Goal: Task Accomplishment & Management: Use online tool/utility

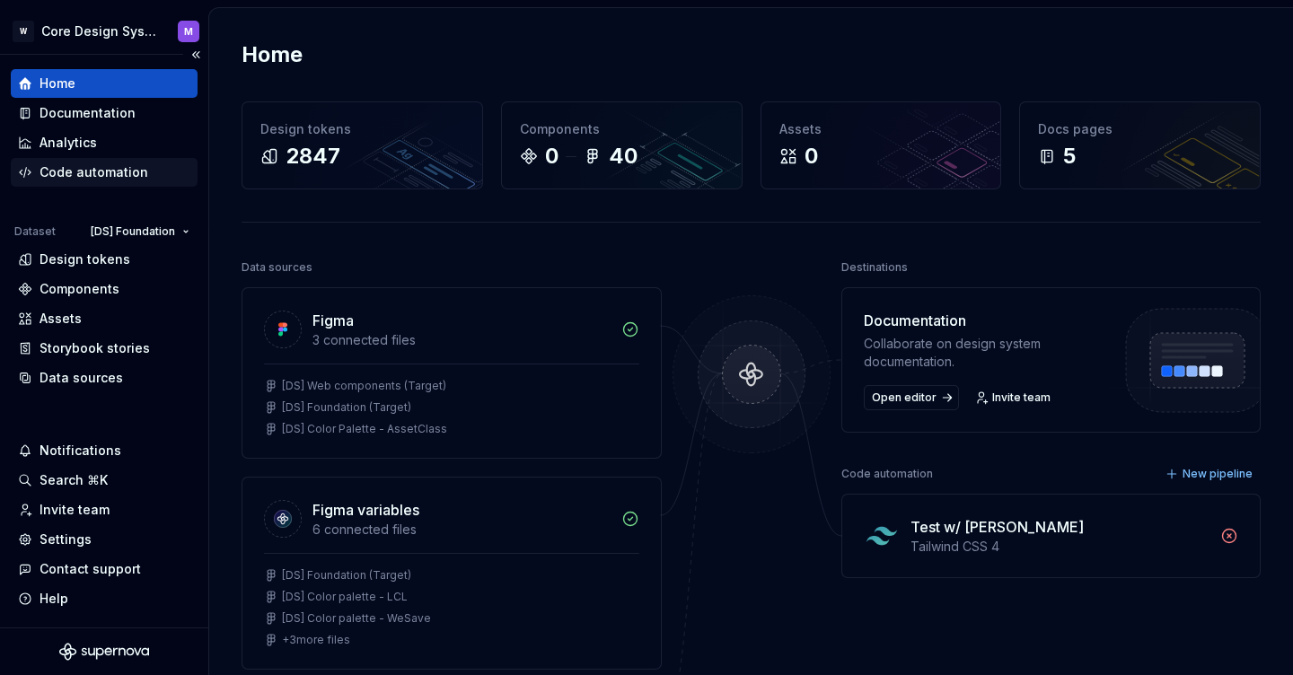
click at [86, 178] on div "Code automation" at bounding box center [94, 172] width 109 height 18
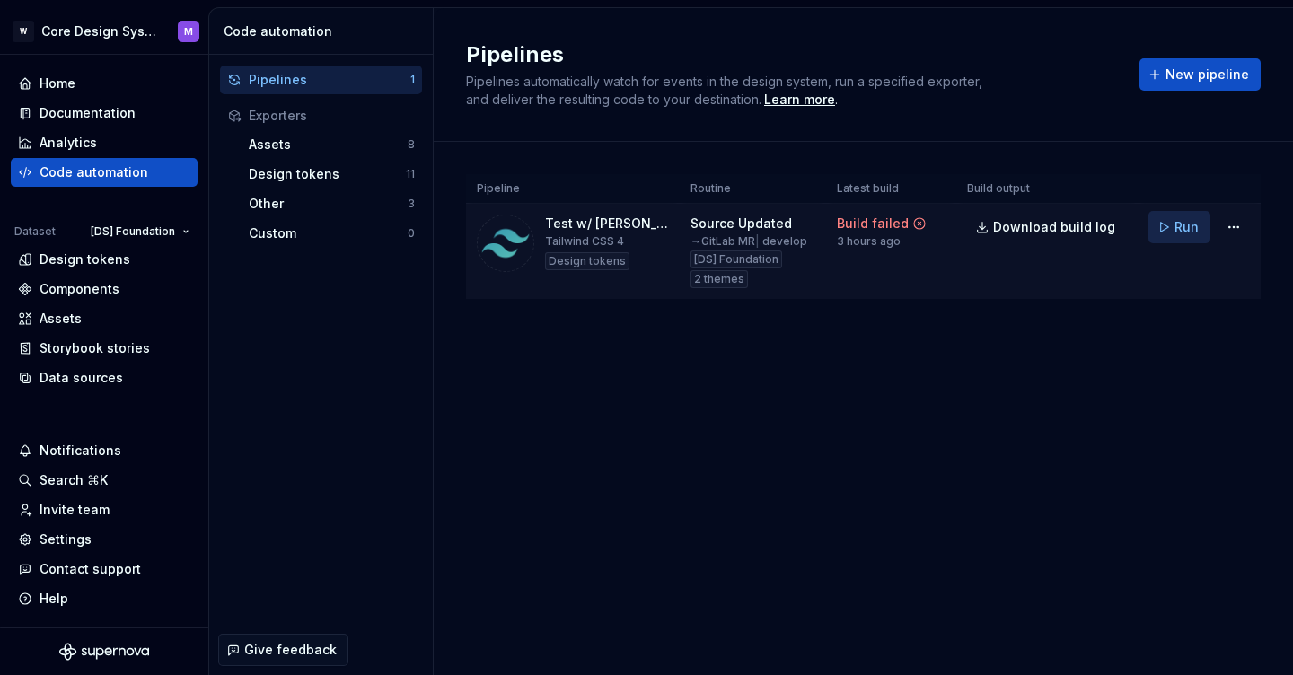
click at [1171, 234] on button "Run" at bounding box center [1180, 227] width 62 height 32
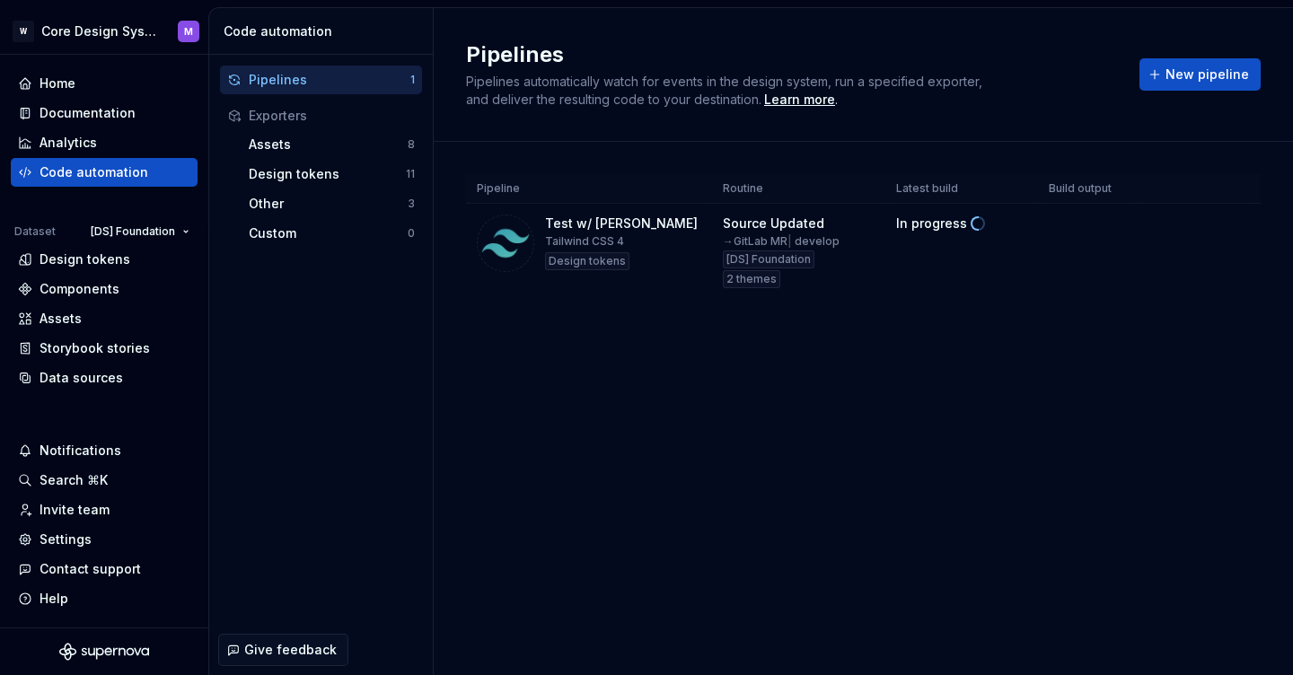
click at [734, 392] on div "Pipelines Pipelines automatically watch for events in the design system, run a …" at bounding box center [864, 341] width 860 height 667
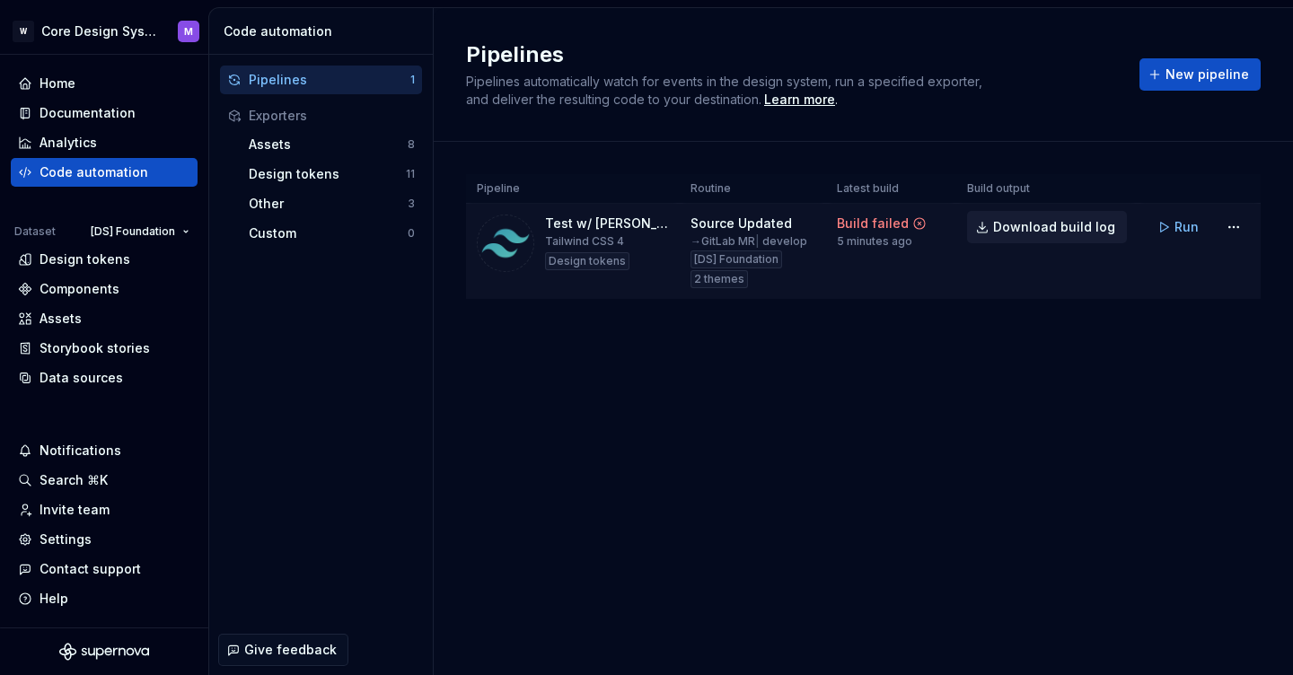
click at [1036, 226] on span "Download build log" at bounding box center [1054, 227] width 122 height 18
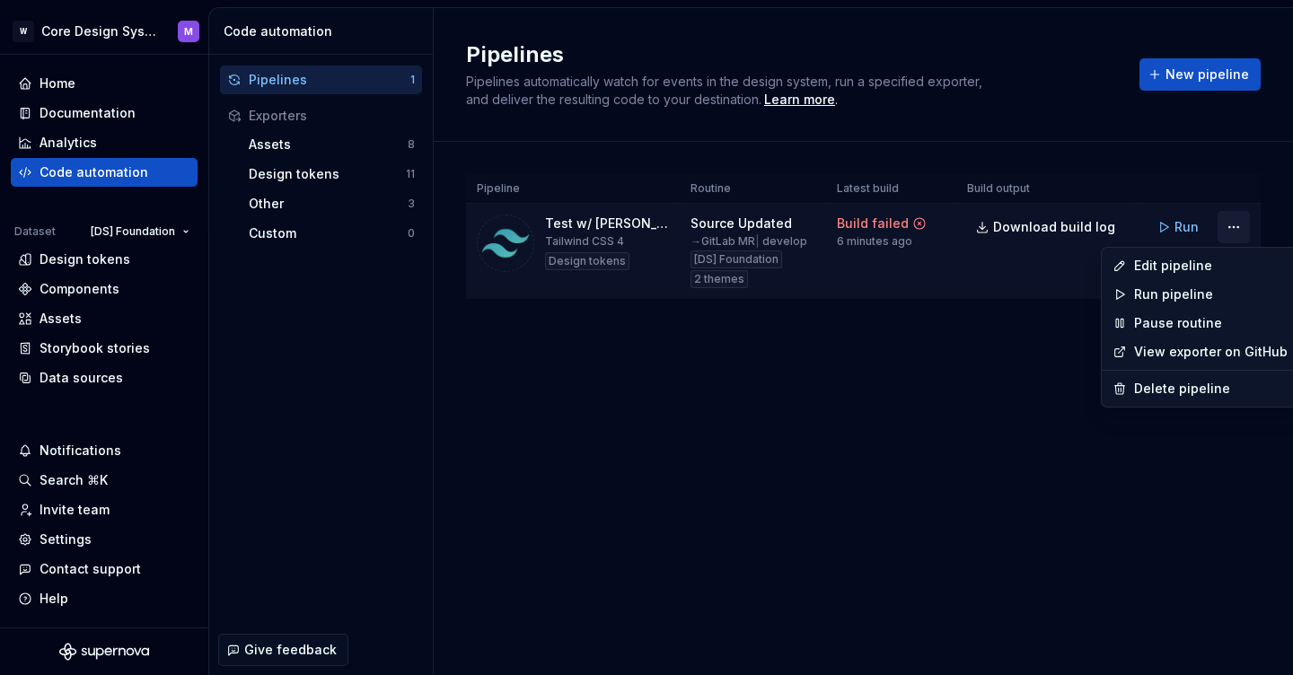
click at [1243, 227] on html "W Core Design System M Home Documentation Analytics Code automation Dataset [DS…" at bounding box center [646, 337] width 1293 height 675
click at [1179, 268] on div "Edit pipeline" at bounding box center [1211, 266] width 154 height 18
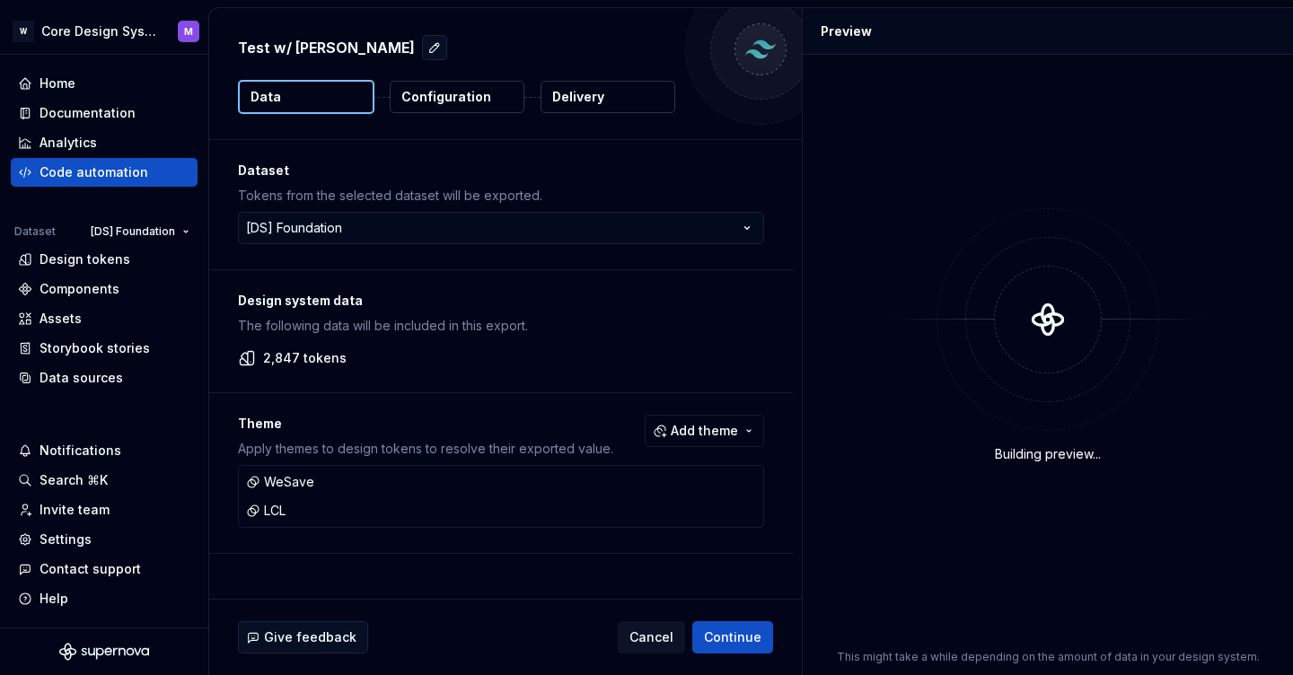
click at [461, 99] on p "Configuration" at bounding box center [446, 97] width 90 height 18
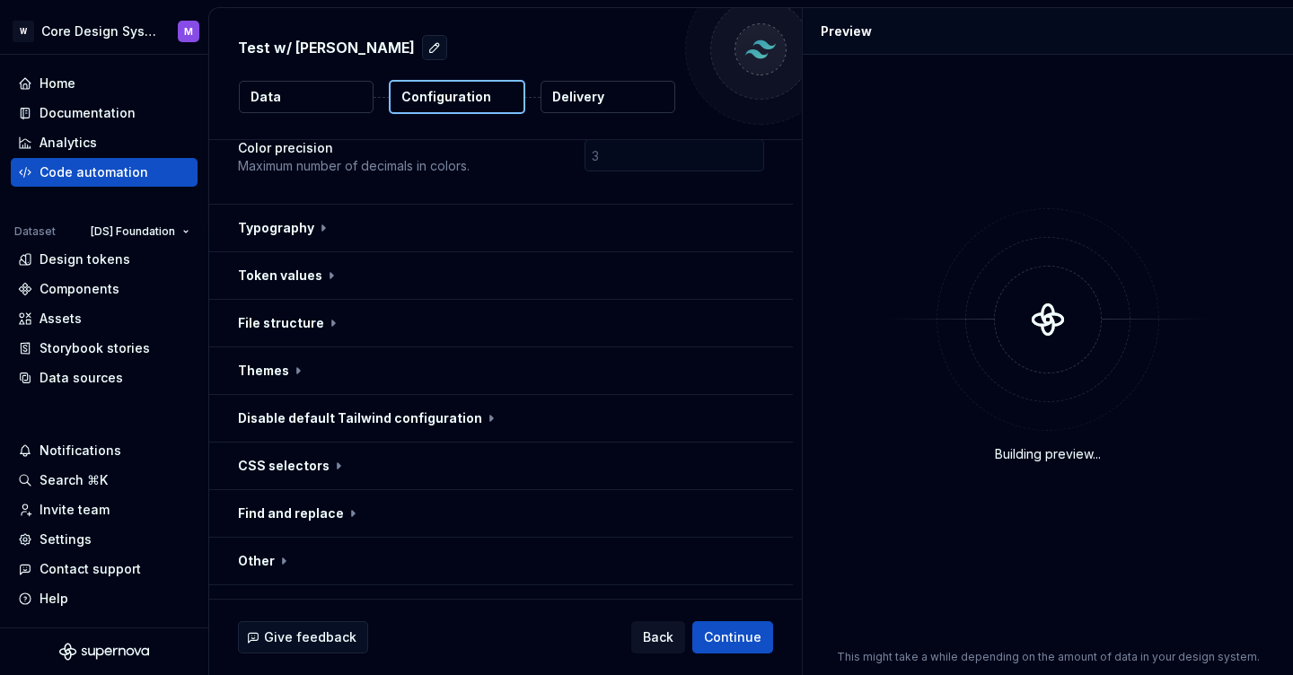
scroll to position [204, 0]
click at [633, 107] on button "Delivery" at bounding box center [608, 97] width 135 height 32
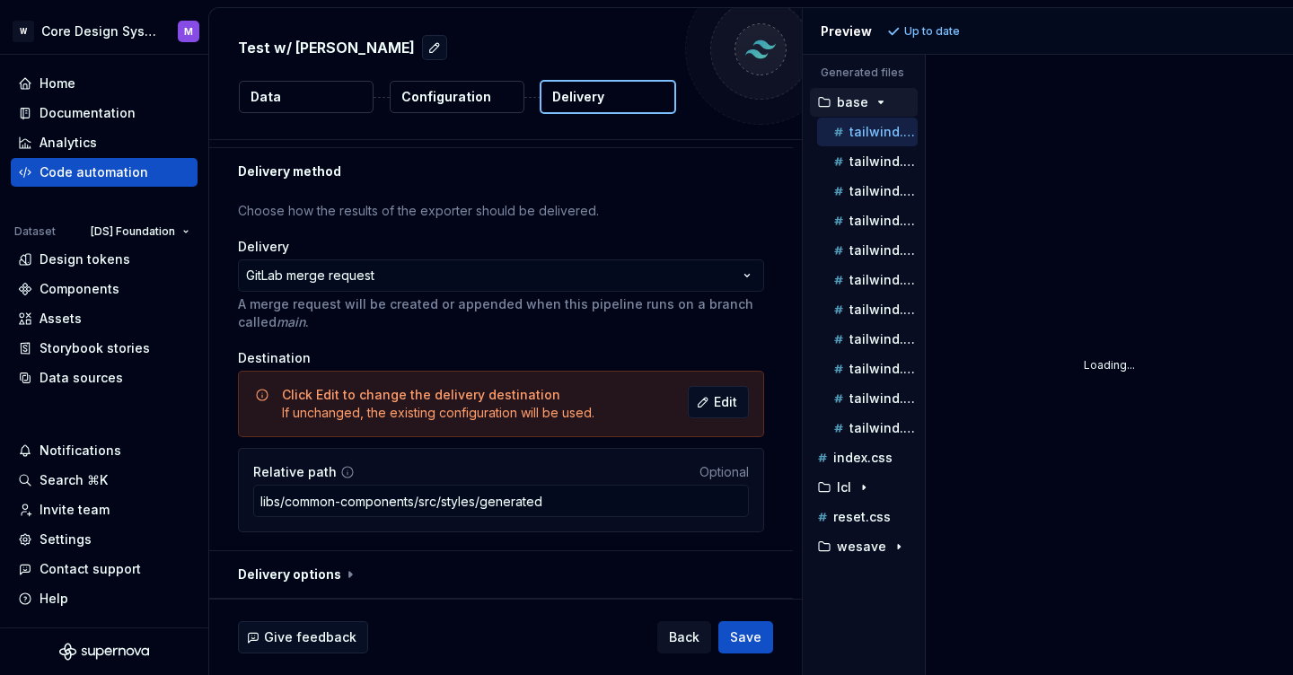
scroll to position [40, 0]
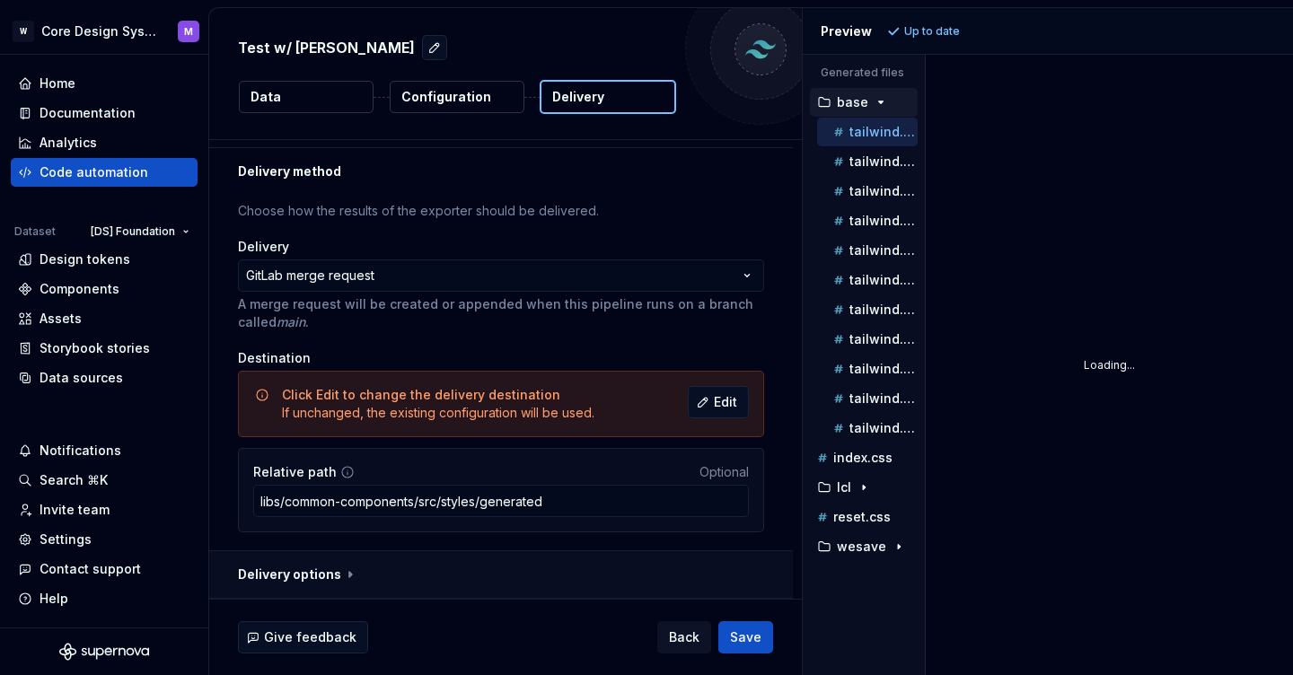
click at [338, 569] on button "button" at bounding box center [501, 574] width 584 height 47
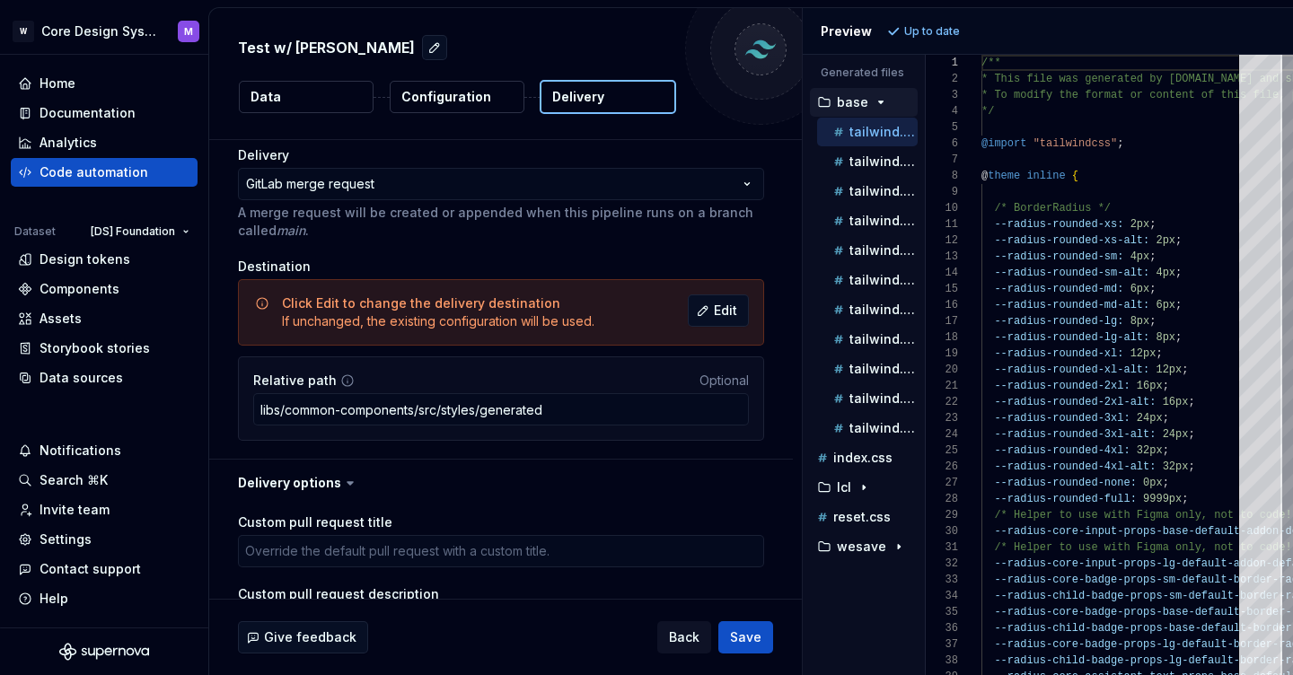
scroll to position [145, 0]
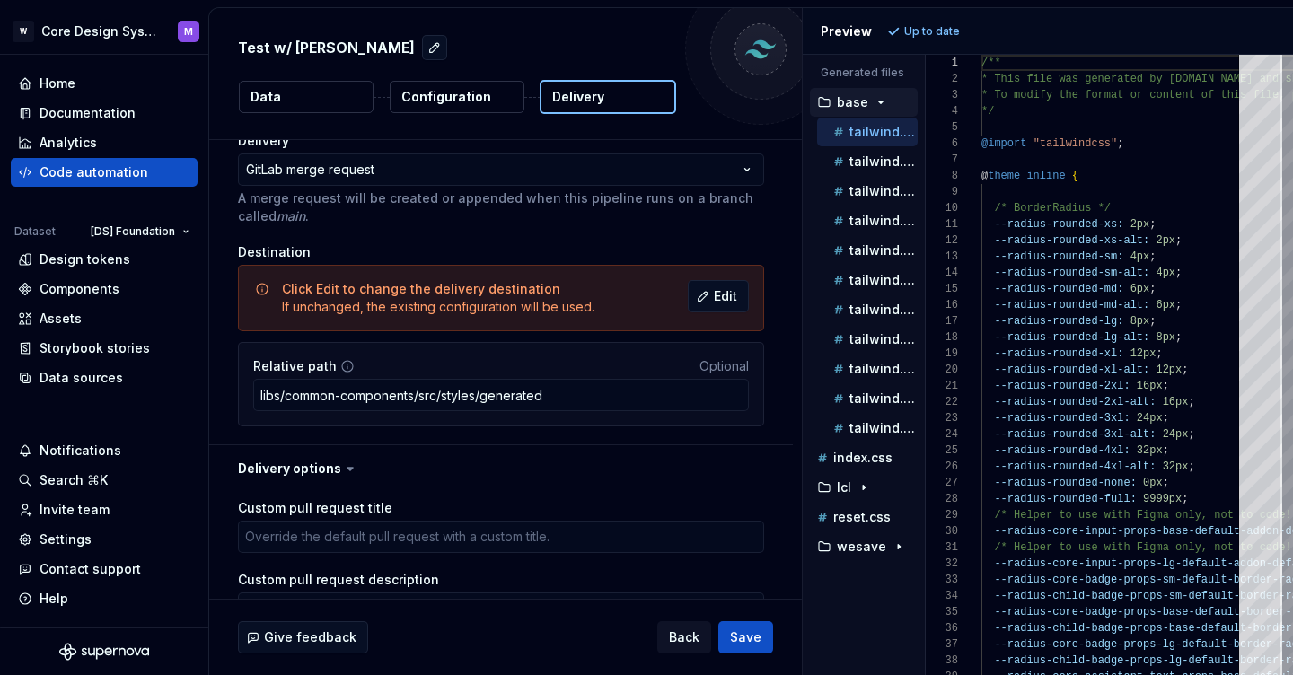
click at [341, 473] on icon at bounding box center [350, 469] width 18 height 18
click at [348, 468] on icon at bounding box center [350, 469] width 5 height 3
click at [325, 468] on button "button" at bounding box center [501, 468] width 584 height 47
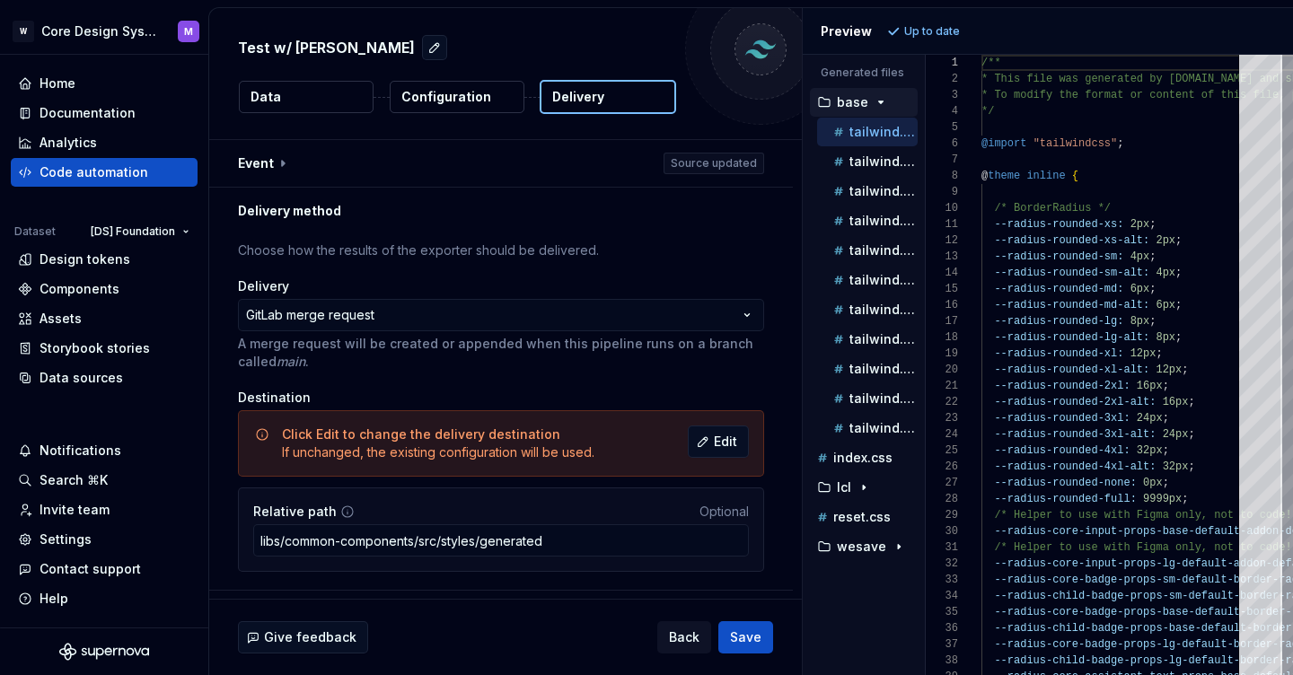
scroll to position [0, 0]
click at [763, 636] on button "Save" at bounding box center [746, 638] width 55 height 32
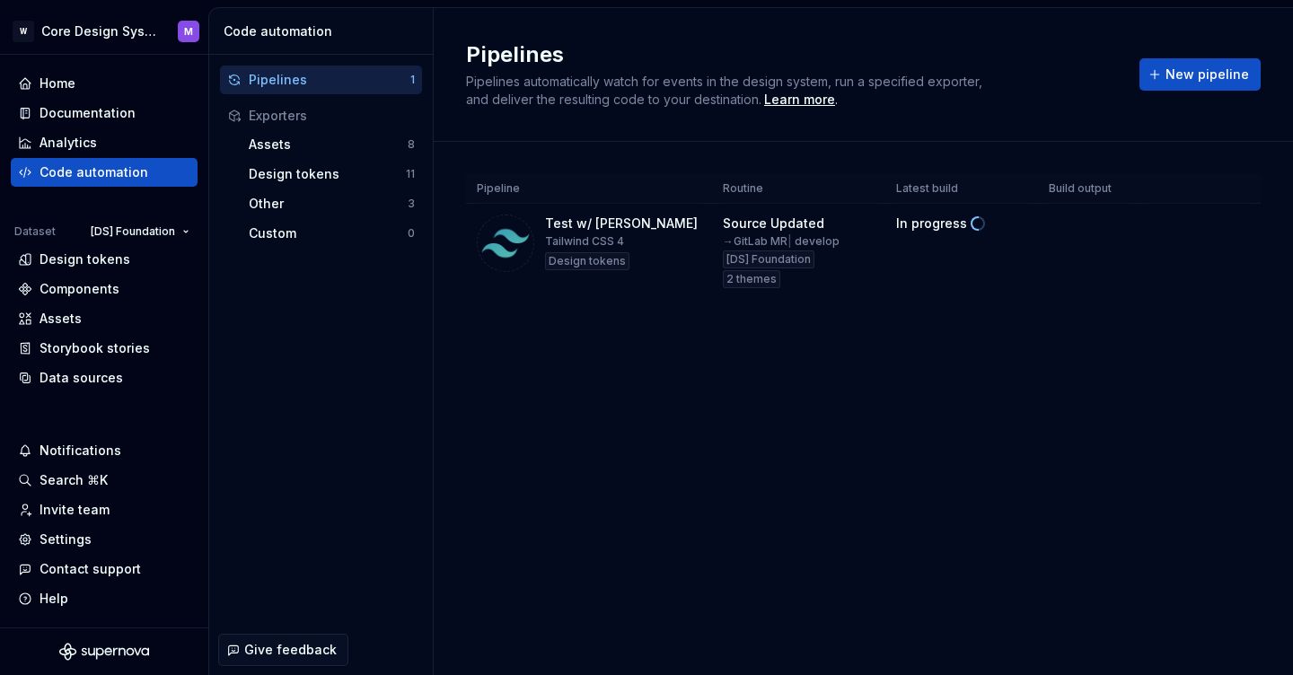
click at [981, 421] on div "Pipelines Pipelines automatically watch for events in the design system, run a …" at bounding box center [864, 341] width 860 height 667
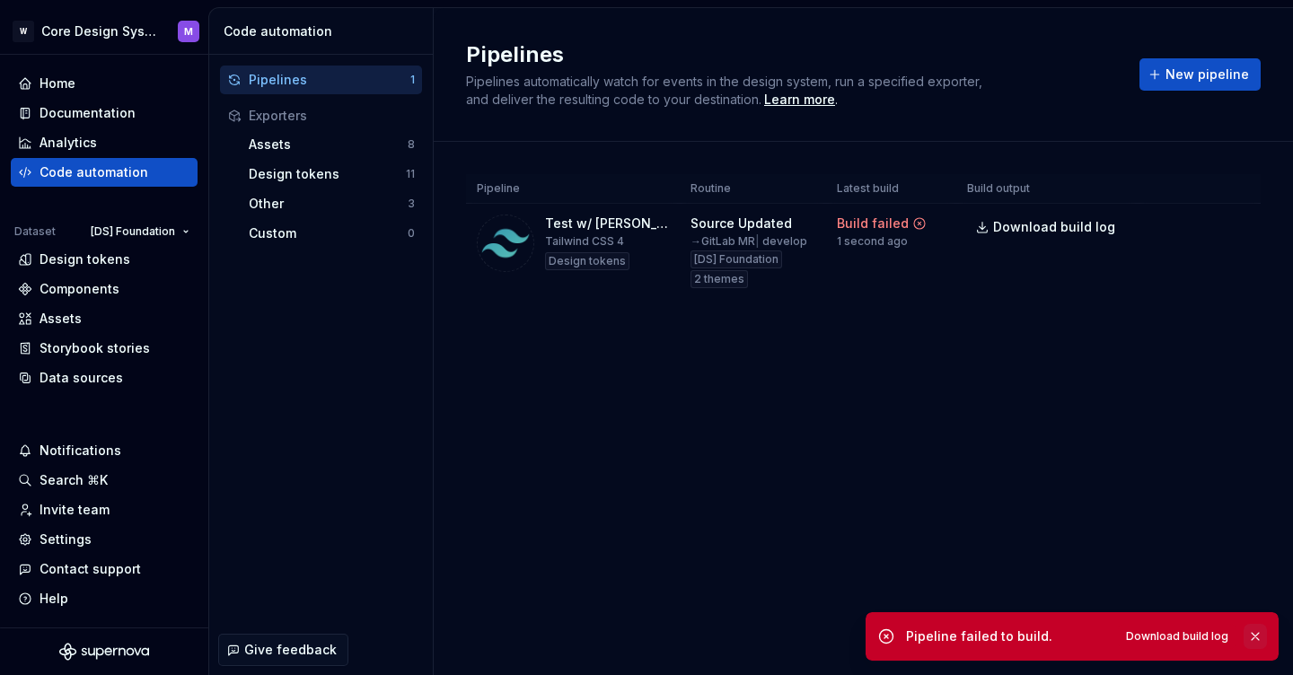
click at [1256, 635] on button "button" at bounding box center [1255, 636] width 23 height 25
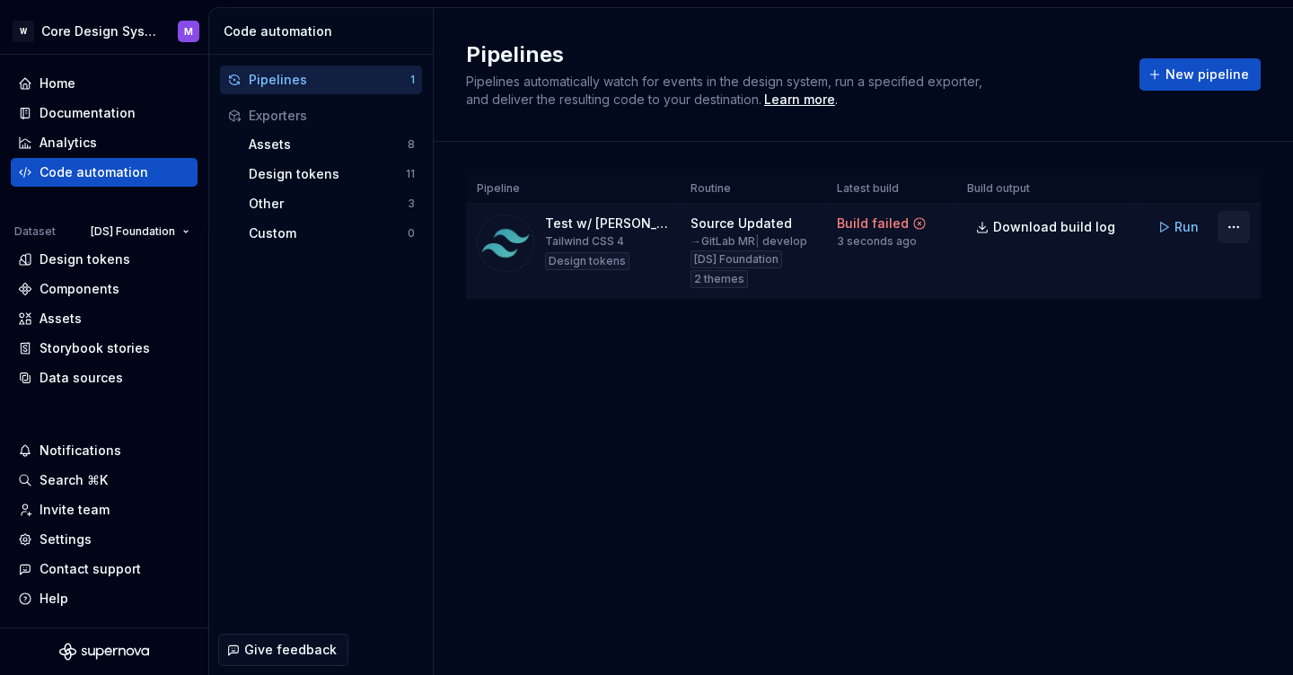
click at [1233, 226] on html "W Core Design System M Home Documentation Analytics Code automation Dataset [DS…" at bounding box center [646, 337] width 1293 height 675
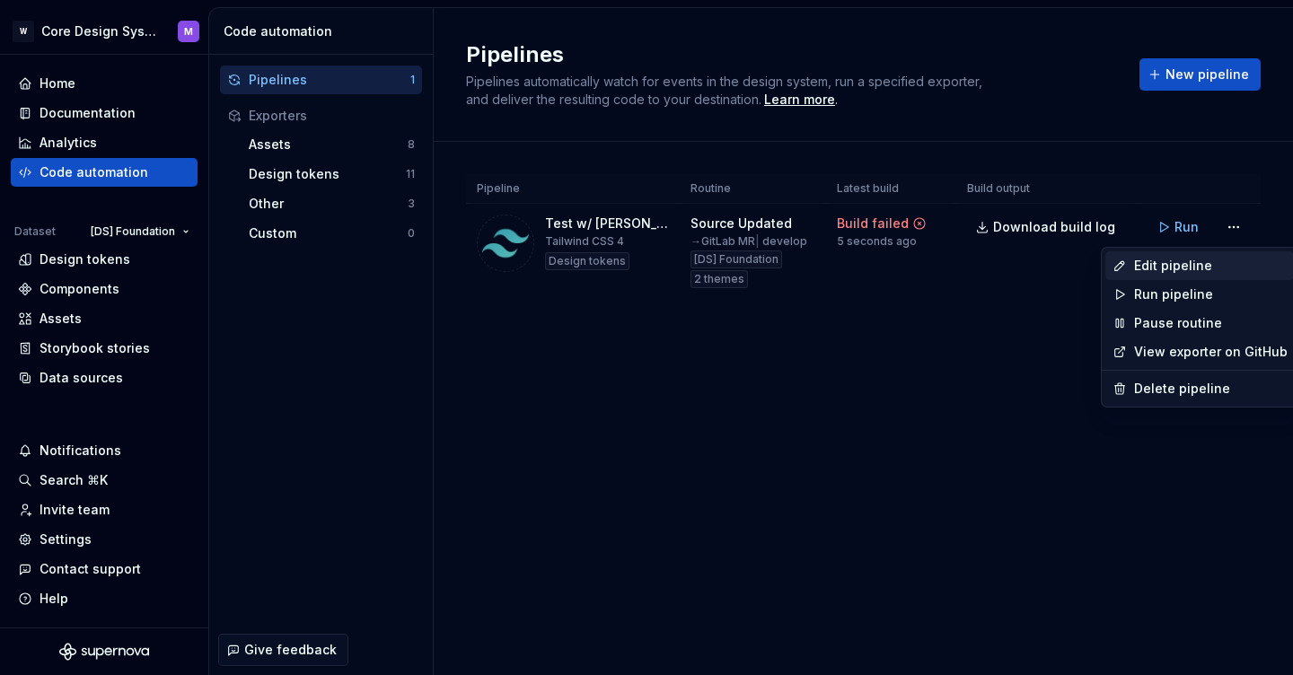
click at [1190, 263] on div "Edit pipeline" at bounding box center [1211, 266] width 154 height 18
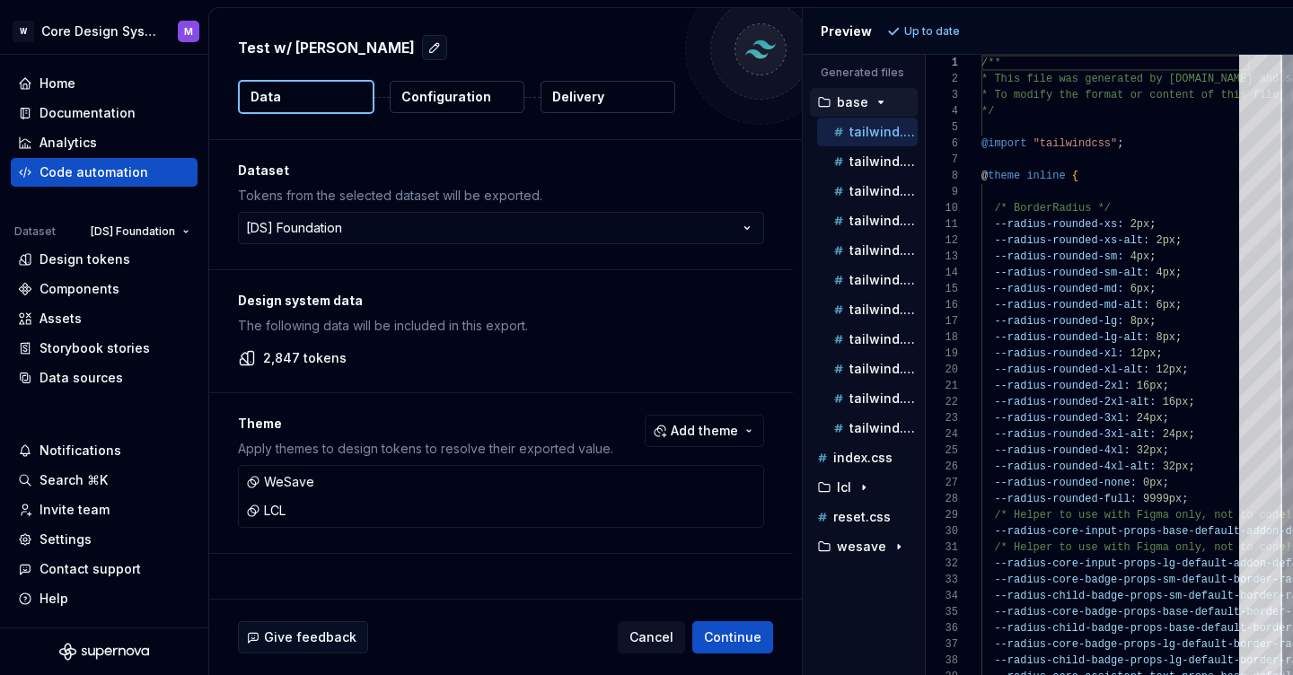
click at [573, 112] on button "Delivery" at bounding box center [608, 97] width 135 height 32
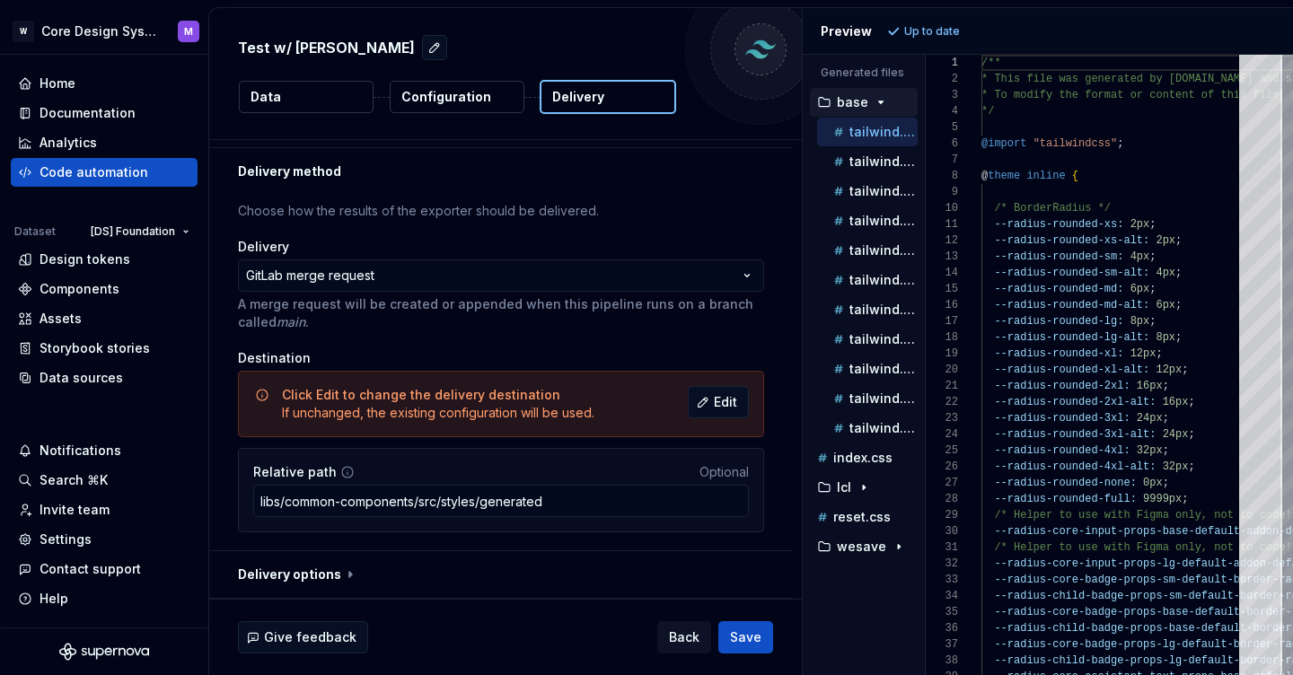
scroll to position [40, 0]
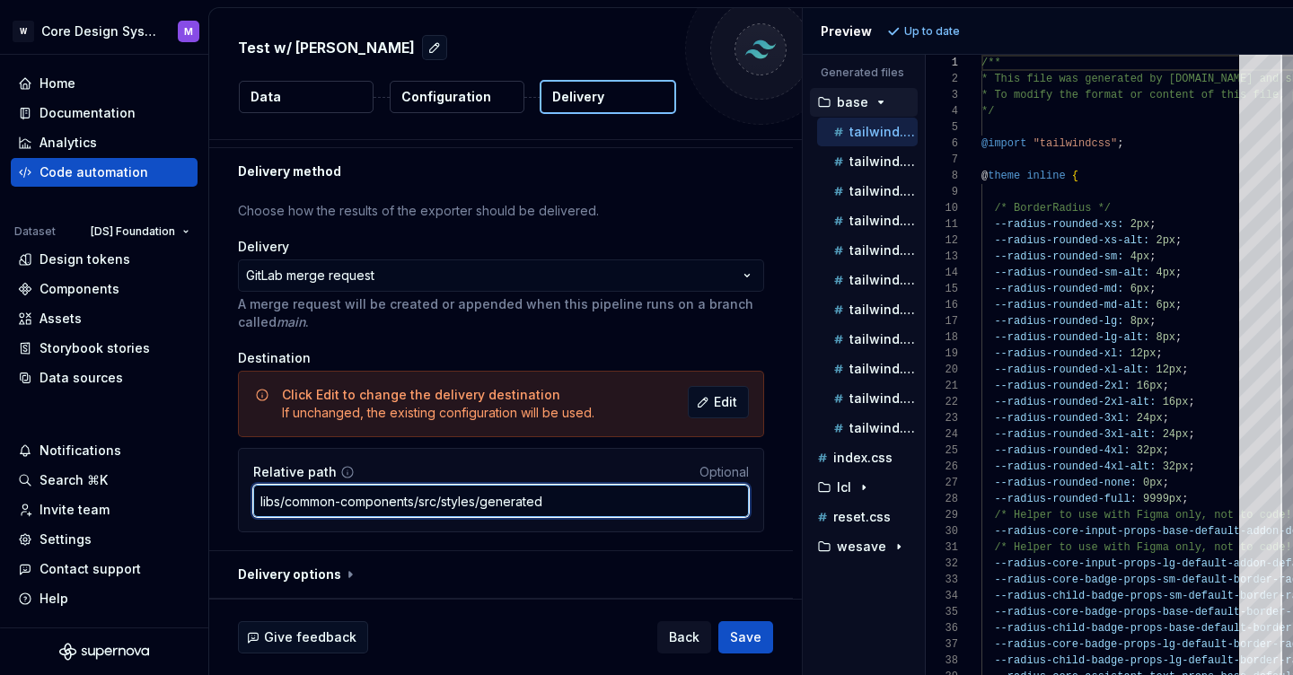
click at [559, 507] on input "libs/common-components/src/styles/generated" at bounding box center [501, 501] width 496 height 32
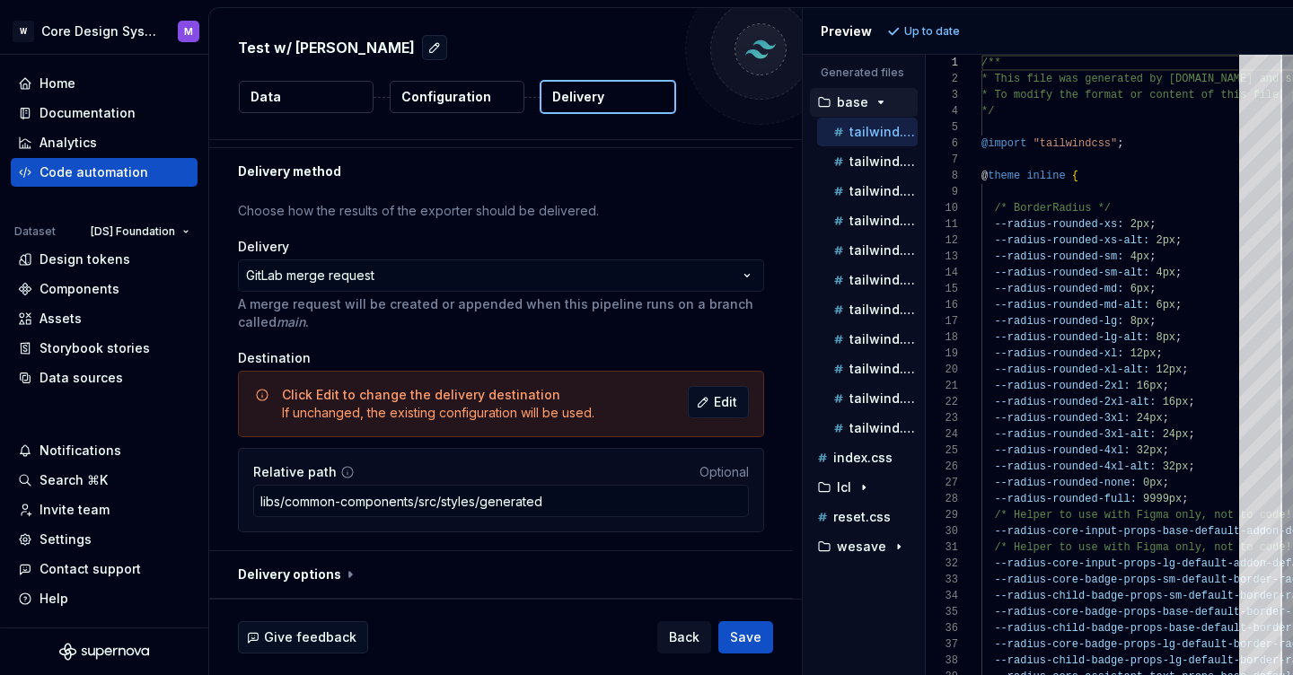
click at [609, 465] on div "Relative path Optional" at bounding box center [501, 472] width 496 height 18
click at [737, 400] on span "Edit" at bounding box center [725, 402] width 23 height 18
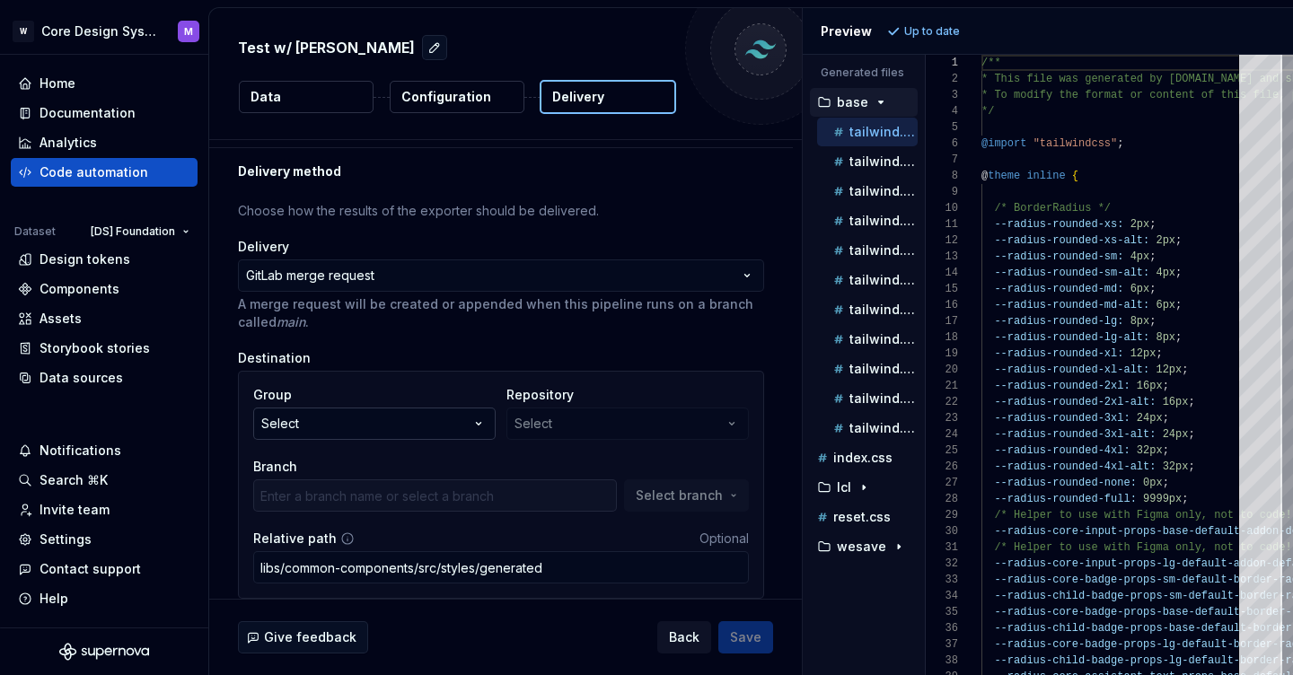
click at [331, 421] on button "Select" at bounding box center [374, 424] width 242 height 32
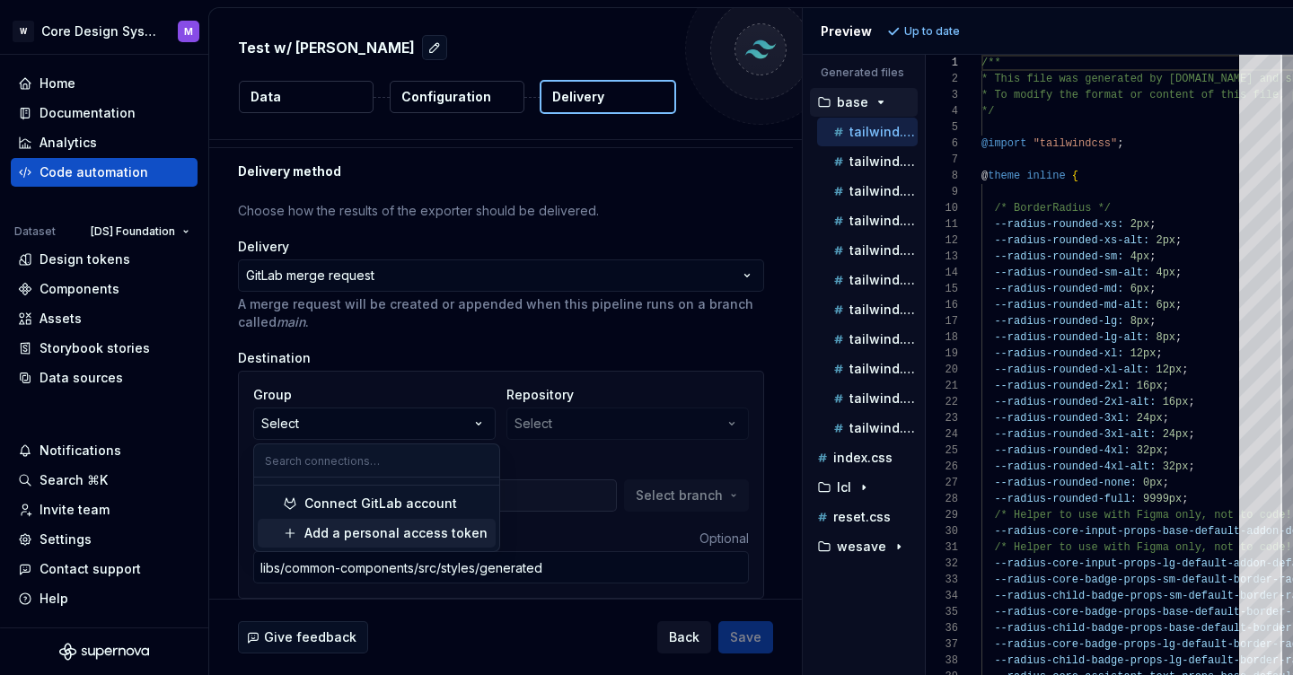
click at [383, 535] on div "Add a personal access token" at bounding box center [395, 534] width 183 height 18
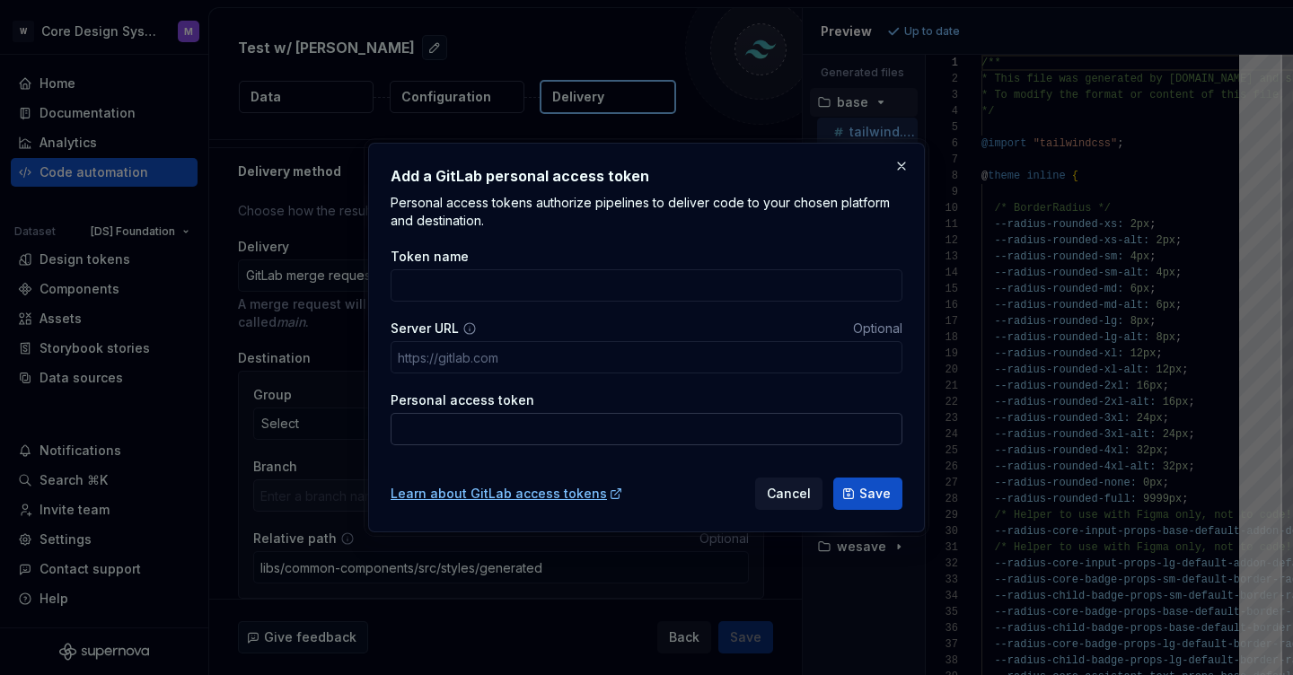
click at [471, 424] on input "Personal access token" at bounding box center [647, 429] width 512 height 32
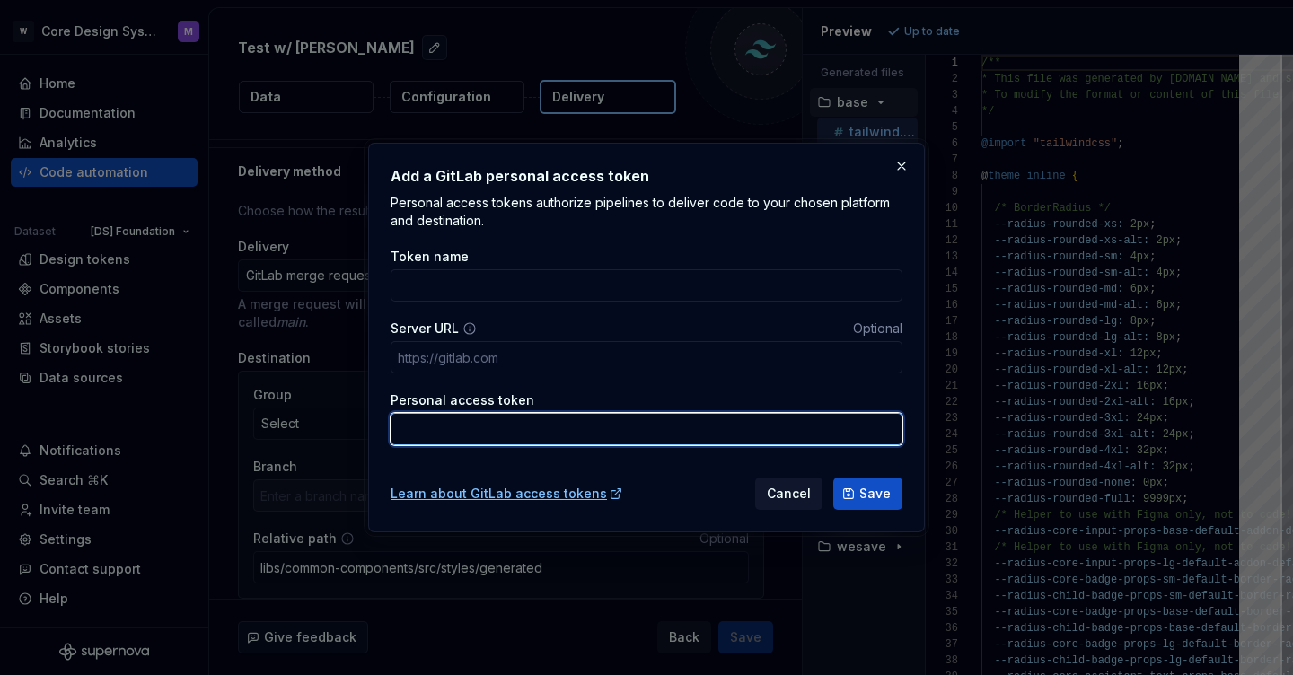
paste input "glpat-1pCHBwffhTQqe8eYiLR2Hm86MQp1Omh0bmM5Cw.01.120c3vrlt"
type input "glpat-1pCHBwffhTQqe8eYiLR2Hm86MQp1Omh0bmM5Cw.01.120c3vrlt"
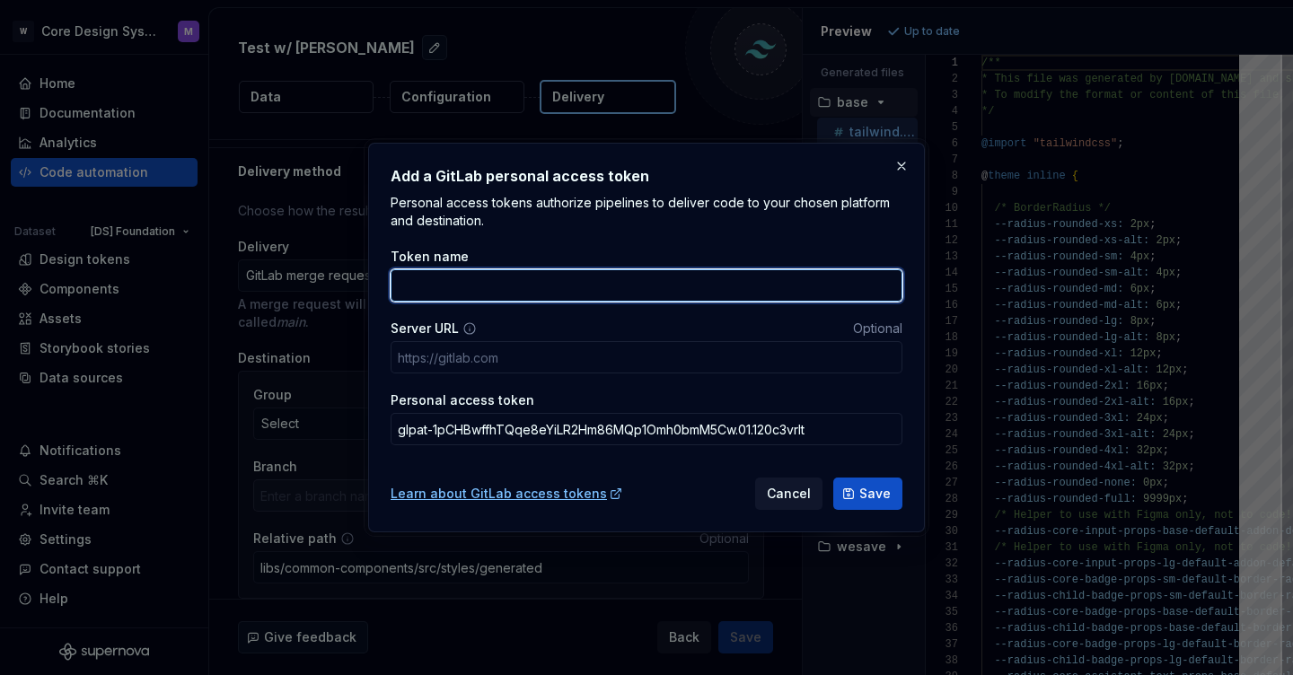
click at [492, 285] on input "Token name" at bounding box center [647, 285] width 512 height 32
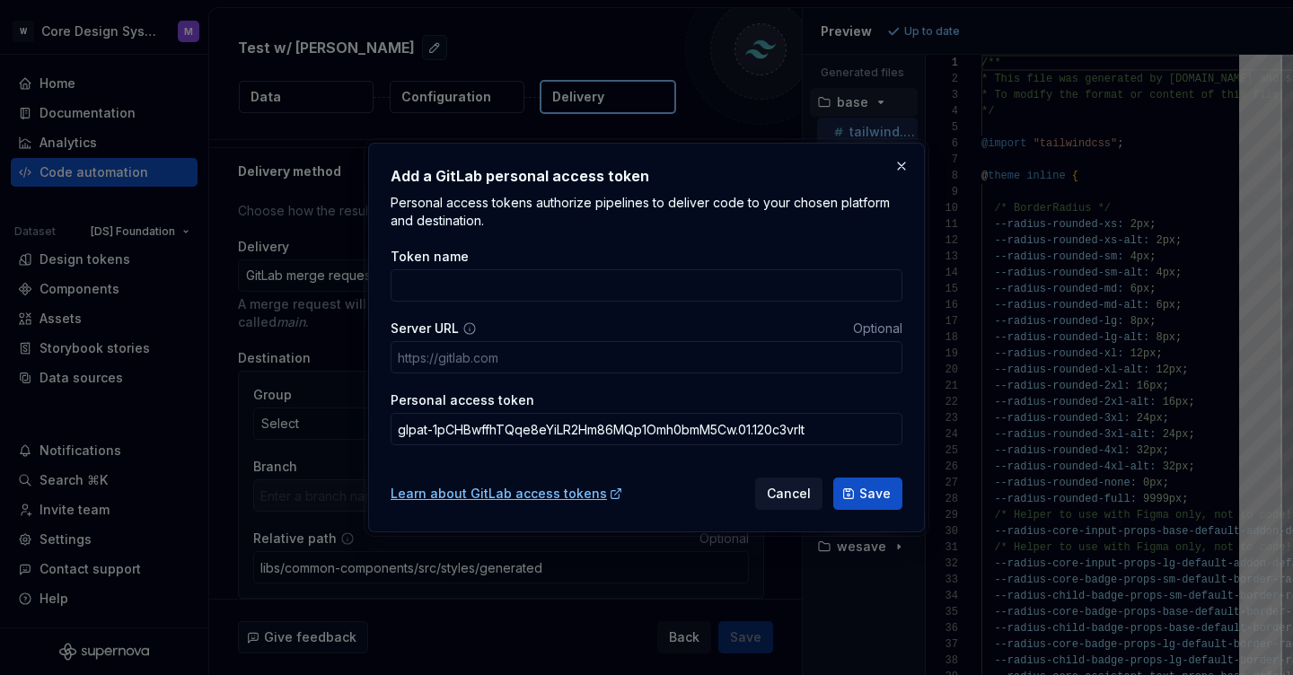
click at [452, 259] on label "Token name" at bounding box center [430, 257] width 78 height 18
click at [452, 269] on input "Token name" at bounding box center [647, 285] width 512 height 32
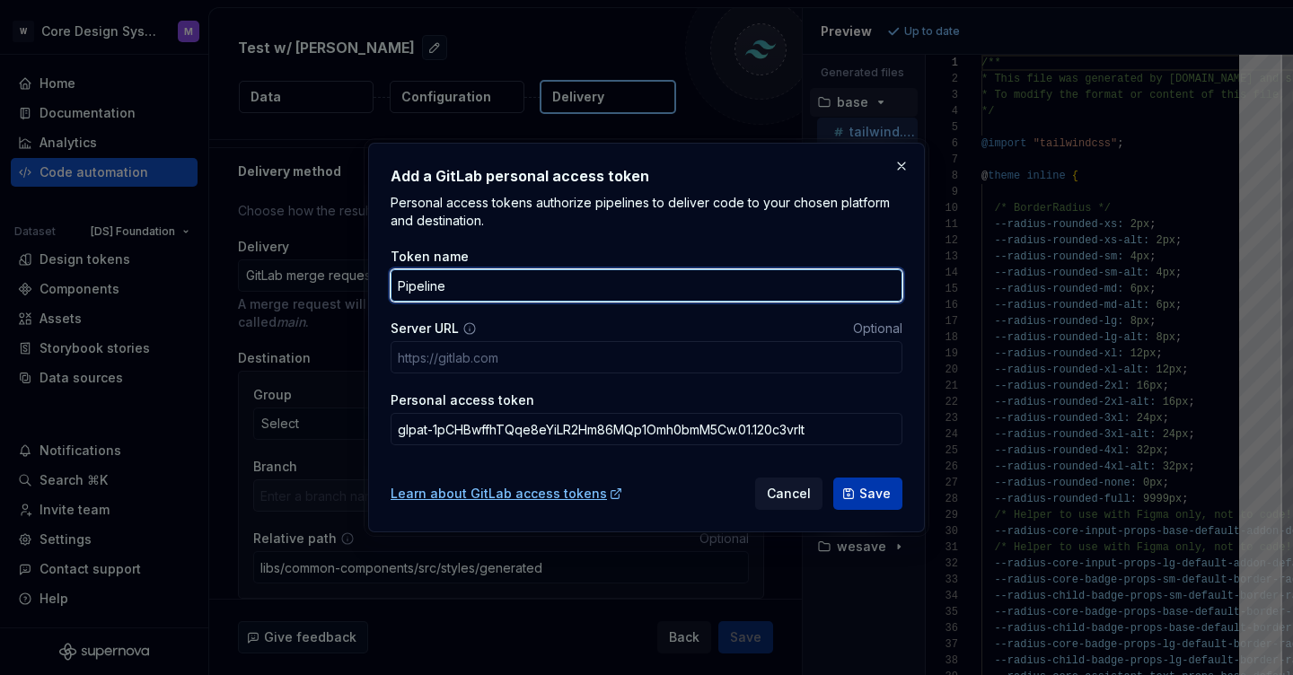
type input "Pipeline"
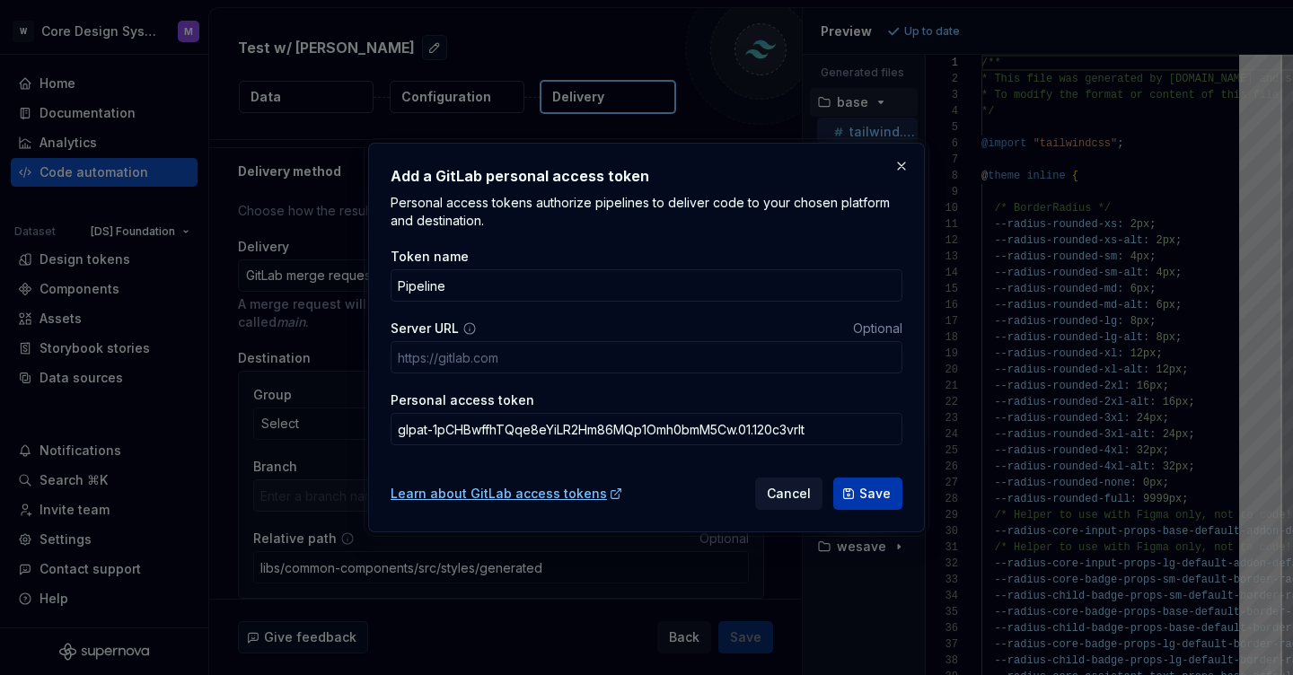
click at [855, 494] on button "Save" at bounding box center [867, 494] width 69 height 32
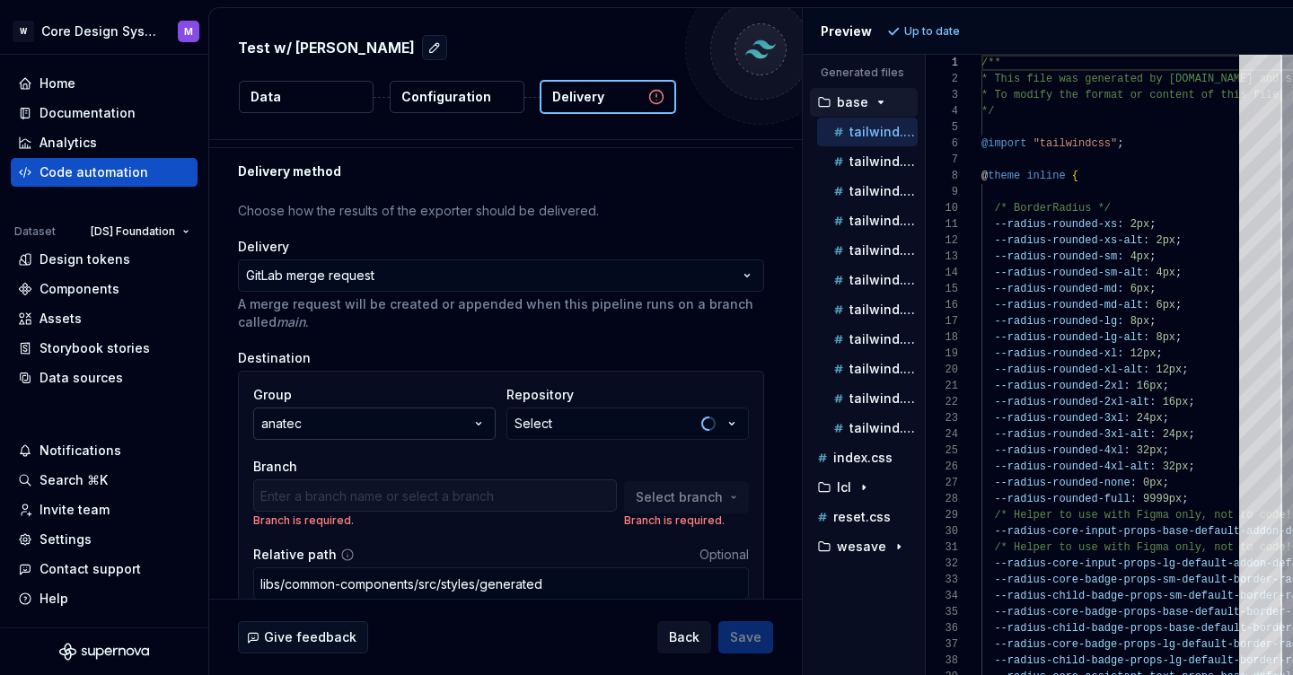
click at [322, 423] on button "anatec" at bounding box center [374, 424] width 242 height 32
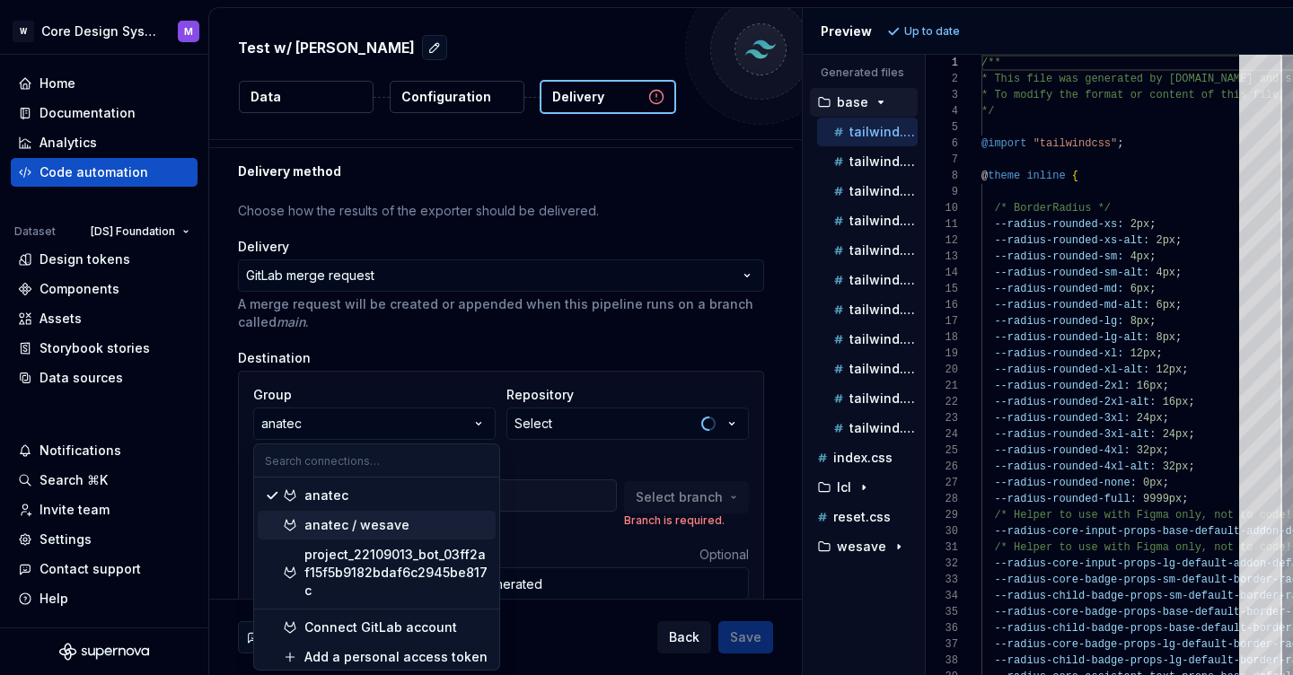
click at [332, 523] on div "anatec / wesave" at bounding box center [356, 525] width 105 height 18
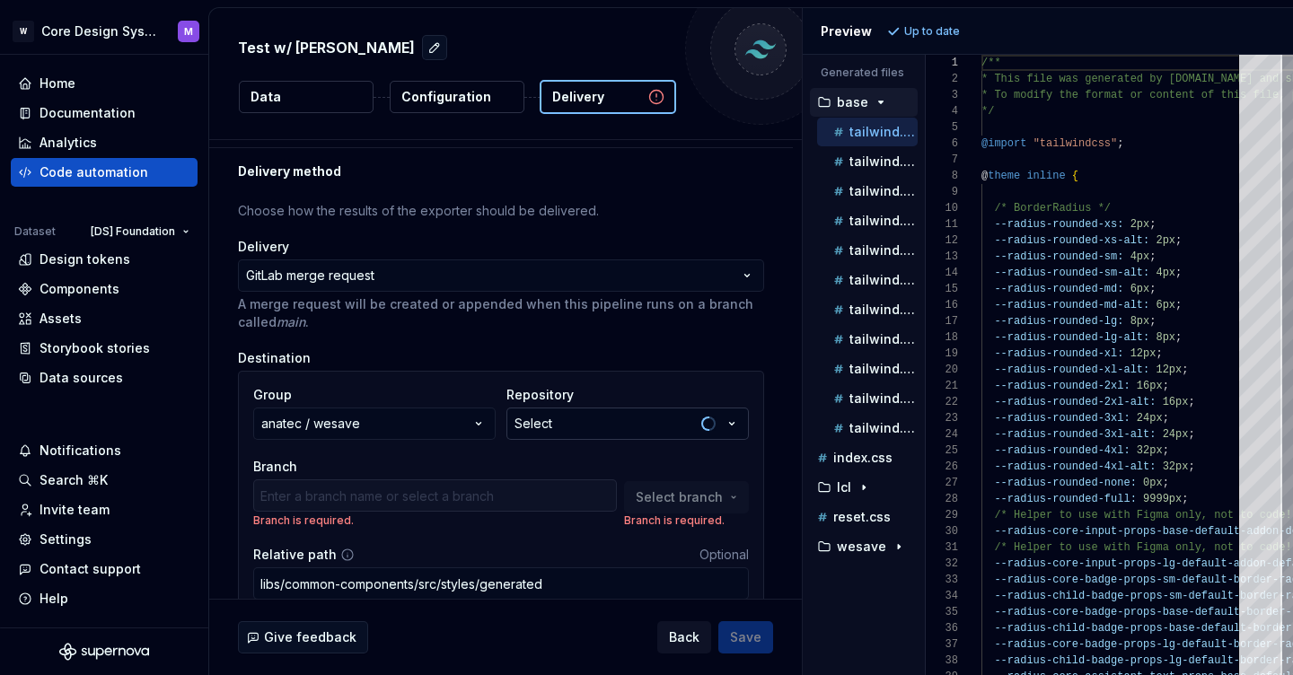
click at [586, 426] on button "Select" at bounding box center [628, 424] width 242 height 32
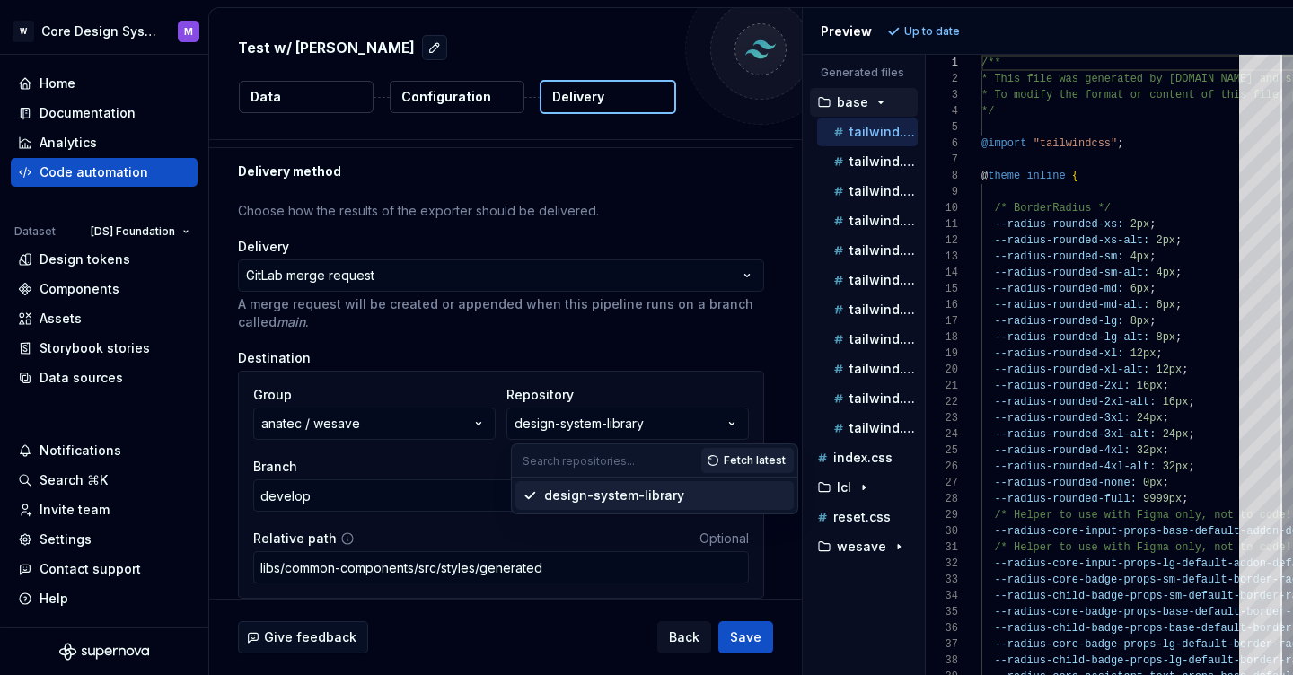
click at [596, 498] on div "design-system-library" at bounding box center [614, 496] width 140 height 18
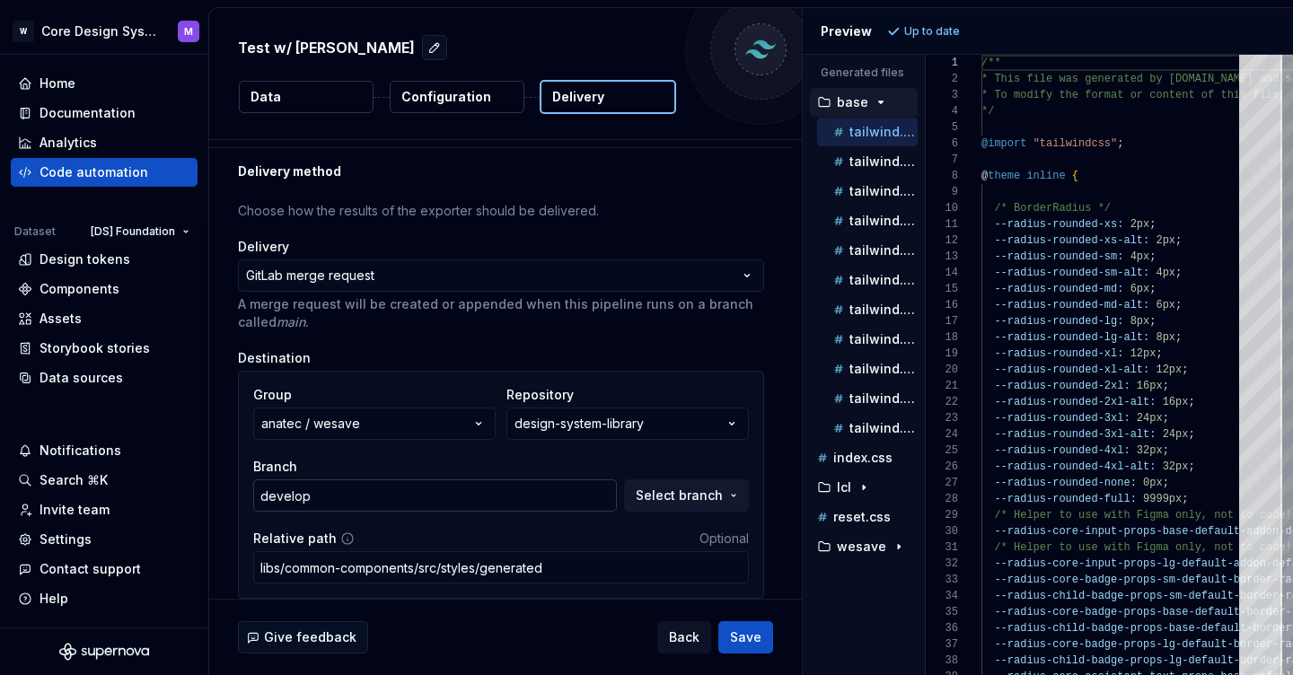
click at [426, 497] on input "develop" at bounding box center [435, 496] width 364 height 32
click at [703, 492] on span "Select branch" at bounding box center [679, 496] width 87 height 18
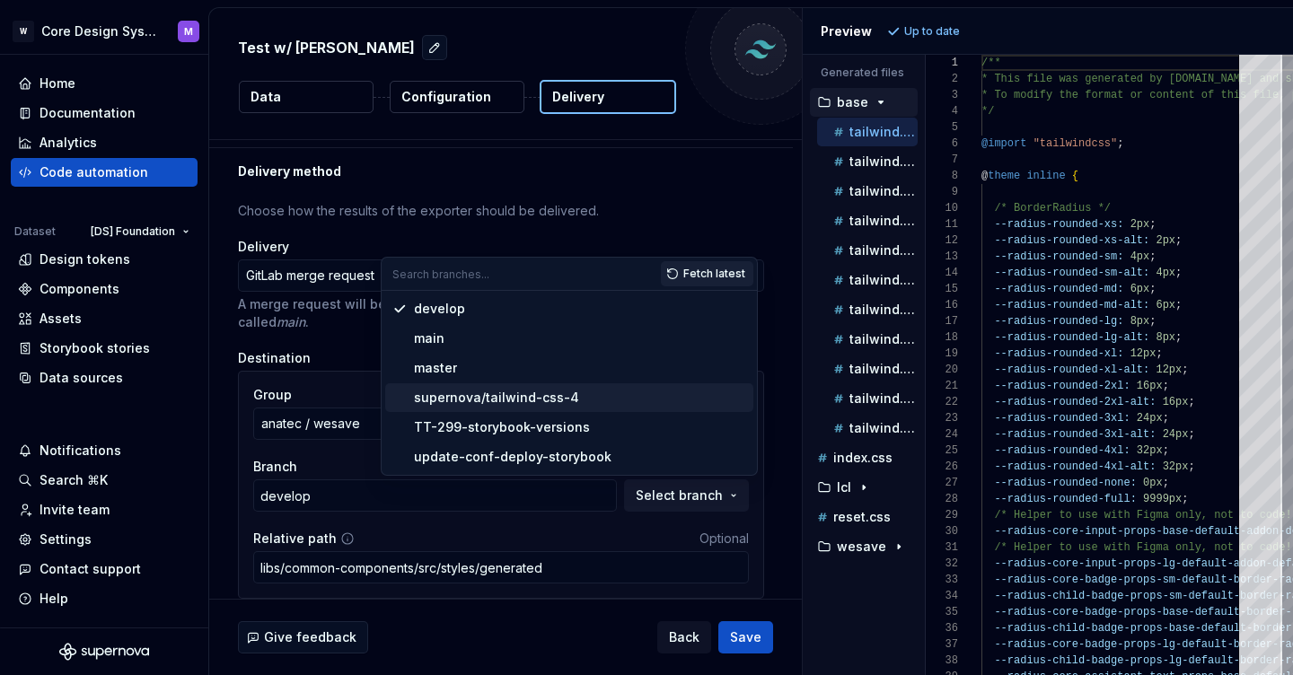
click at [544, 404] on div "supernova/tailwind-css-4" at bounding box center [496, 398] width 165 height 18
type input "supernova/tailwind-css-4"
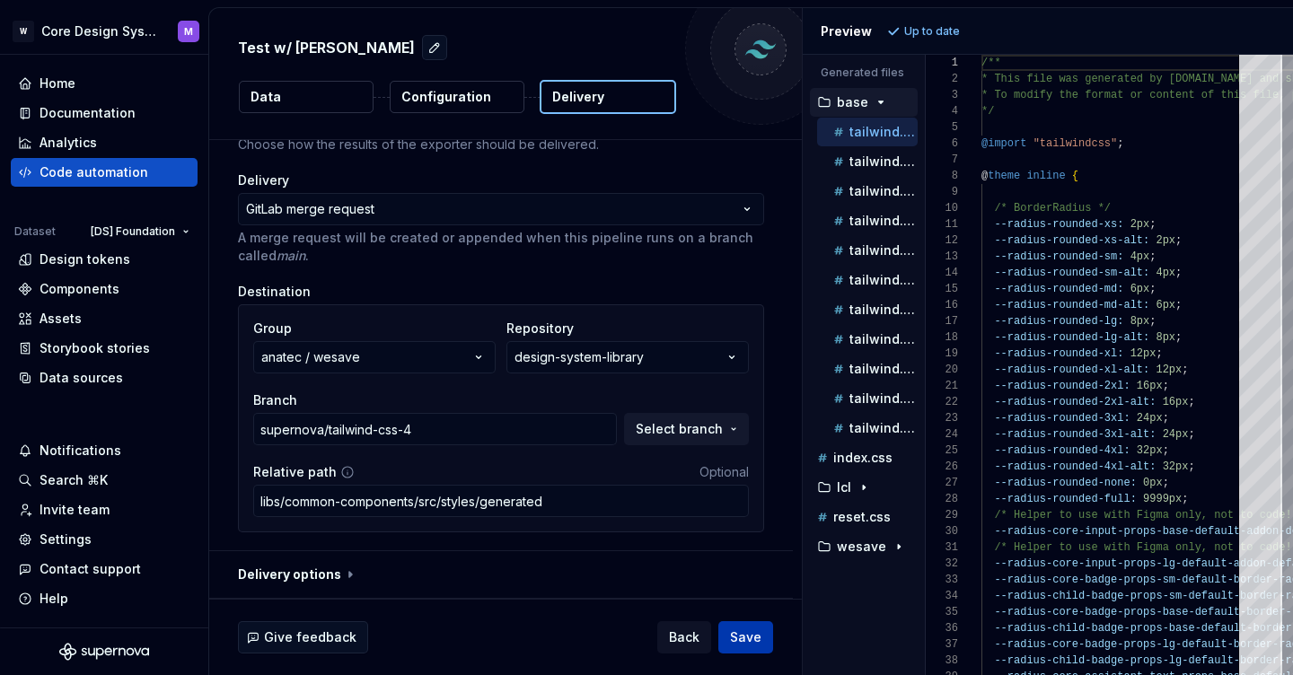
scroll to position [106, 0]
click at [740, 639] on span "Save" at bounding box center [745, 638] width 31 height 18
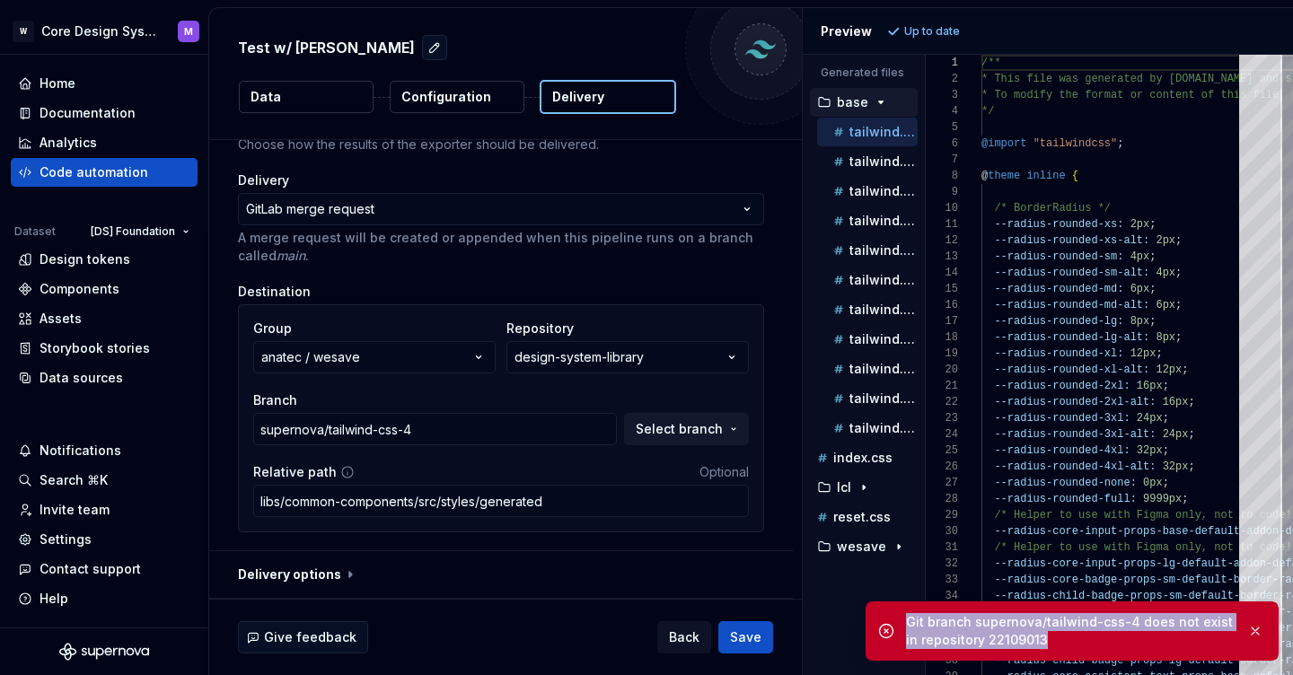
drag, startPoint x: 1038, startPoint y: 647, endPoint x: 900, endPoint y: 630, distance: 139.3
click at [900, 630] on div "Git branch supernova/tailwind-css-4 does not exist in repository 22109013" at bounding box center [1072, 631] width 413 height 59
copy div "Git branch supernova/tailwind-css-4 does not exist in repository 22109013"
click at [672, 430] on span "Select branch" at bounding box center [679, 429] width 87 height 18
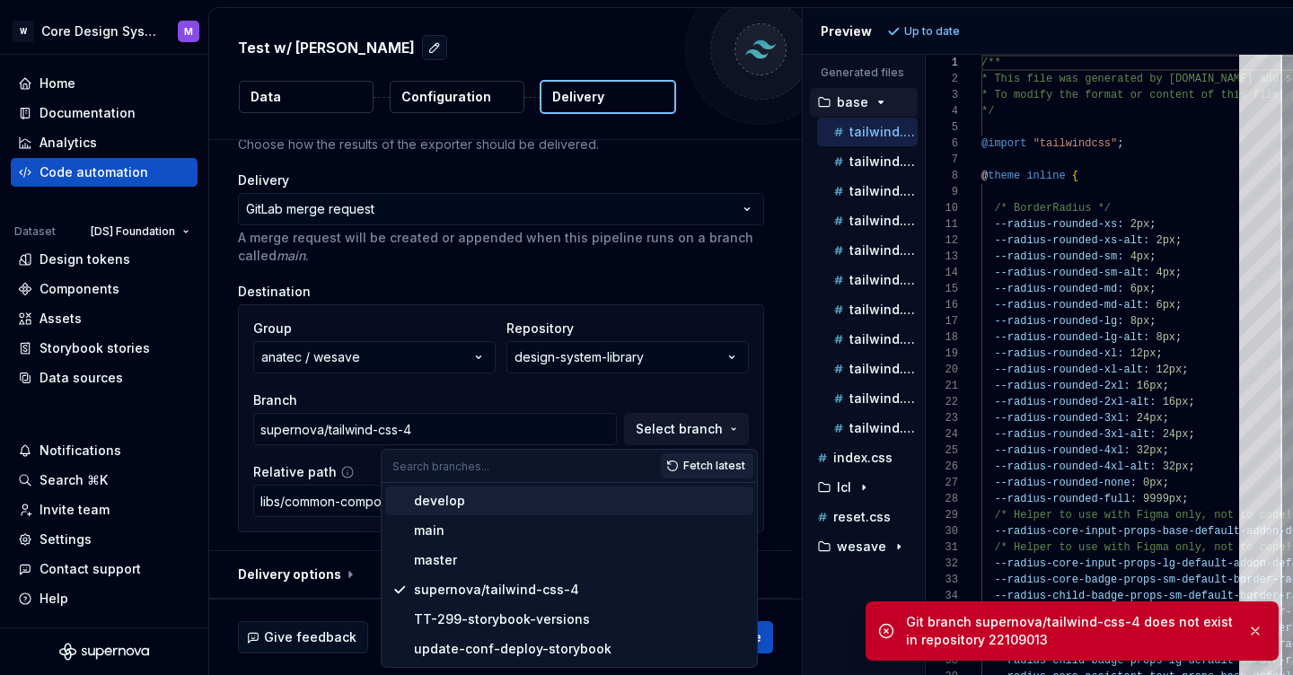
click at [545, 503] on div "develop" at bounding box center [580, 501] width 332 height 18
type input "develop"
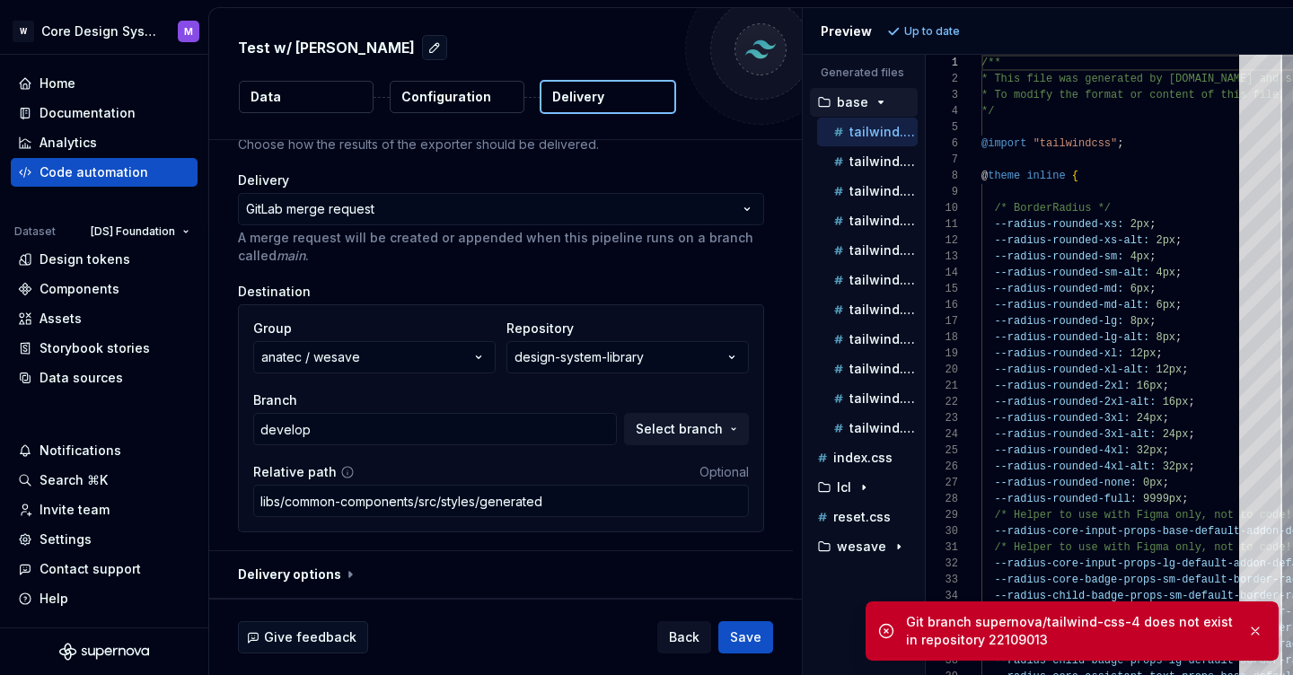
click at [793, 462] on div "**********" at bounding box center [501, 339] width 584 height 422
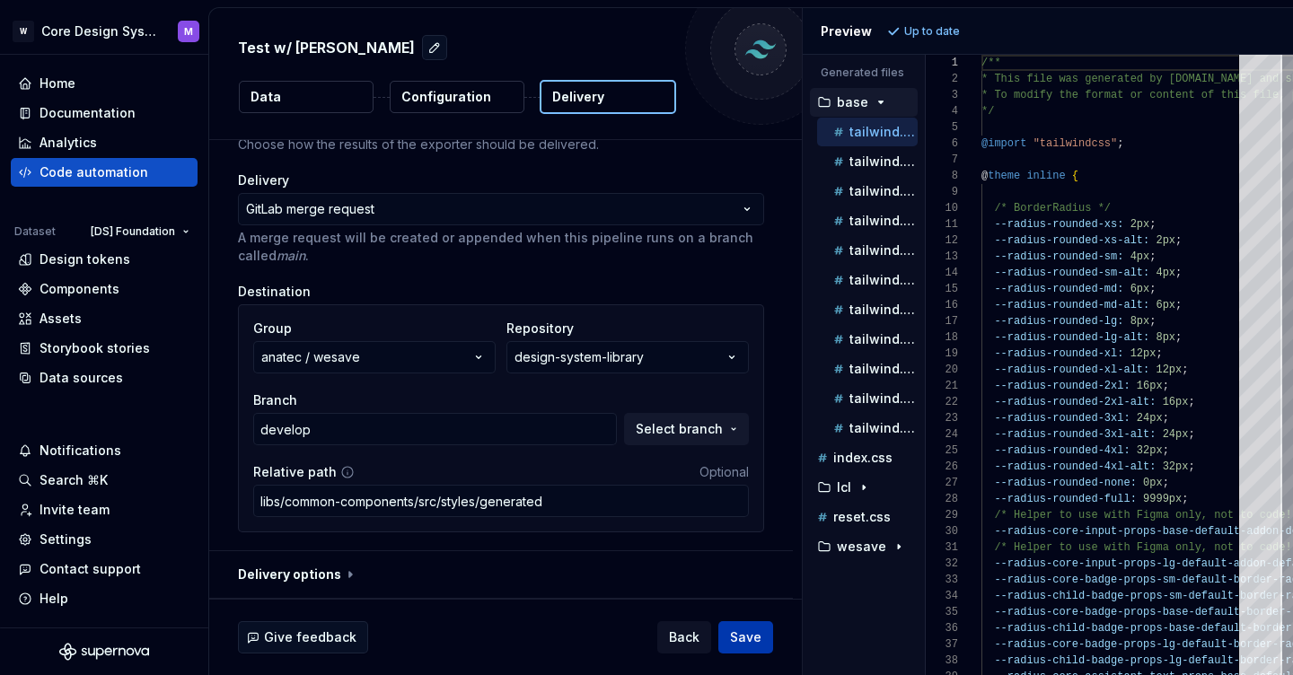
click at [763, 638] on button "Save" at bounding box center [746, 638] width 55 height 32
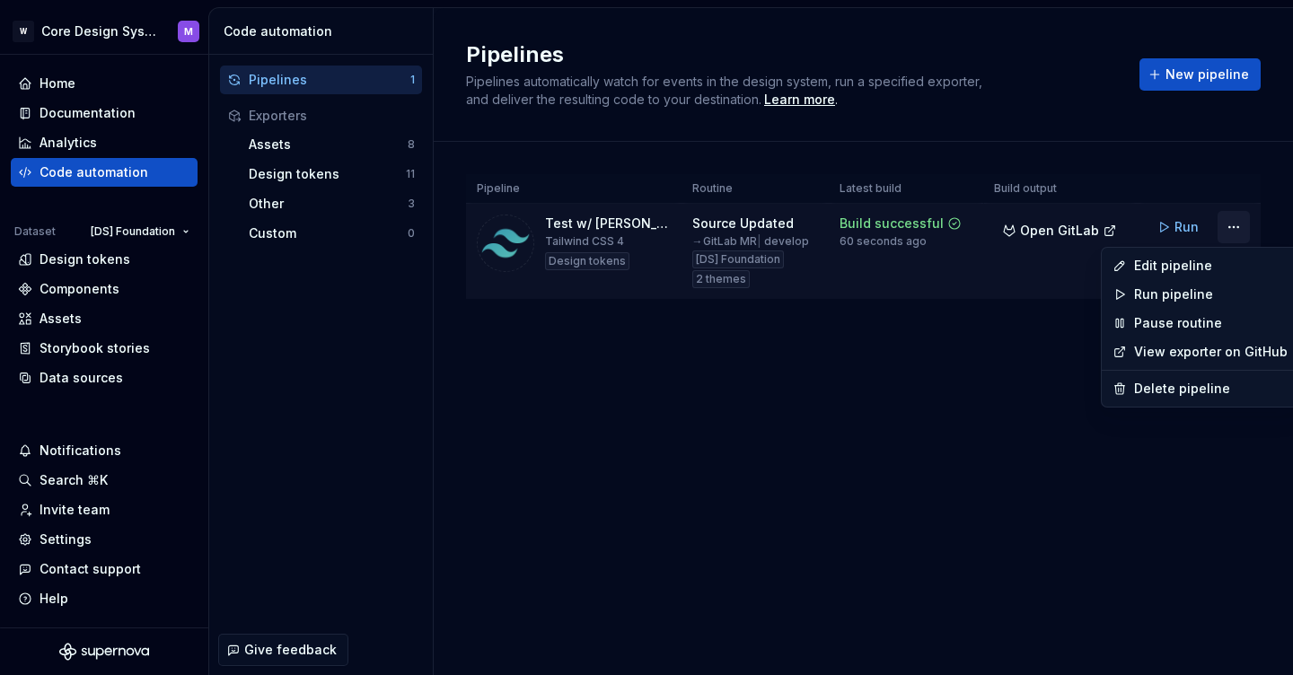
click at [1238, 230] on html "W Core Design System M Home Documentation Analytics Code automation Dataset [DS…" at bounding box center [646, 337] width 1293 height 675
click at [1195, 268] on div "Edit pipeline" at bounding box center [1211, 266] width 154 height 18
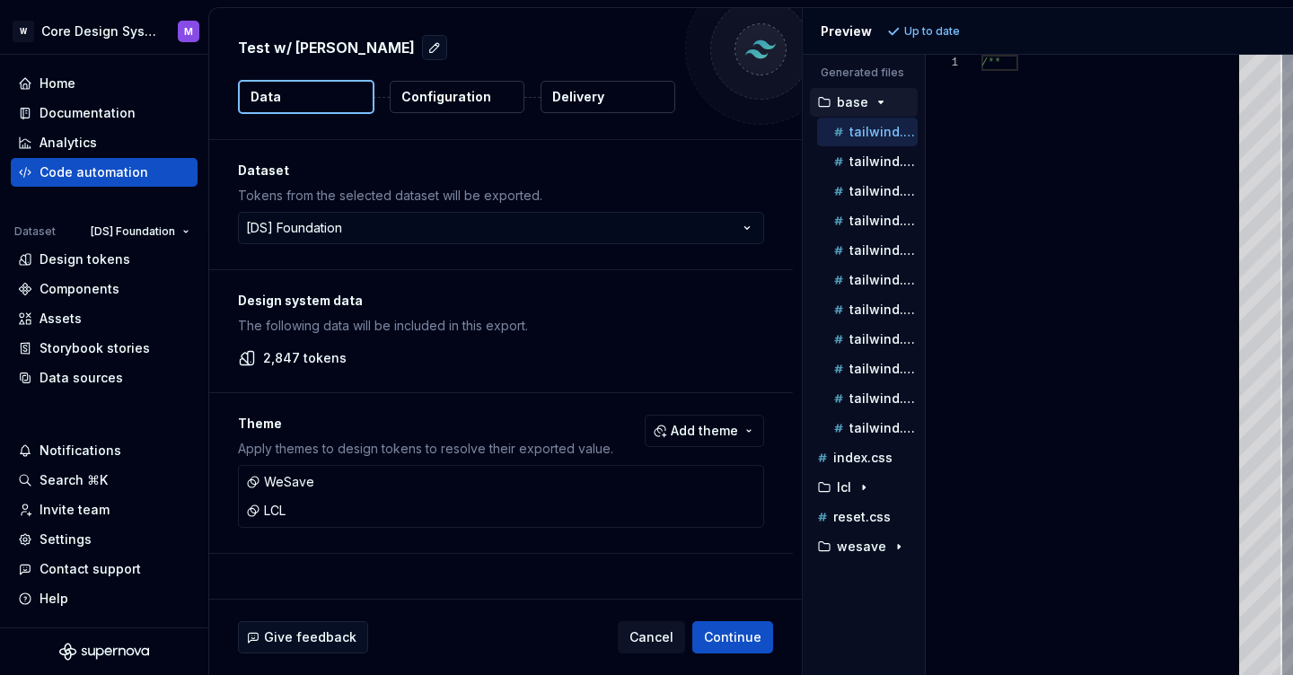
click at [595, 111] on button "Delivery" at bounding box center [608, 97] width 135 height 32
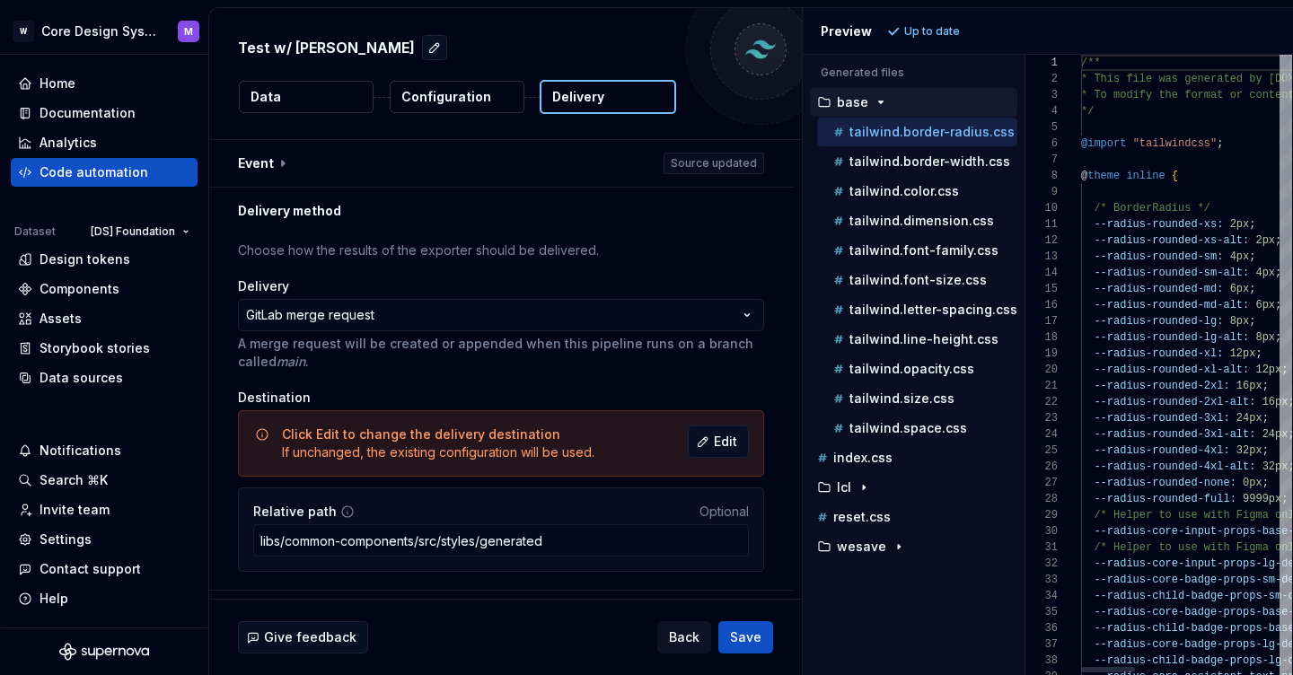
click at [1025, 110] on div "Generated files Accessibility guide for tree . Navigate the tree with the arrow…" at bounding box center [1048, 365] width 490 height 621
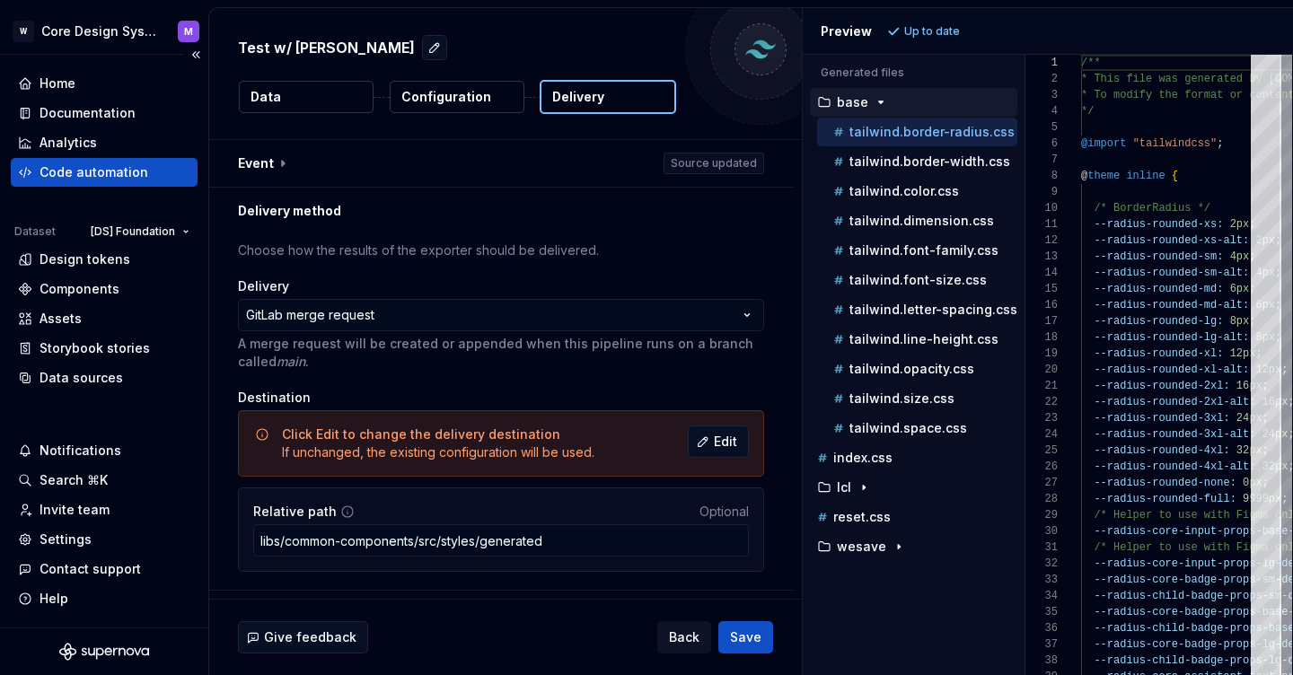
click at [126, 168] on div "Code automation" at bounding box center [94, 172] width 109 height 18
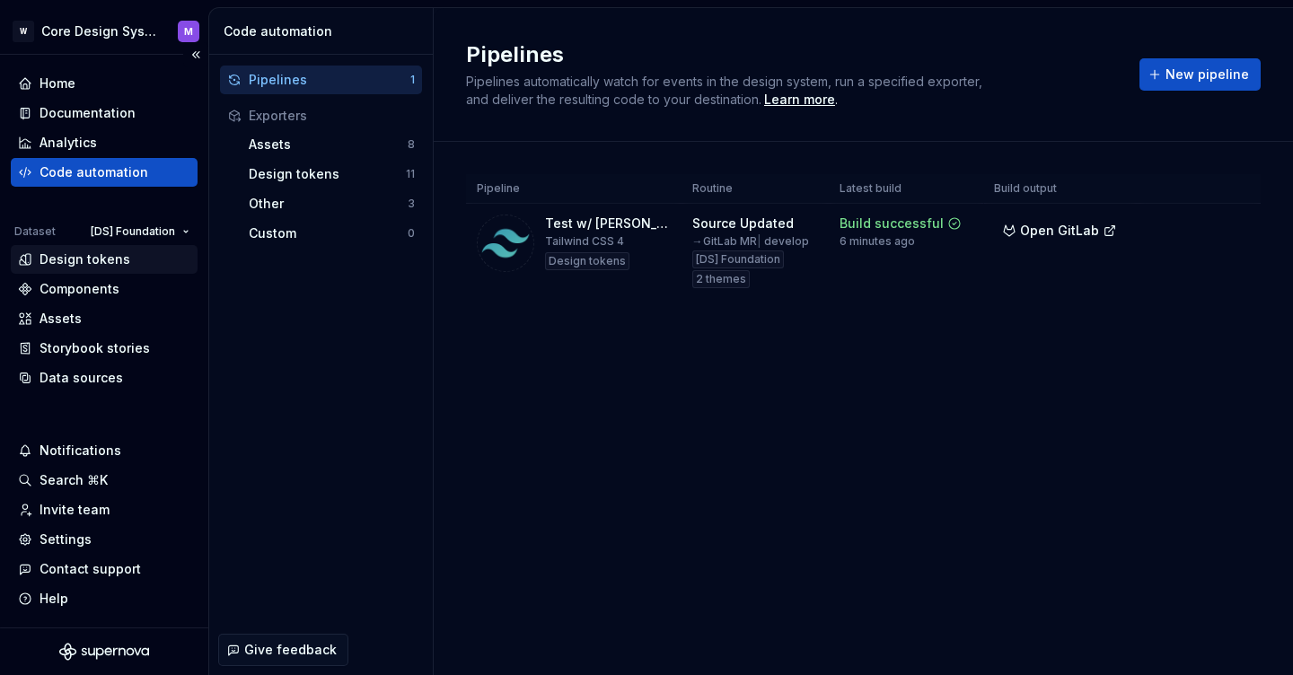
click at [85, 256] on div "Design tokens" at bounding box center [85, 260] width 91 height 18
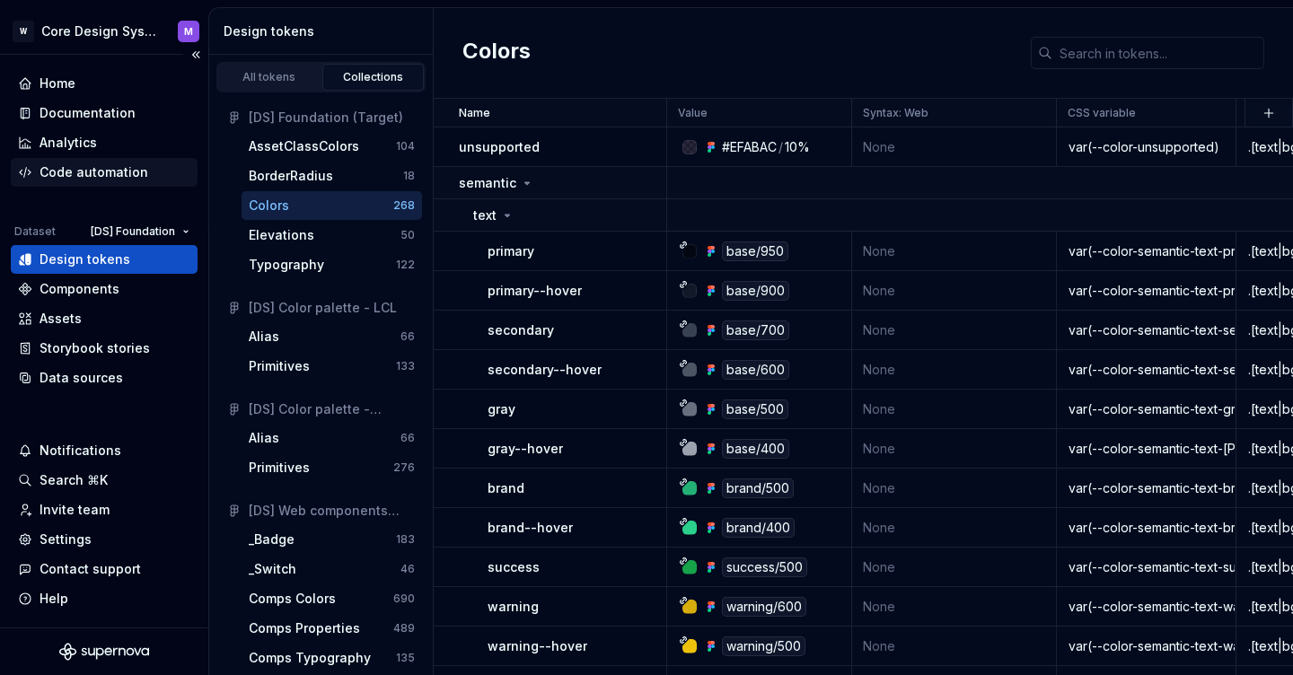
click at [112, 172] on div "Code automation" at bounding box center [94, 172] width 109 height 18
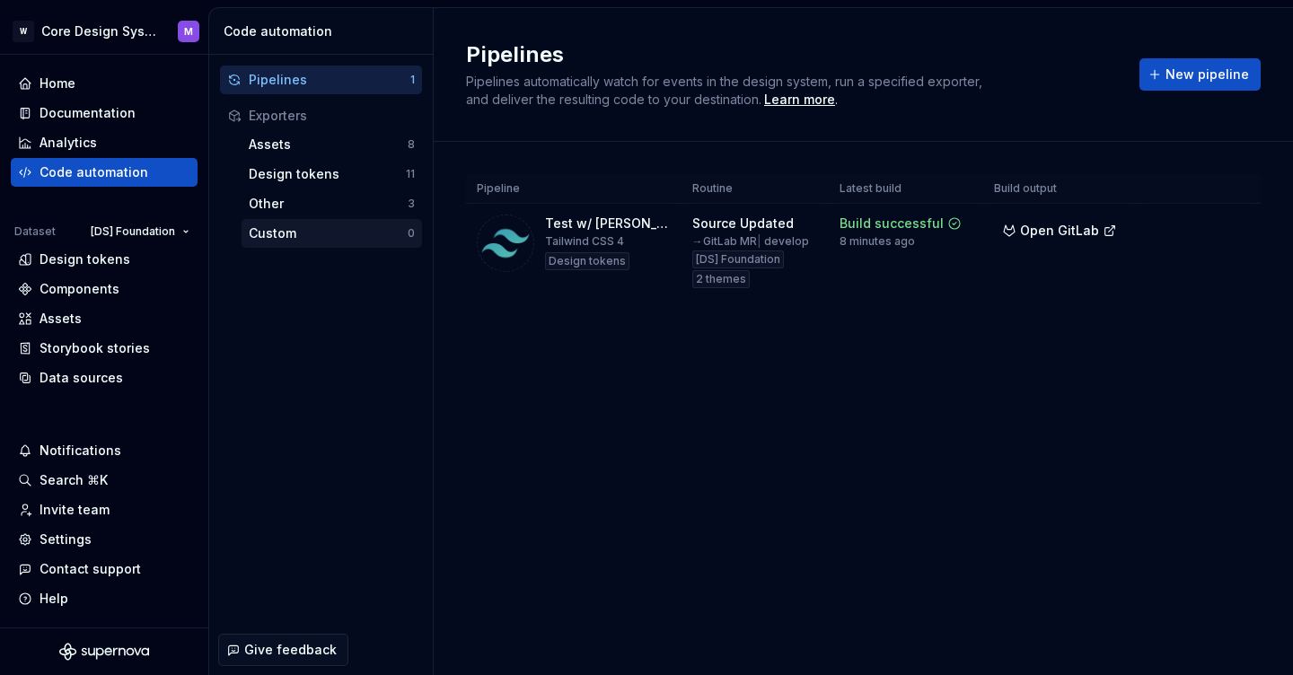
click at [341, 234] on div "Custom" at bounding box center [328, 234] width 159 height 18
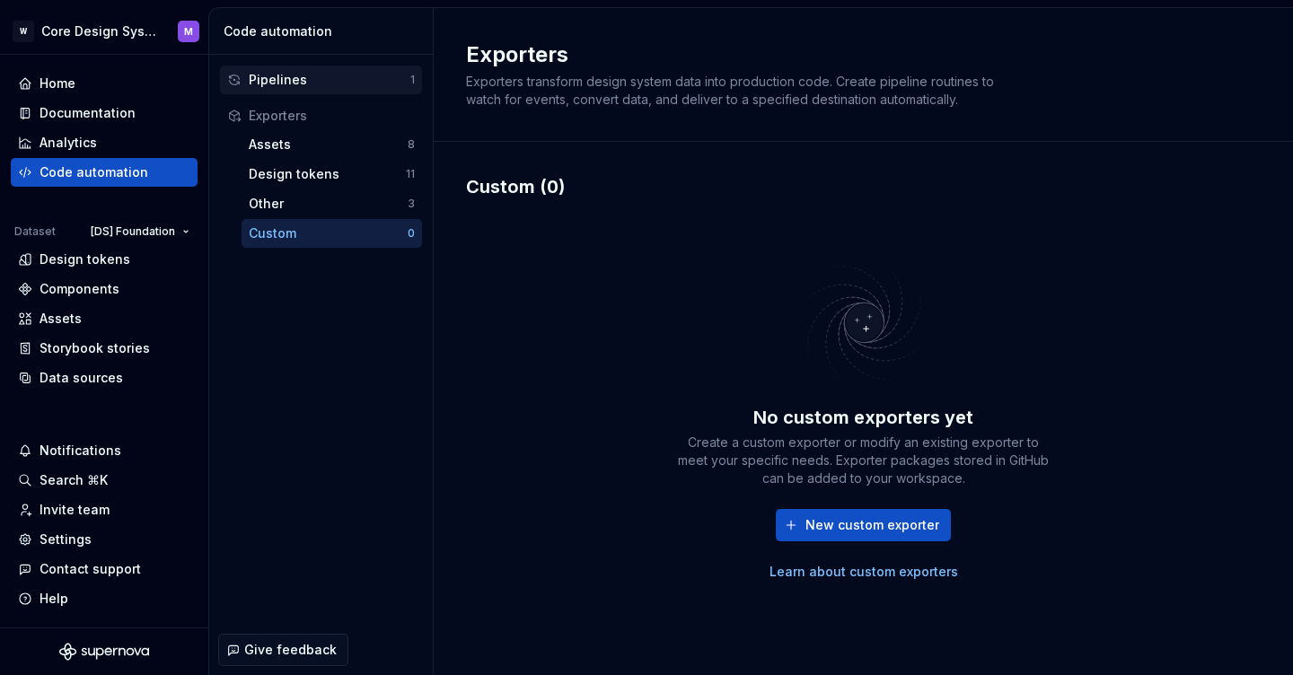
click at [356, 87] on div "Pipelines" at bounding box center [330, 80] width 162 height 18
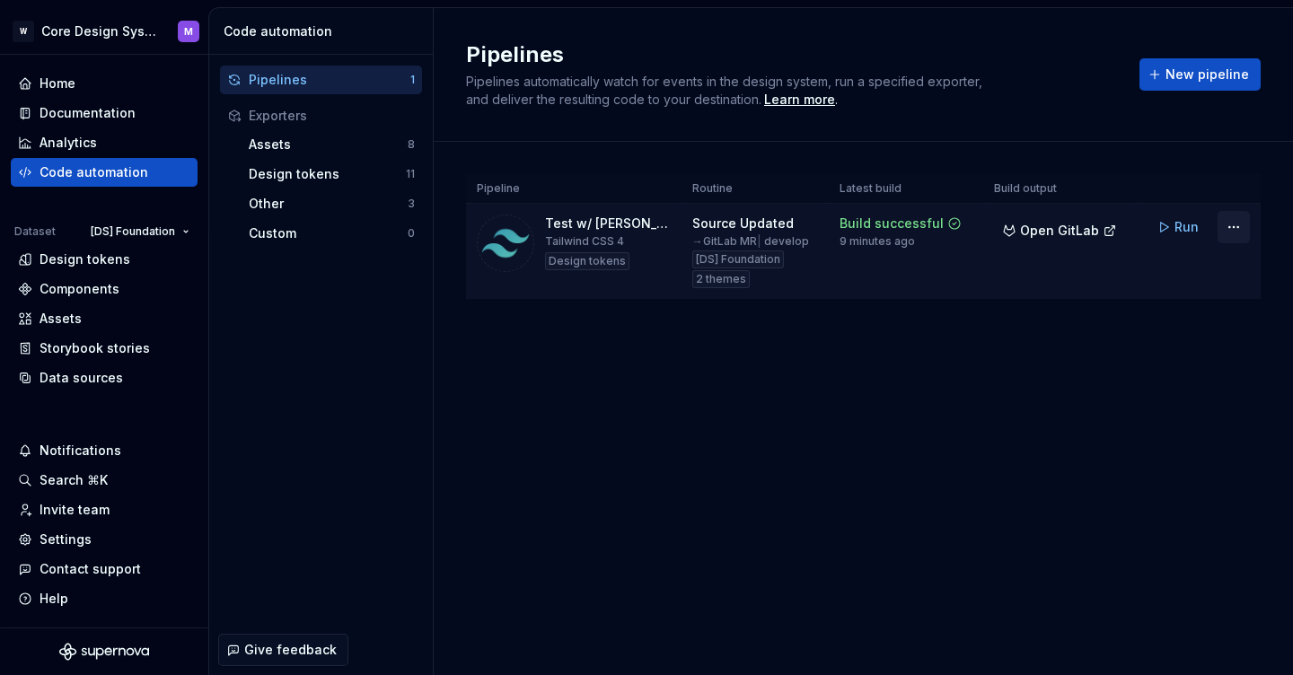
click at [1240, 234] on html "W Core Design System M Home Documentation Analytics Code automation Dataset [DS…" at bounding box center [646, 337] width 1293 height 675
click at [1189, 227] on html "W Core Design System M Home Documentation Analytics Code automation Dataset [DS…" at bounding box center [646, 337] width 1293 height 675
click at [1243, 225] on html "W Core Design System M Home Documentation Analytics Code automation Dataset [DS…" at bounding box center [646, 337] width 1293 height 675
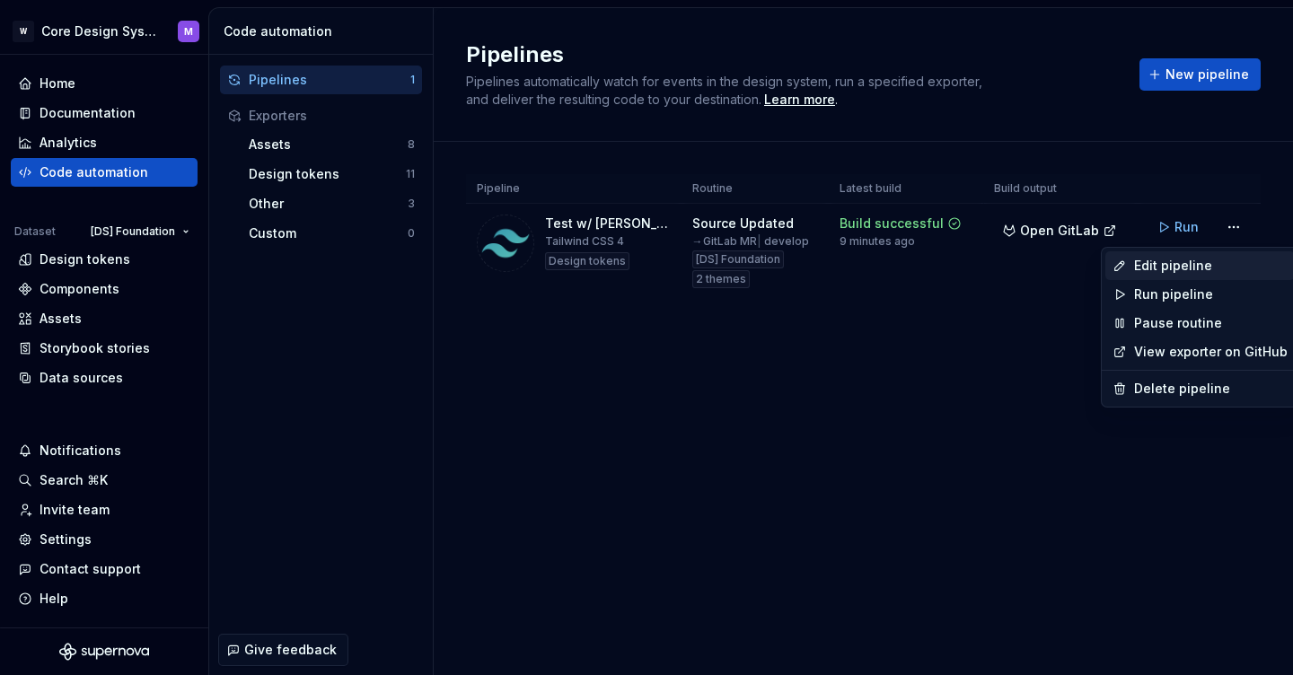
click at [1180, 262] on div "Edit pipeline" at bounding box center [1211, 266] width 154 height 18
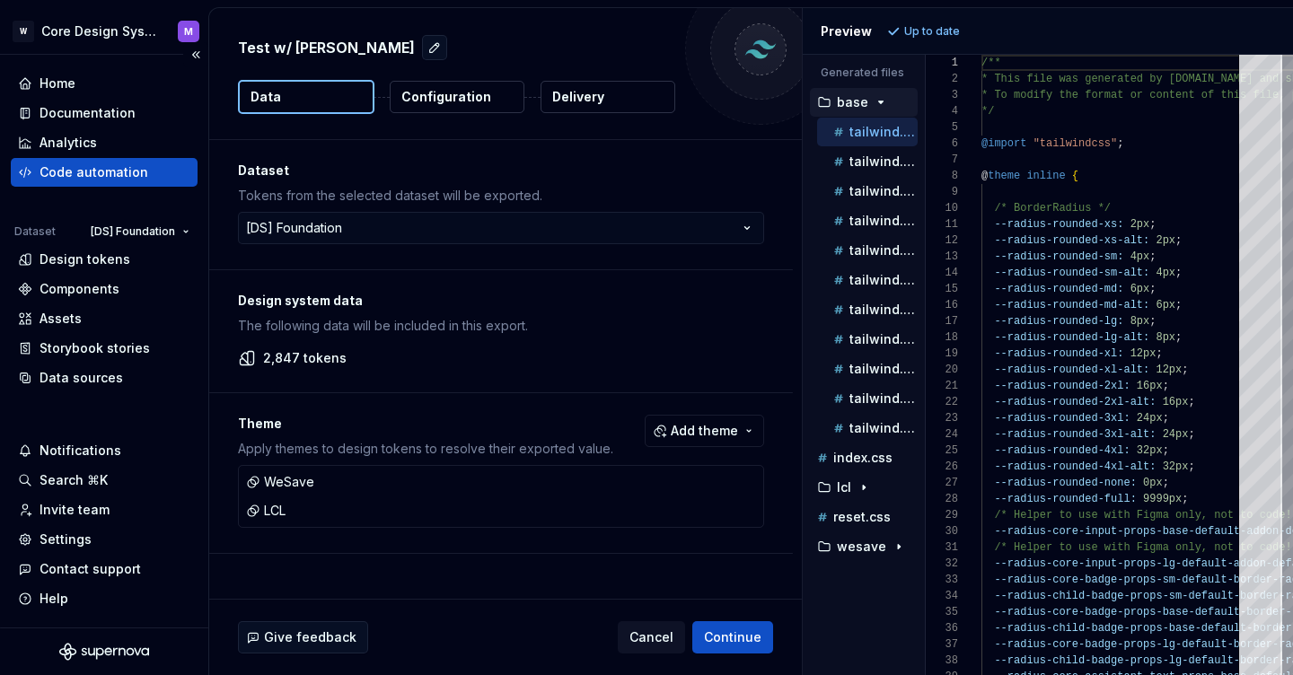
click at [90, 172] on div "Code automation" at bounding box center [94, 172] width 109 height 18
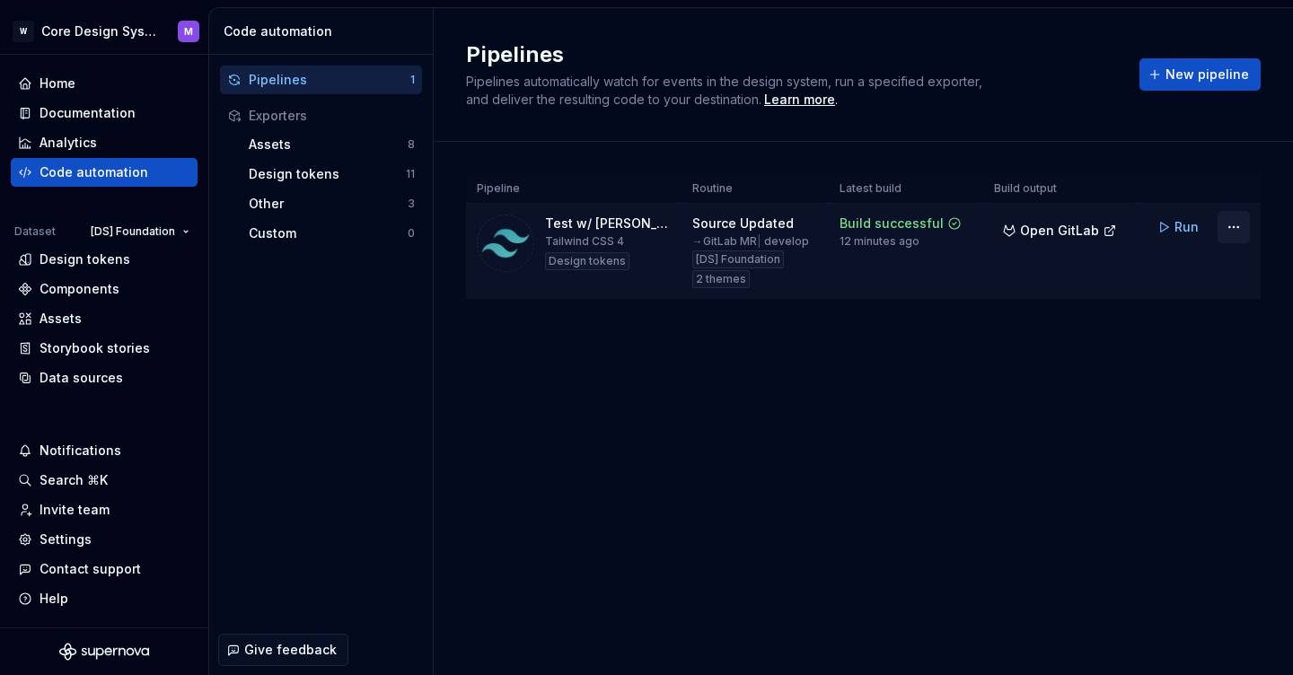
click at [1242, 223] on html "W Core Design System M Home Documentation Analytics Code automation Dataset [DS…" at bounding box center [646, 337] width 1293 height 675
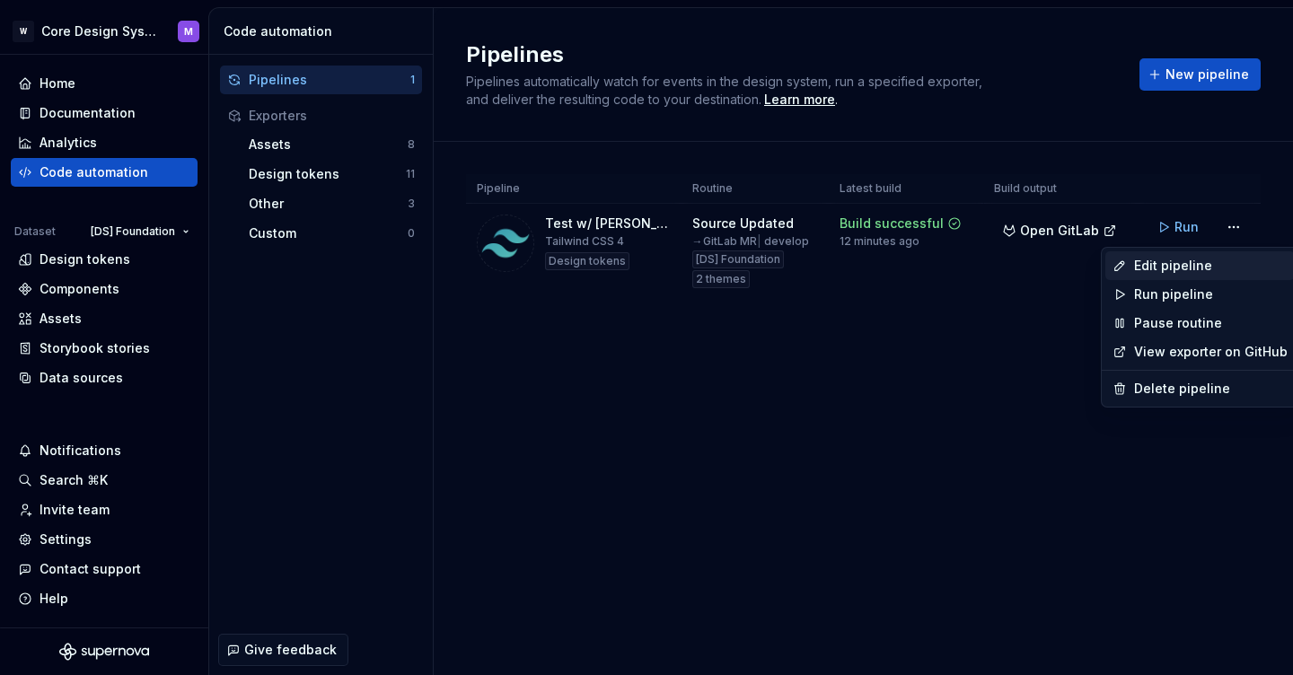
click at [1178, 258] on div "Edit pipeline" at bounding box center [1211, 266] width 154 height 18
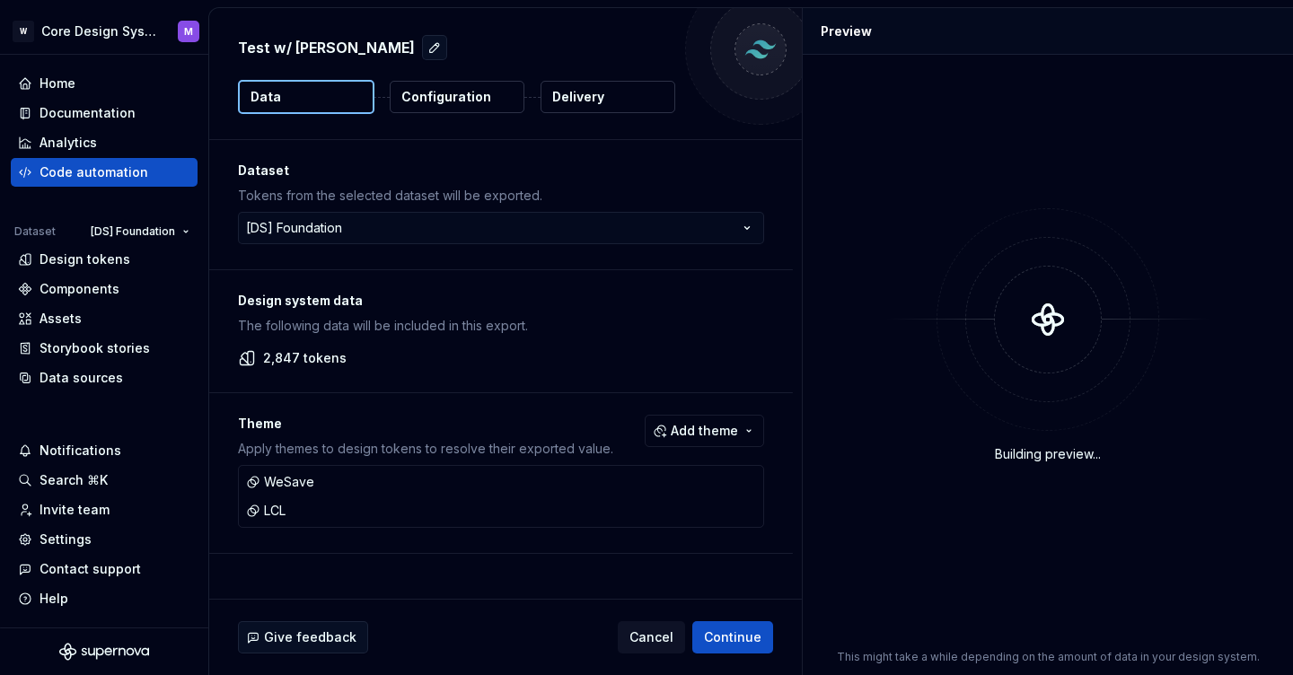
click at [793, 244] on div "**********" at bounding box center [501, 204] width 584 height 129
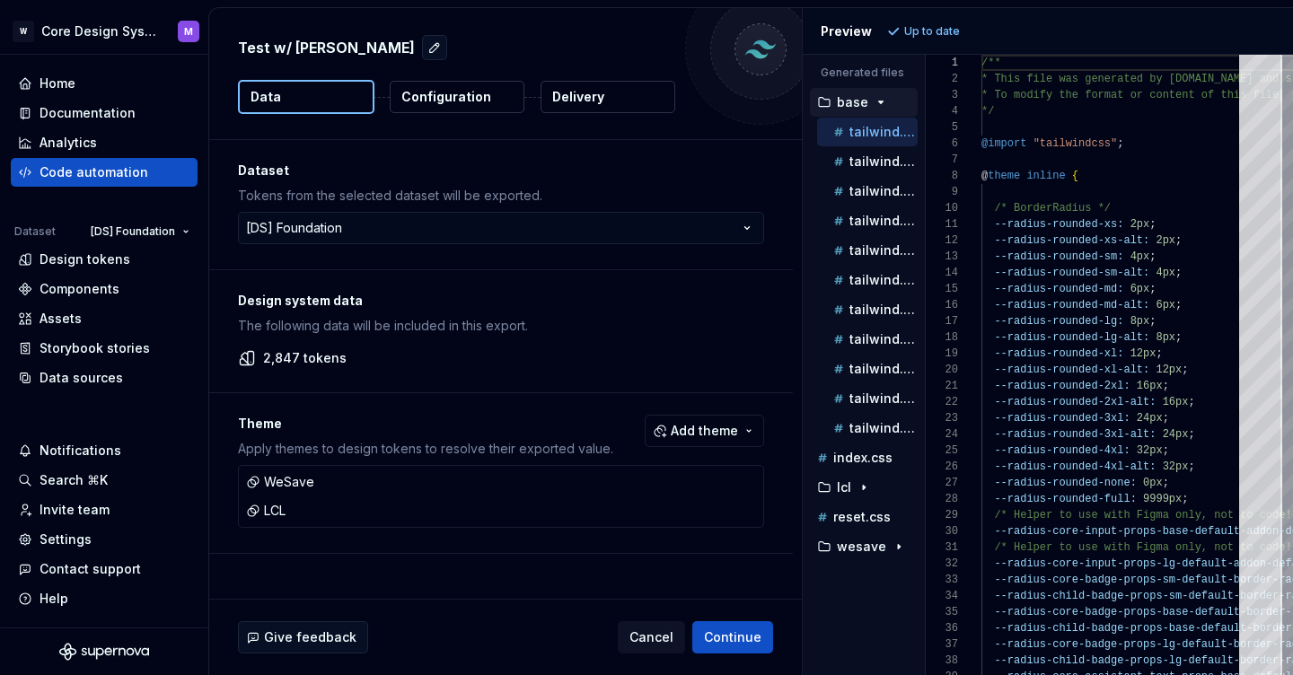
click at [793, 429] on div "Theme Apply themes to design tokens to resolve their exported value. Add theme …" at bounding box center [501, 473] width 584 height 160
click at [793, 433] on div "Theme Apply themes to design tokens to resolve their exported value. Add theme …" at bounding box center [501, 473] width 584 height 160
click at [793, 392] on div at bounding box center [501, 392] width 584 height 1
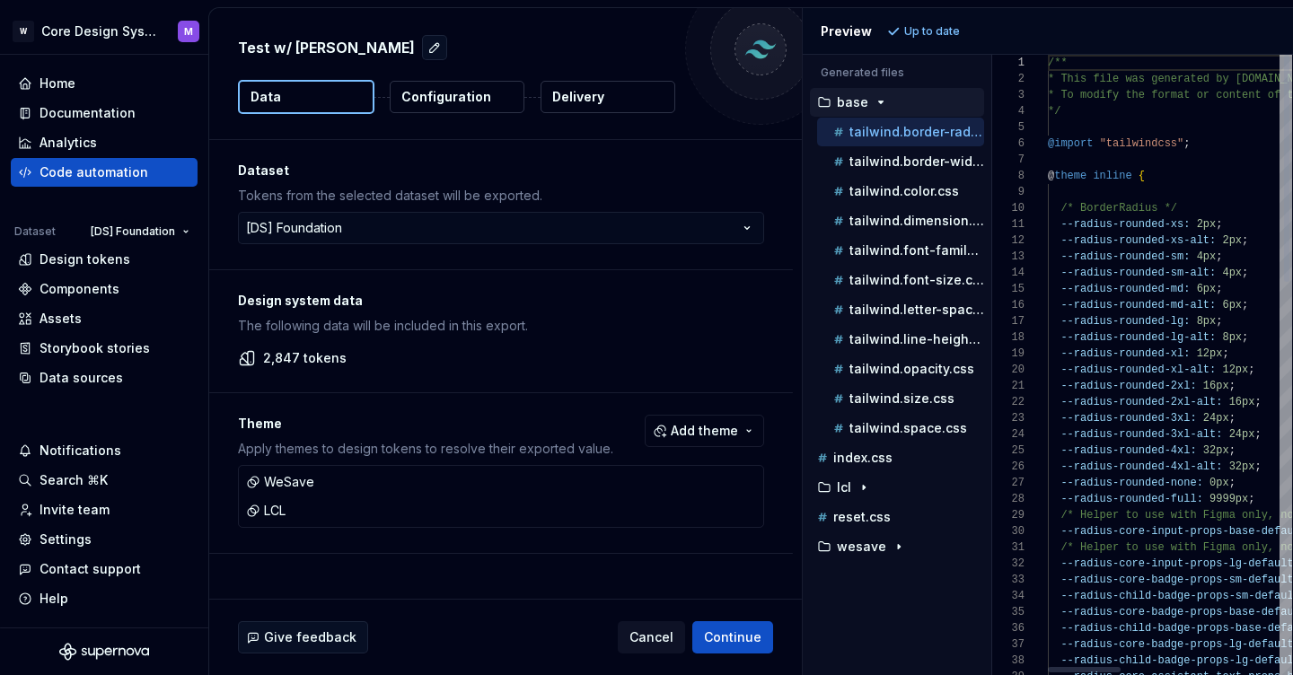
click at [990, 413] on div "Generated files Accessibility guide for tree . Navigate the tree with the arrow…" at bounding box center [1048, 365] width 490 height 621
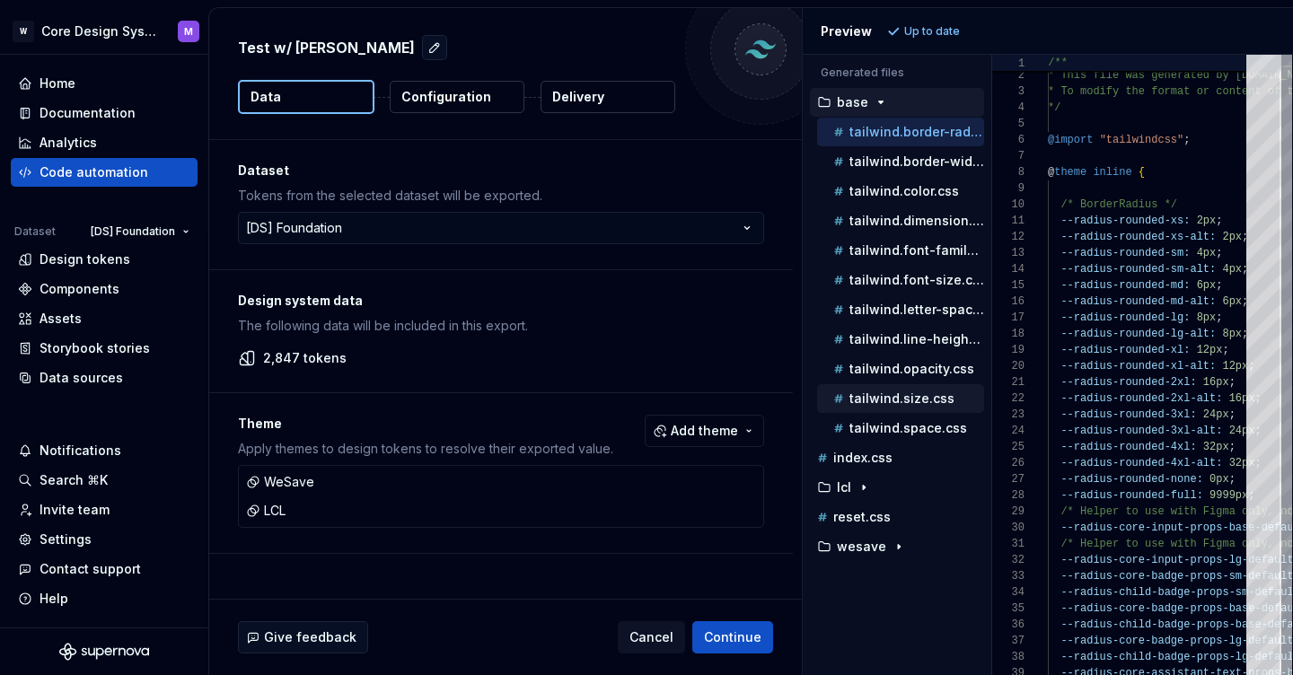
click at [923, 395] on p "tailwind.size.css" at bounding box center [902, 399] width 105 height 14
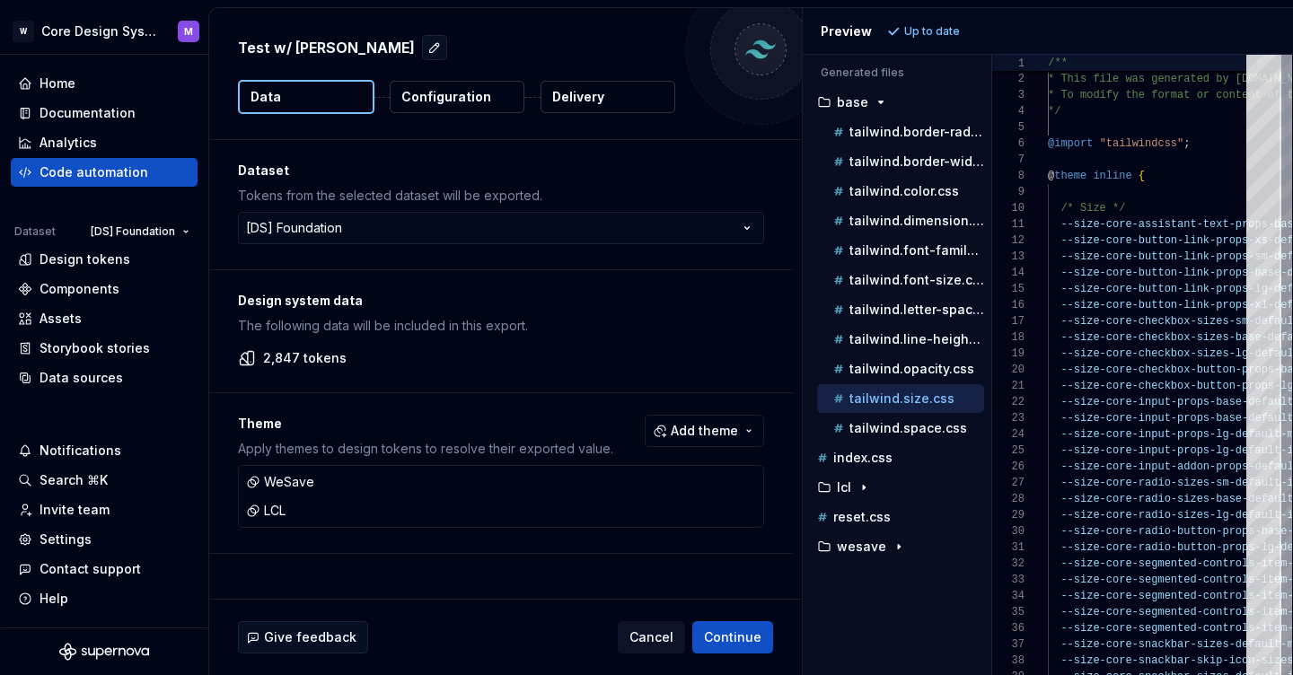
scroll to position [162, 0]
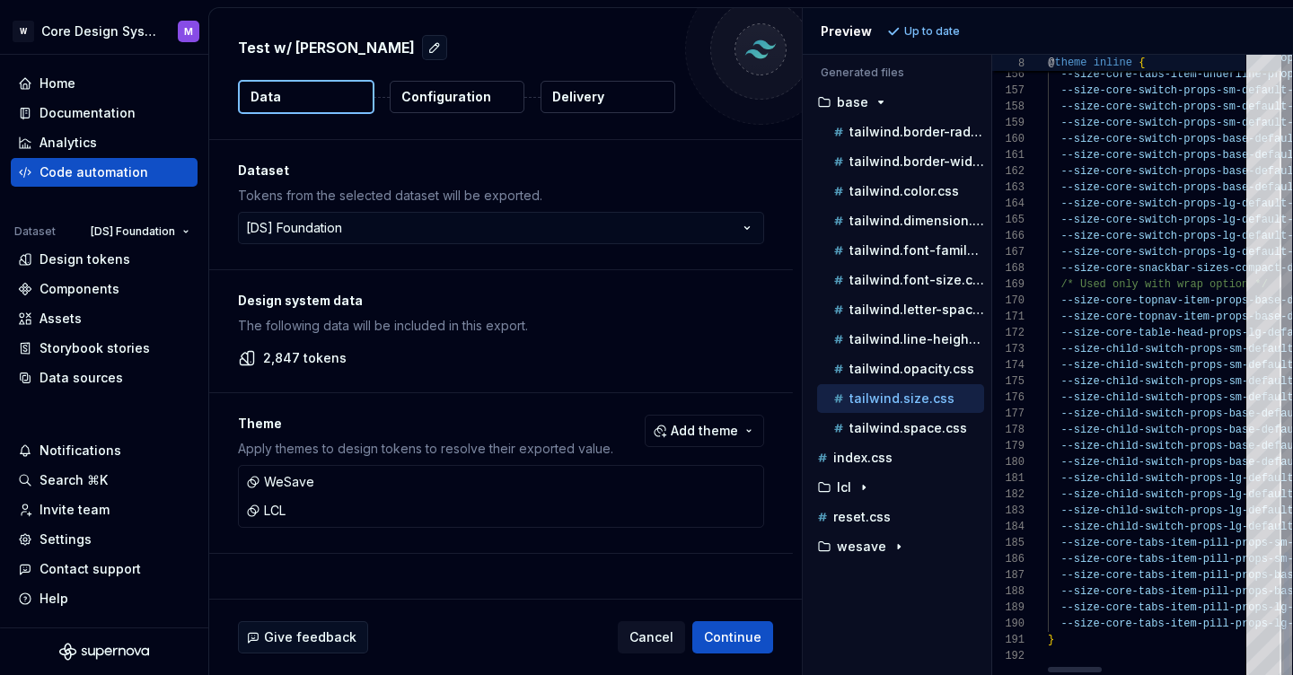
click at [1096, 384] on span "--size-child-switch-props-sm-default-circle-width:" at bounding box center [1223, 381] width 323 height 13
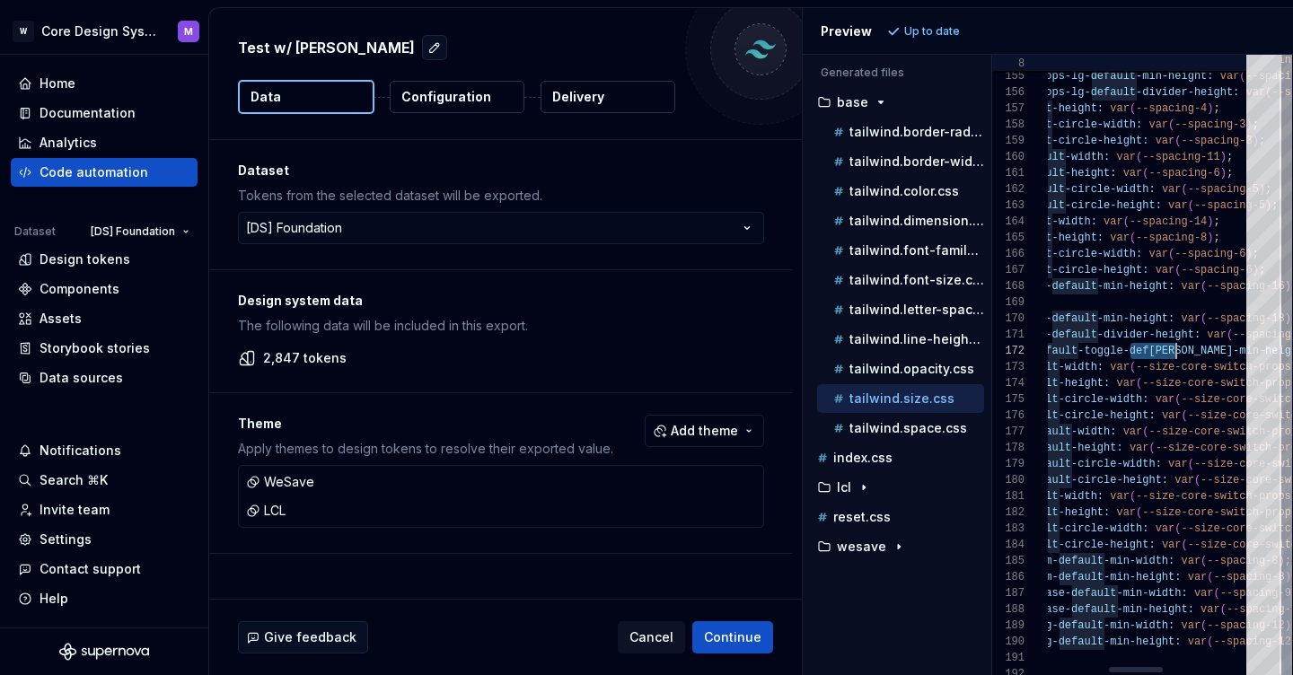
click at [1144, 344] on span "--size-core-table-head-props-lg-default-toggle-def [PERSON_NAME]-min-height: va…" at bounding box center [1123, 351] width 621 height 16
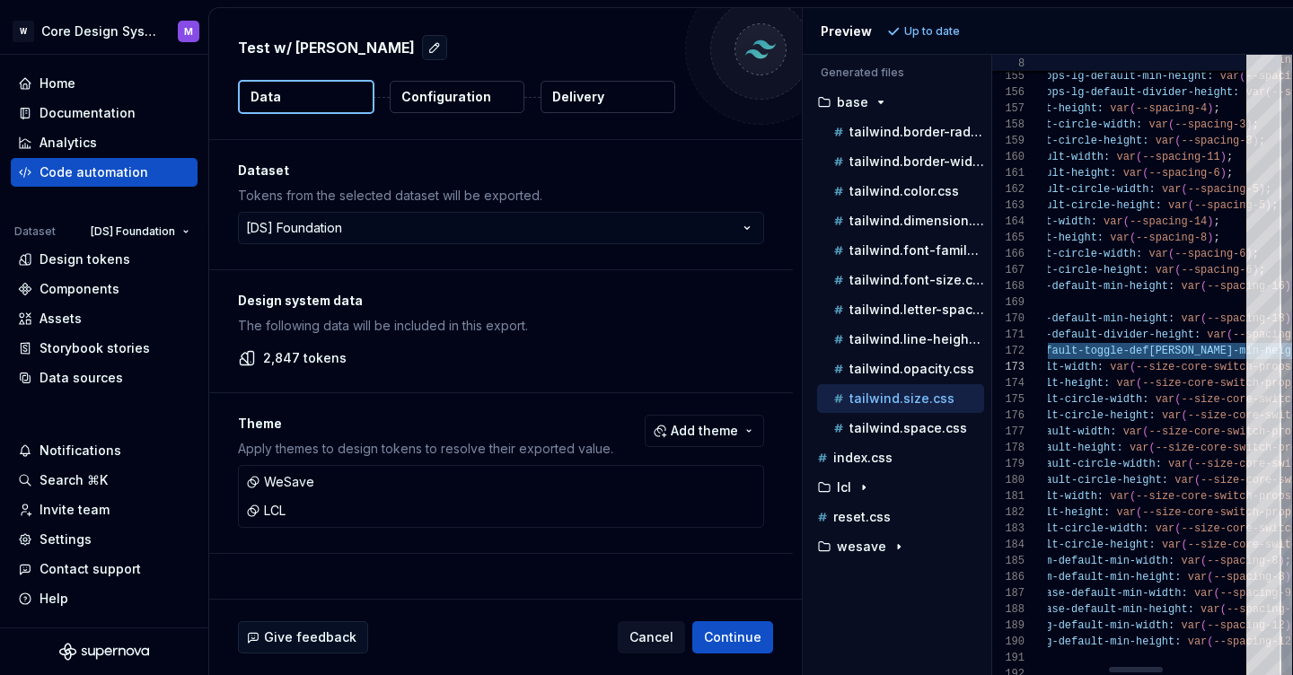
click at [1154, 335] on span "-height:" at bounding box center [1176, 335] width 52 height 13
type textarea "**********"
click at [1154, 335] on span "-height:" at bounding box center [1176, 335] width 52 height 13
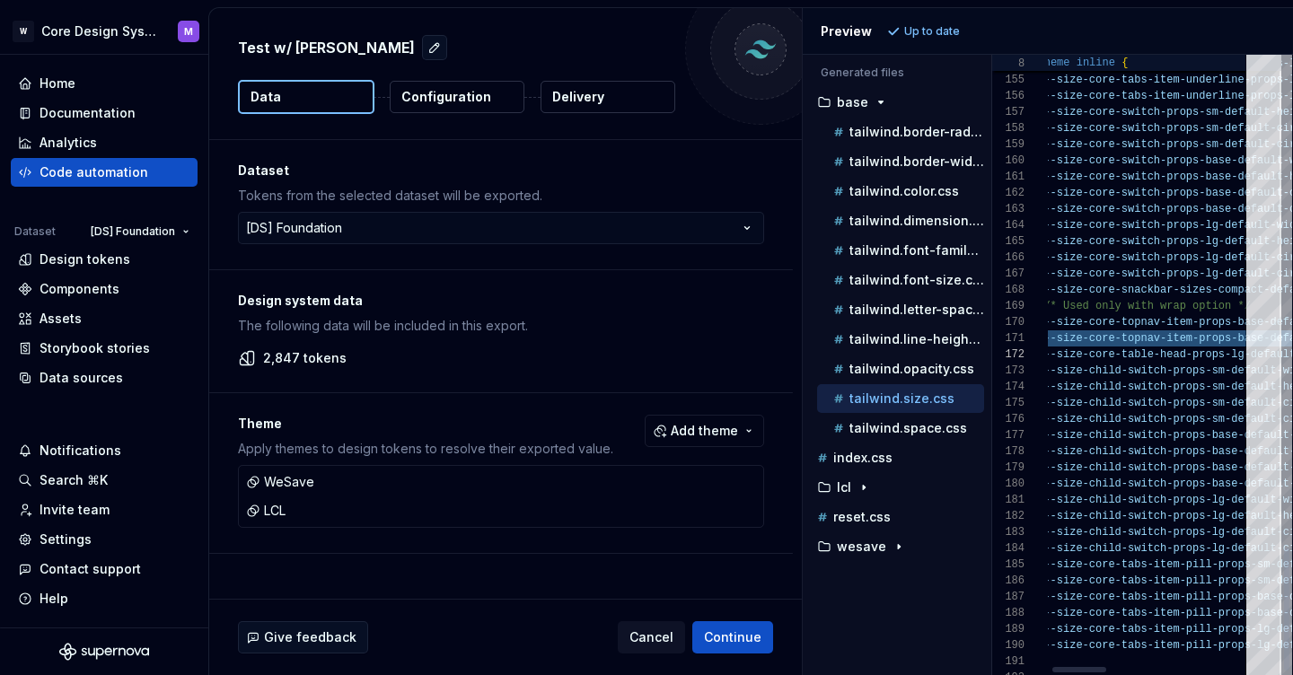
scroll to position [0, 0]
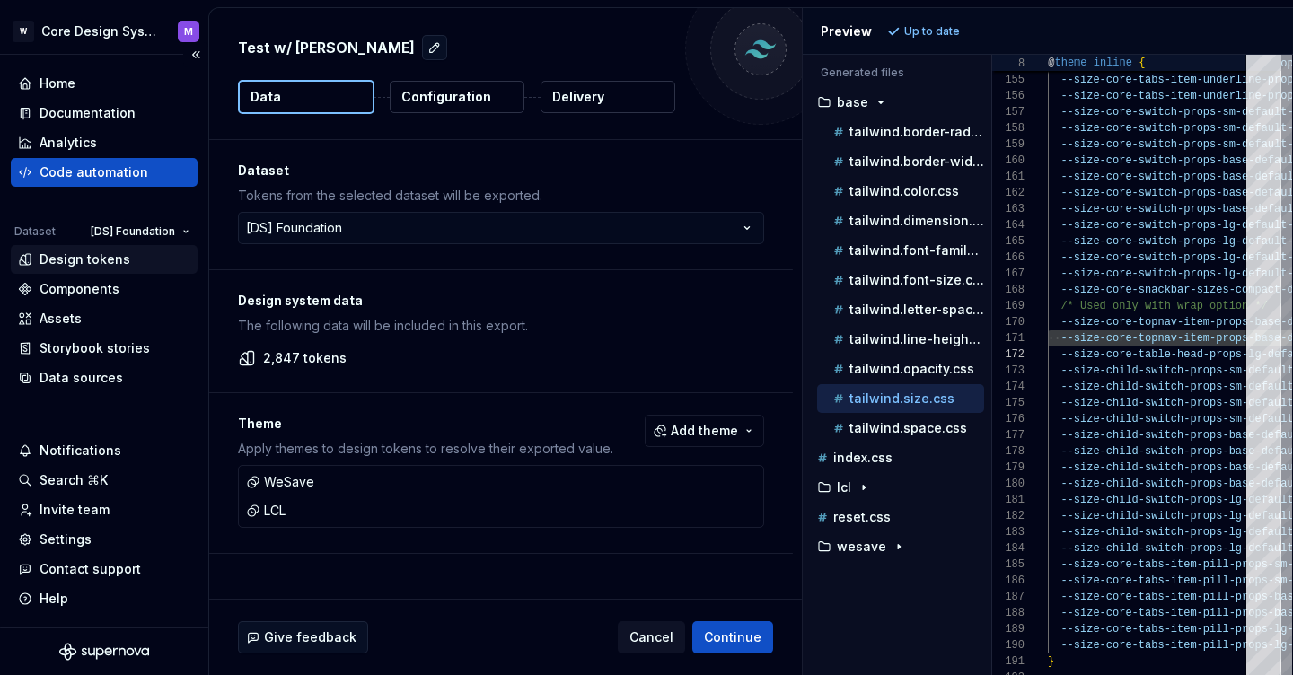
click at [126, 260] on div "Design tokens" at bounding box center [104, 260] width 172 height 18
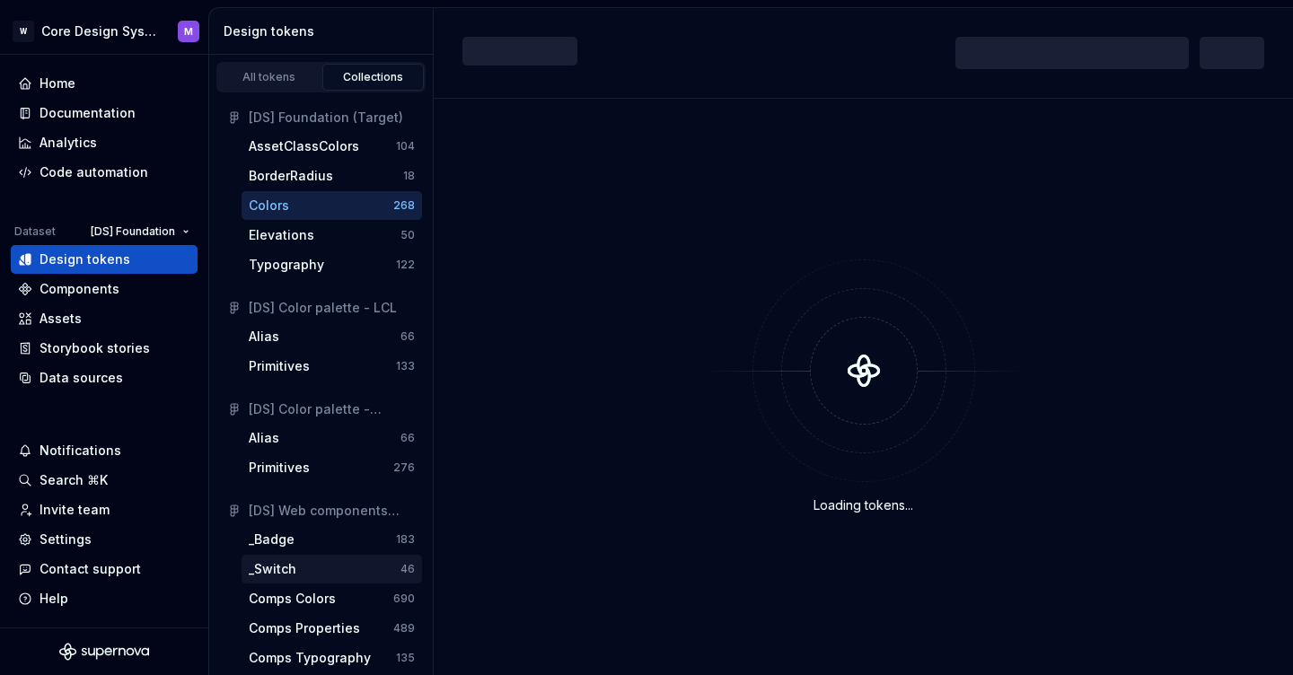
scroll to position [64, 0]
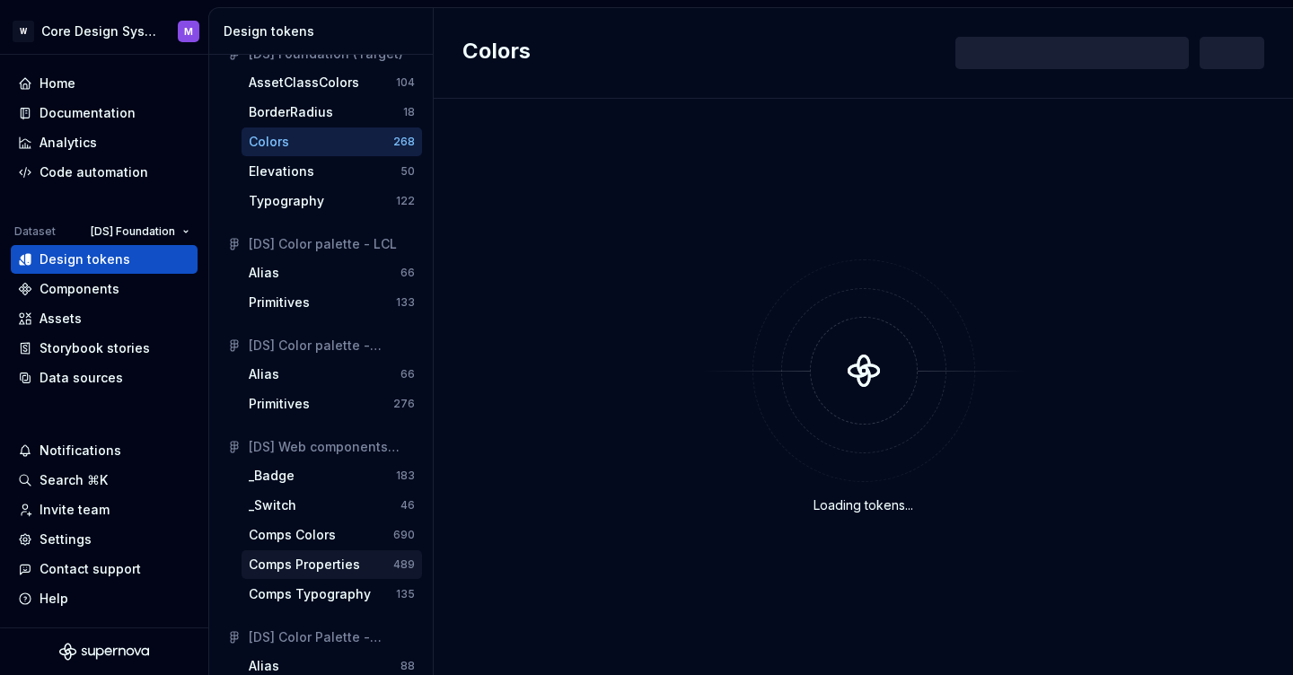
click at [328, 571] on div "Comps Properties" at bounding box center [304, 565] width 111 height 18
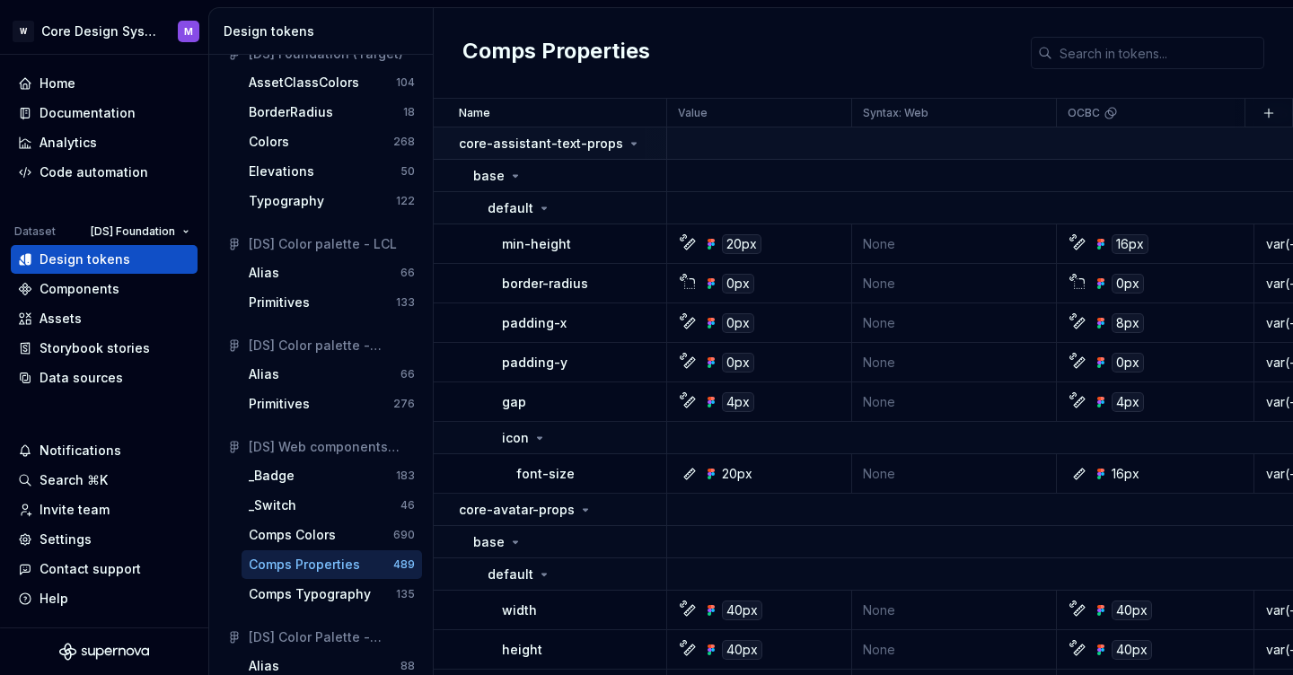
click at [454, 146] on td "core-assistant-text-props" at bounding box center [551, 144] width 234 height 32
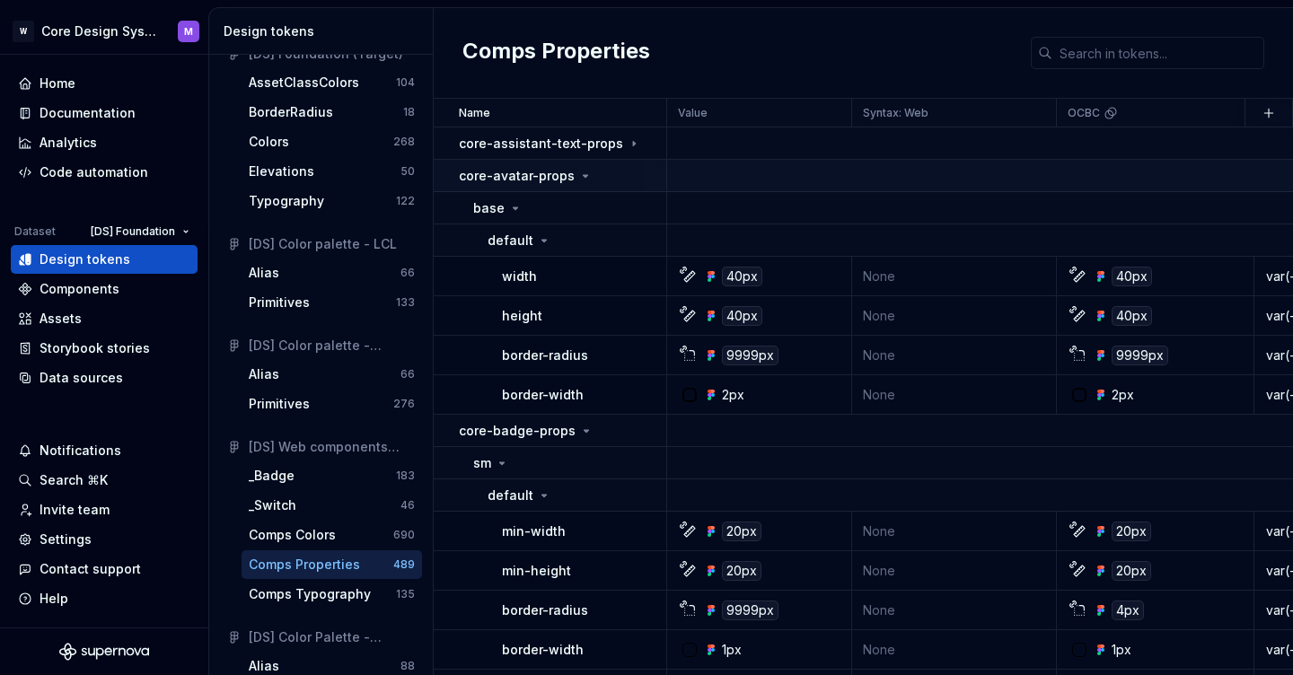
click at [549, 177] on p "core-avatar-props" at bounding box center [517, 176] width 116 height 18
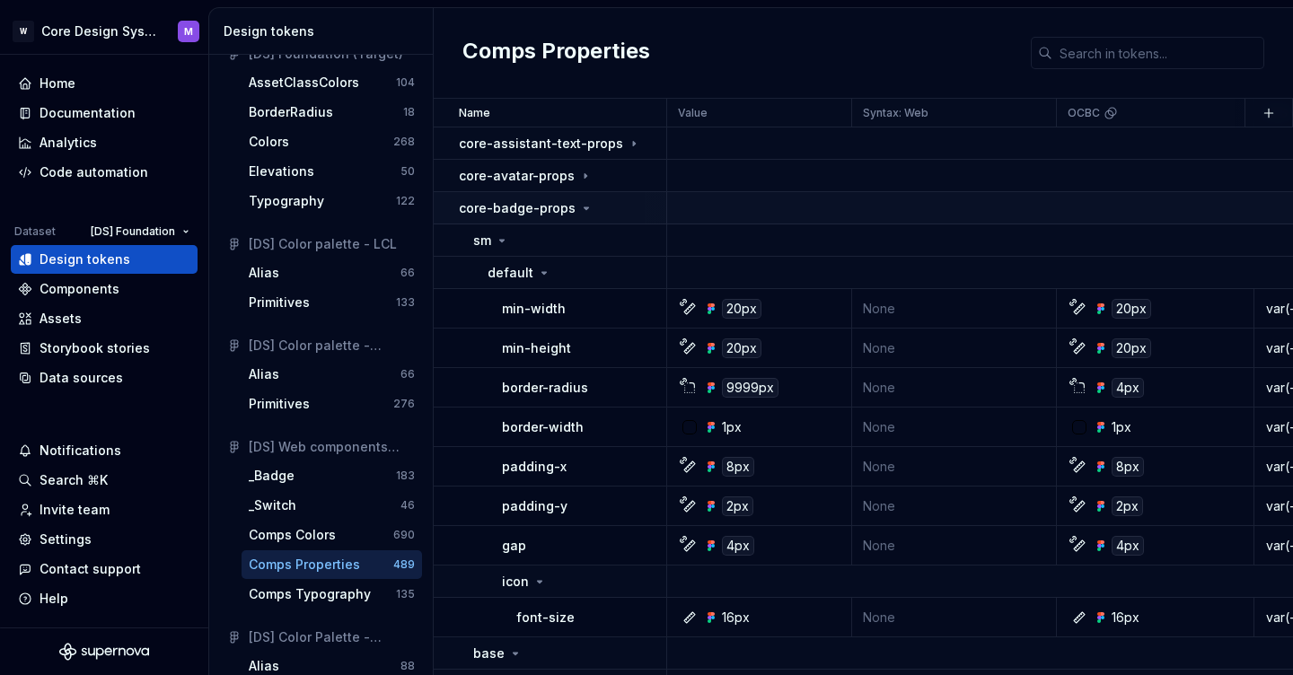
click at [540, 205] on p "core-badge-props" at bounding box center [517, 208] width 117 height 18
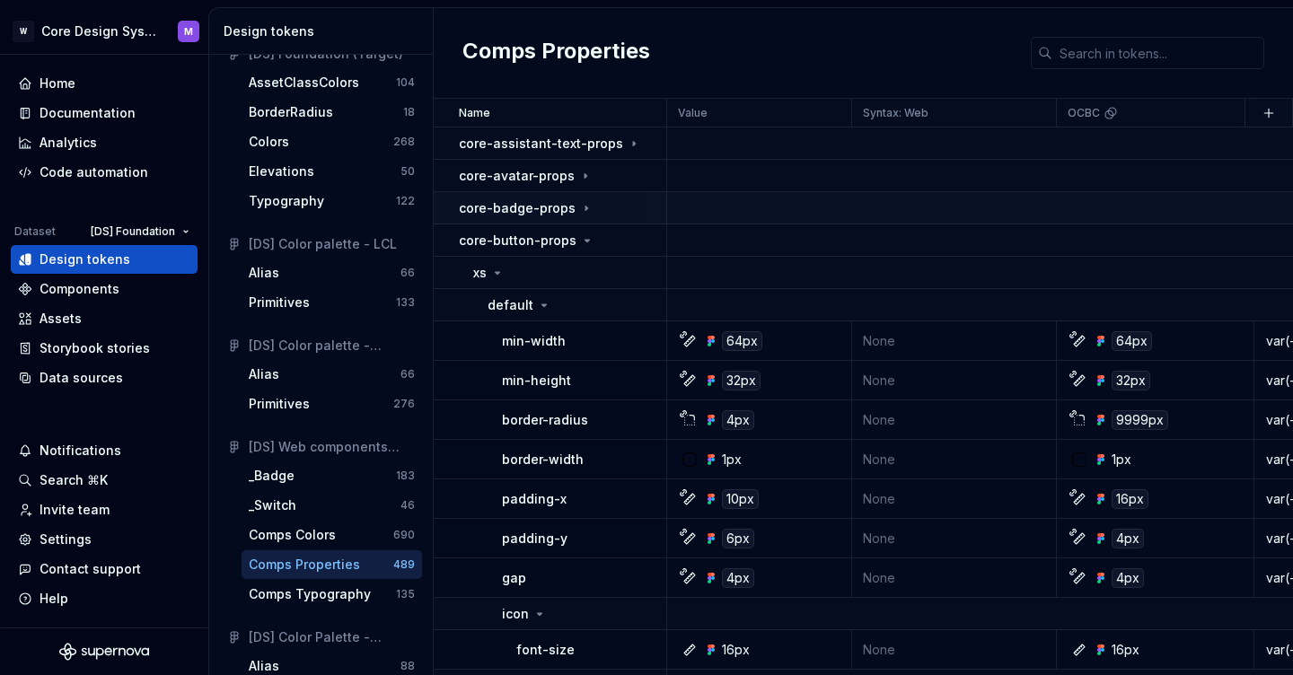
click at [540, 205] on p "core-badge-props" at bounding box center [517, 208] width 117 height 18
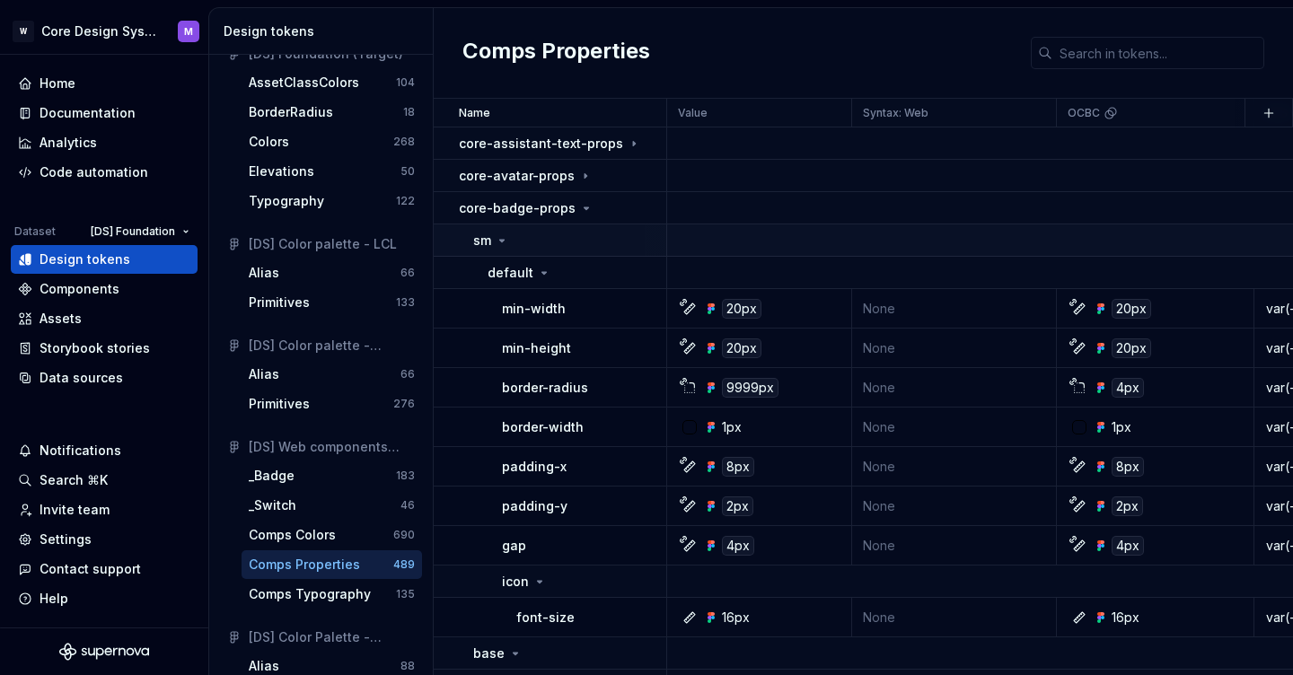
click at [504, 238] on icon at bounding box center [502, 241] width 14 height 14
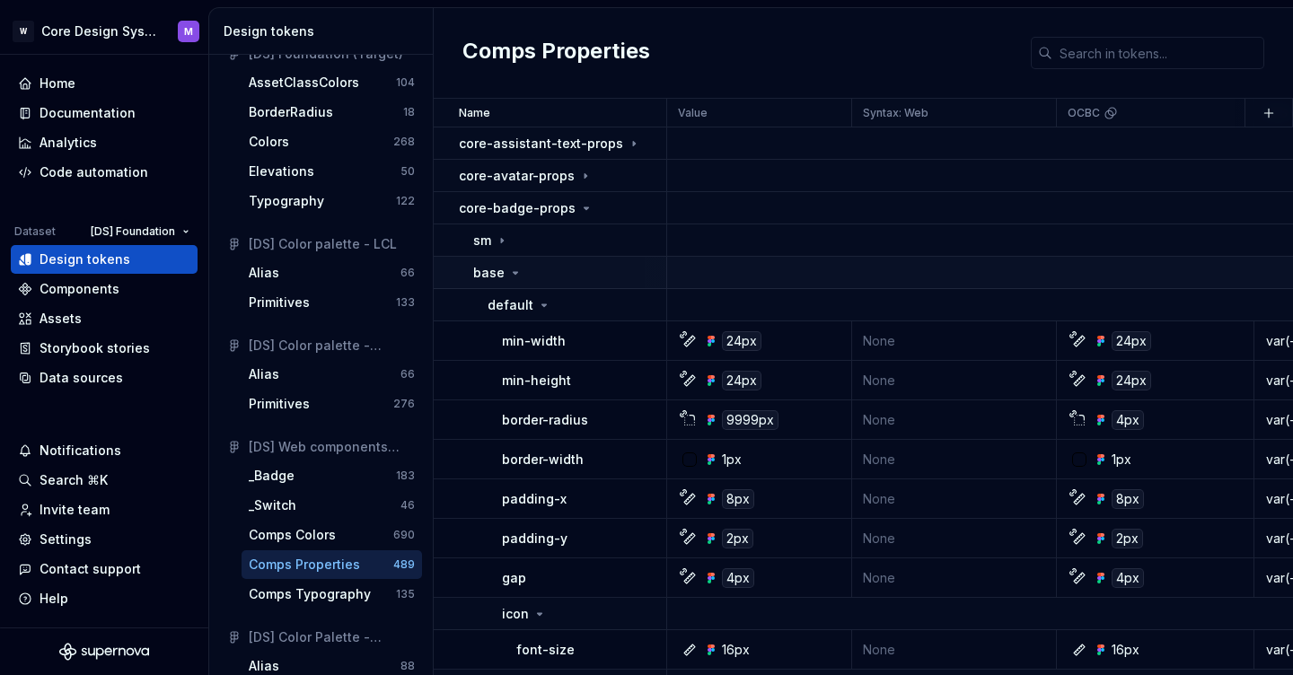
click at [509, 271] on icon at bounding box center [515, 273] width 14 height 14
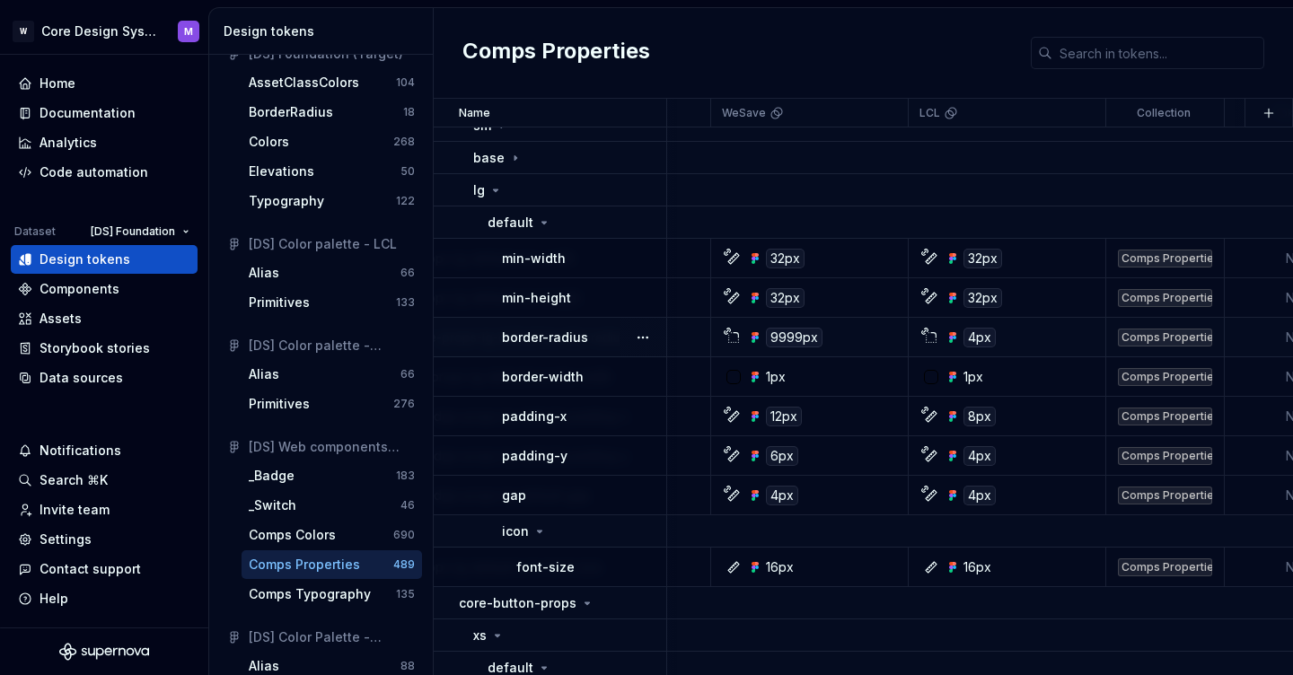
scroll to position [116, 1142]
click at [489, 188] on icon at bounding box center [496, 189] width 14 height 14
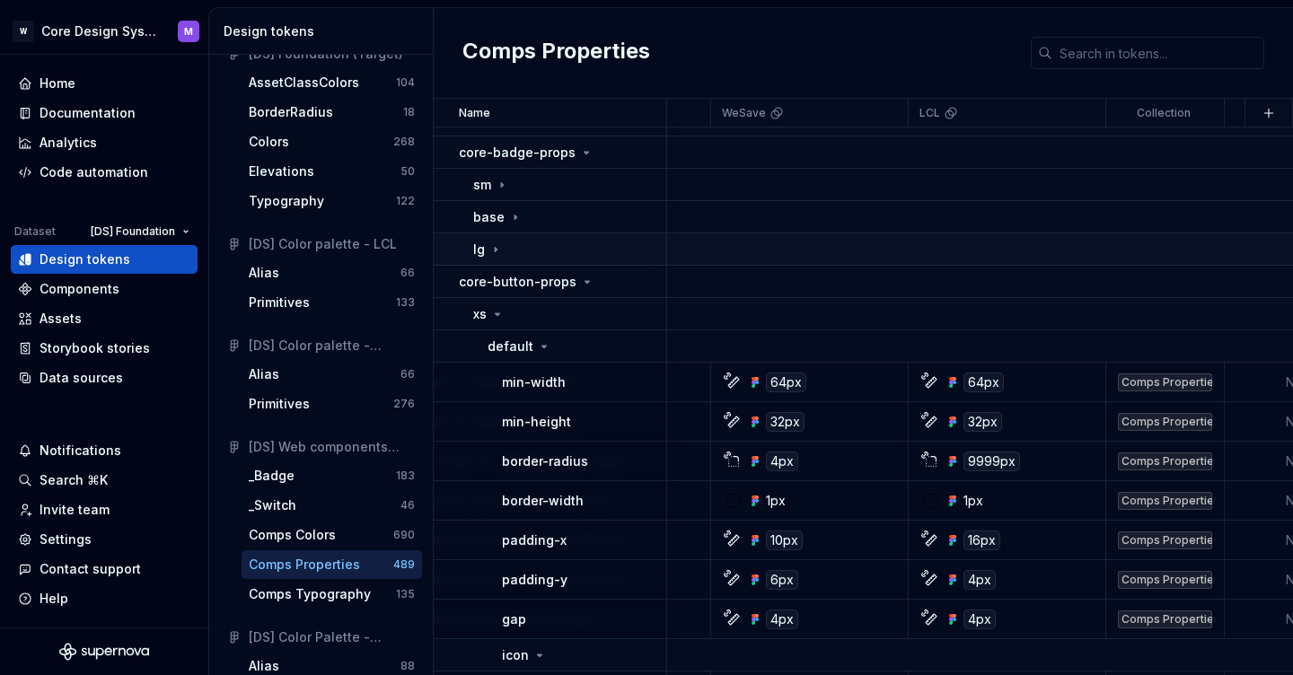
scroll to position [39, 1142]
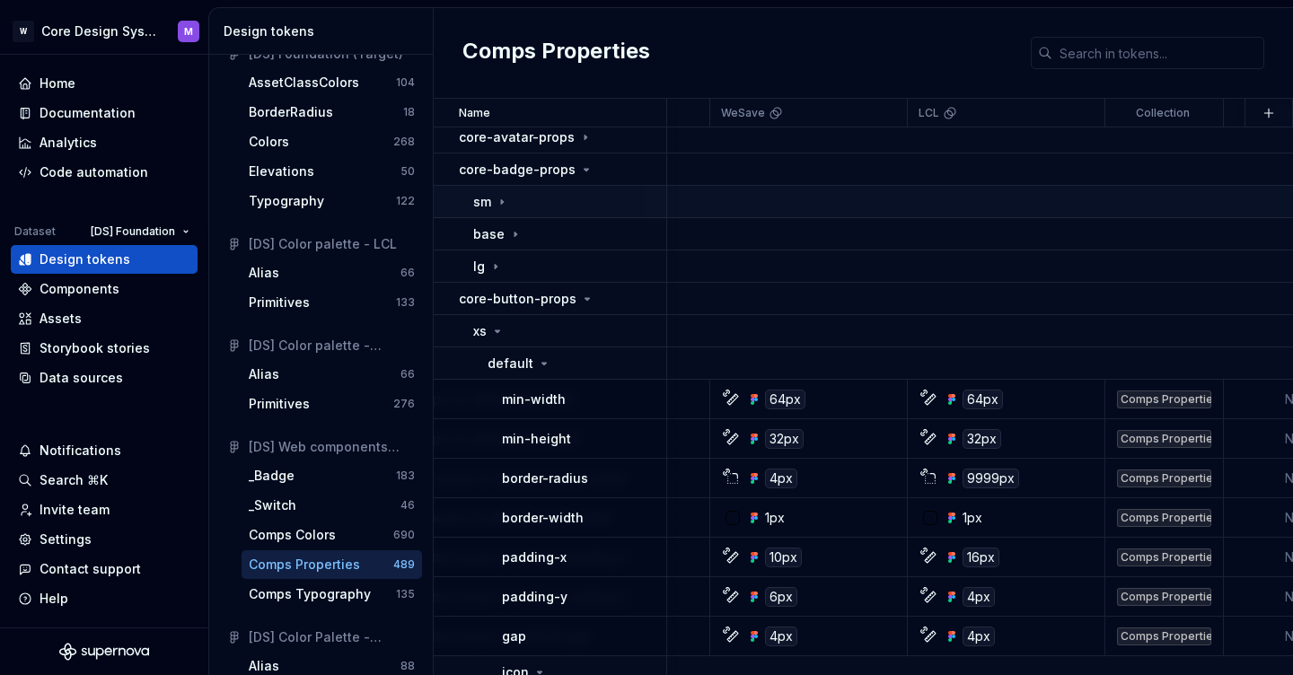
click at [481, 209] on p "sm" at bounding box center [482, 202] width 18 height 18
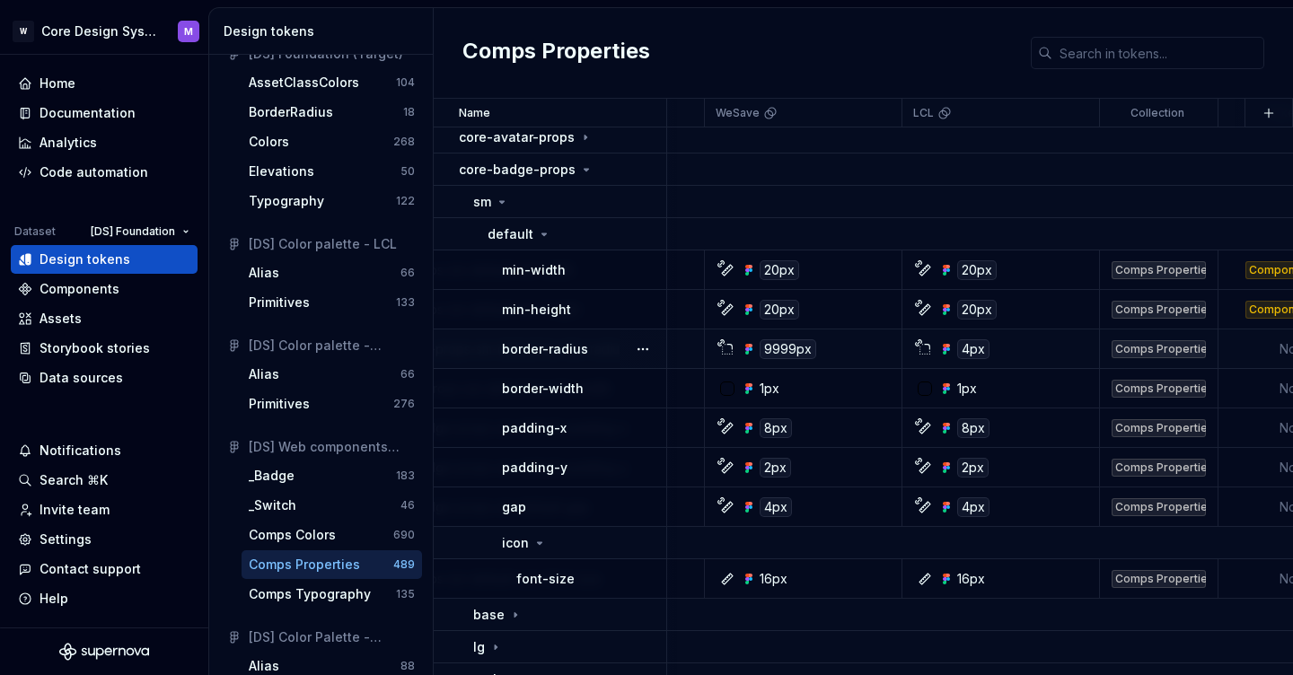
scroll to position [39, 1146]
drag, startPoint x: 488, startPoint y: 200, endPoint x: 503, endPoint y: 205, distance: 15.9
click at [488, 200] on p "sm" at bounding box center [482, 202] width 18 height 18
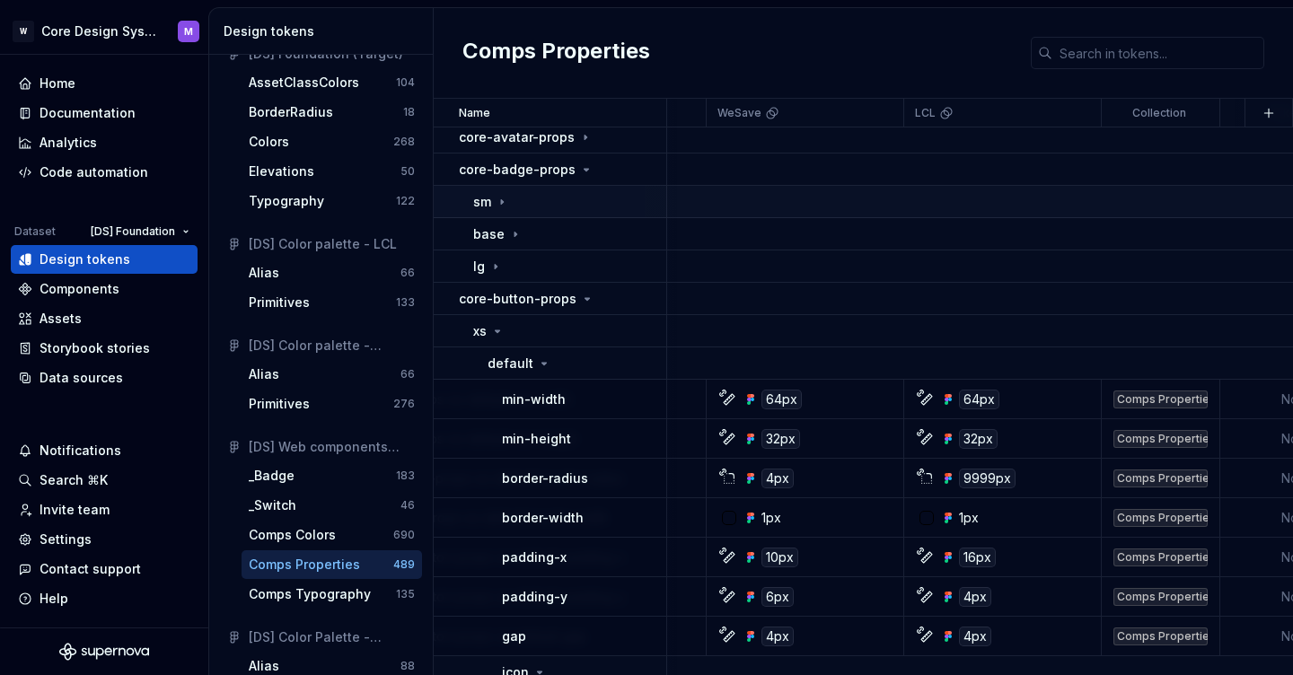
click at [503, 205] on icon at bounding box center [502, 202] width 14 height 14
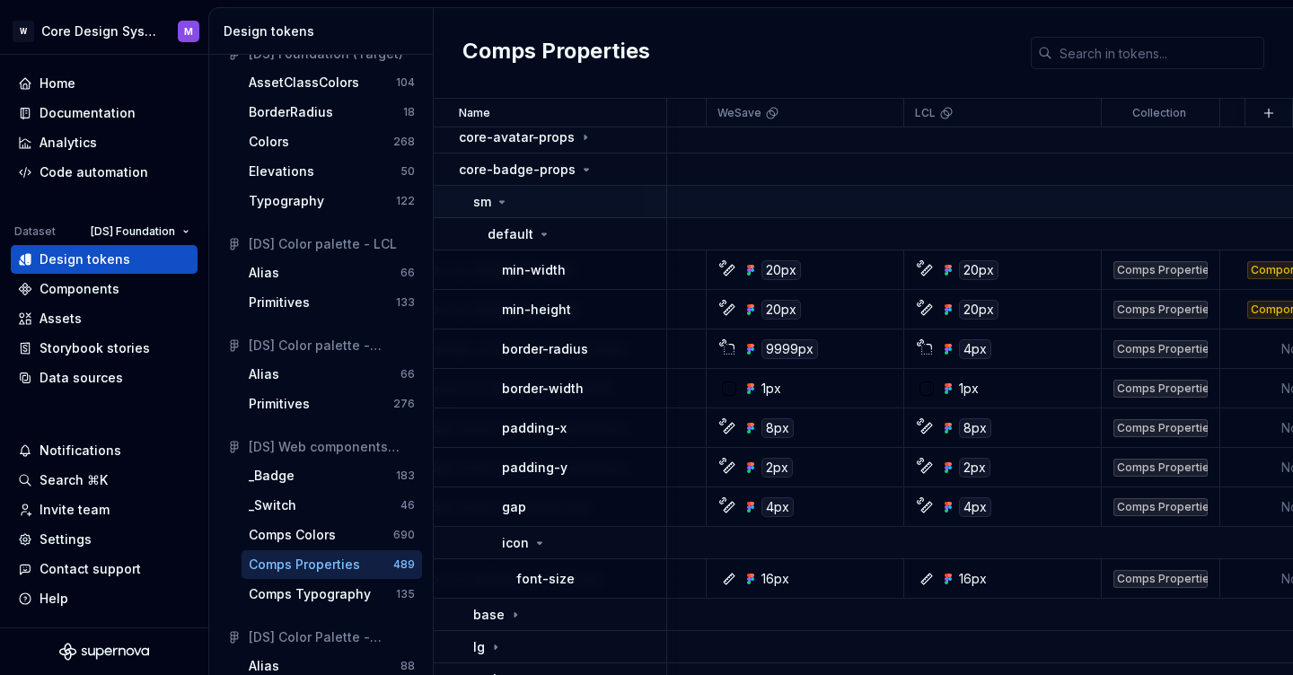
click at [500, 200] on icon at bounding box center [502, 202] width 14 height 14
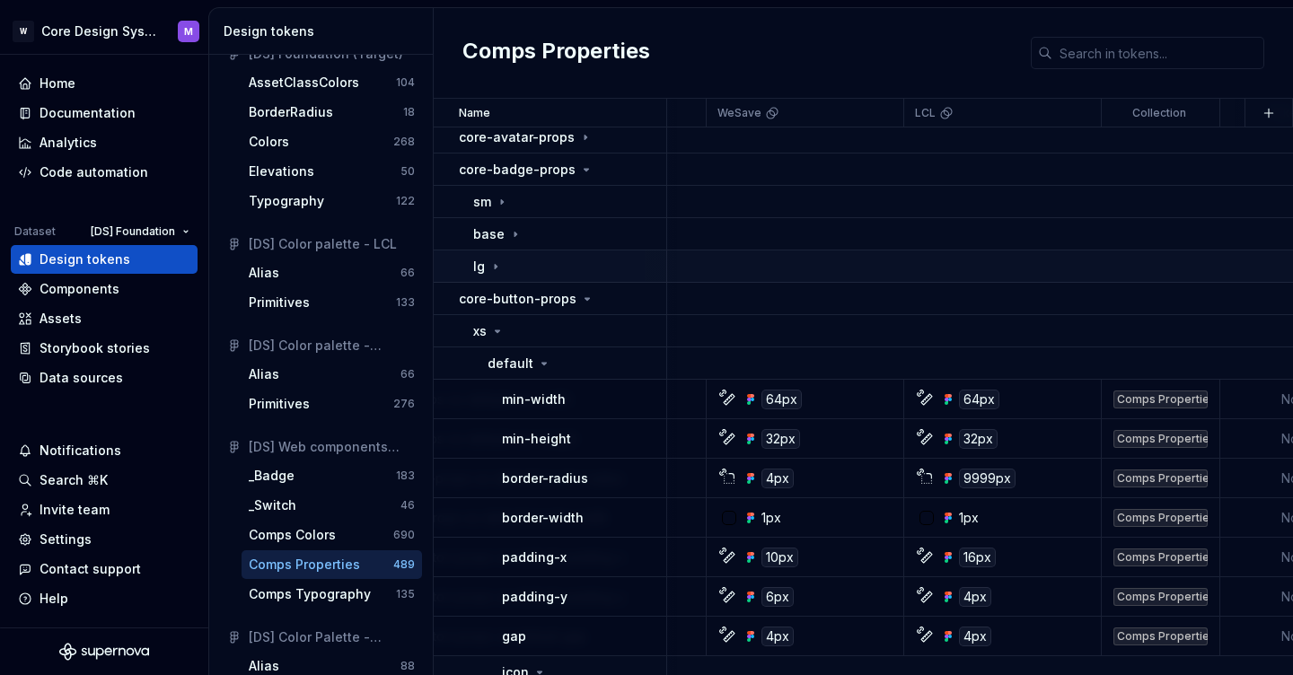
click at [524, 264] on div "lg" at bounding box center [569, 267] width 192 height 18
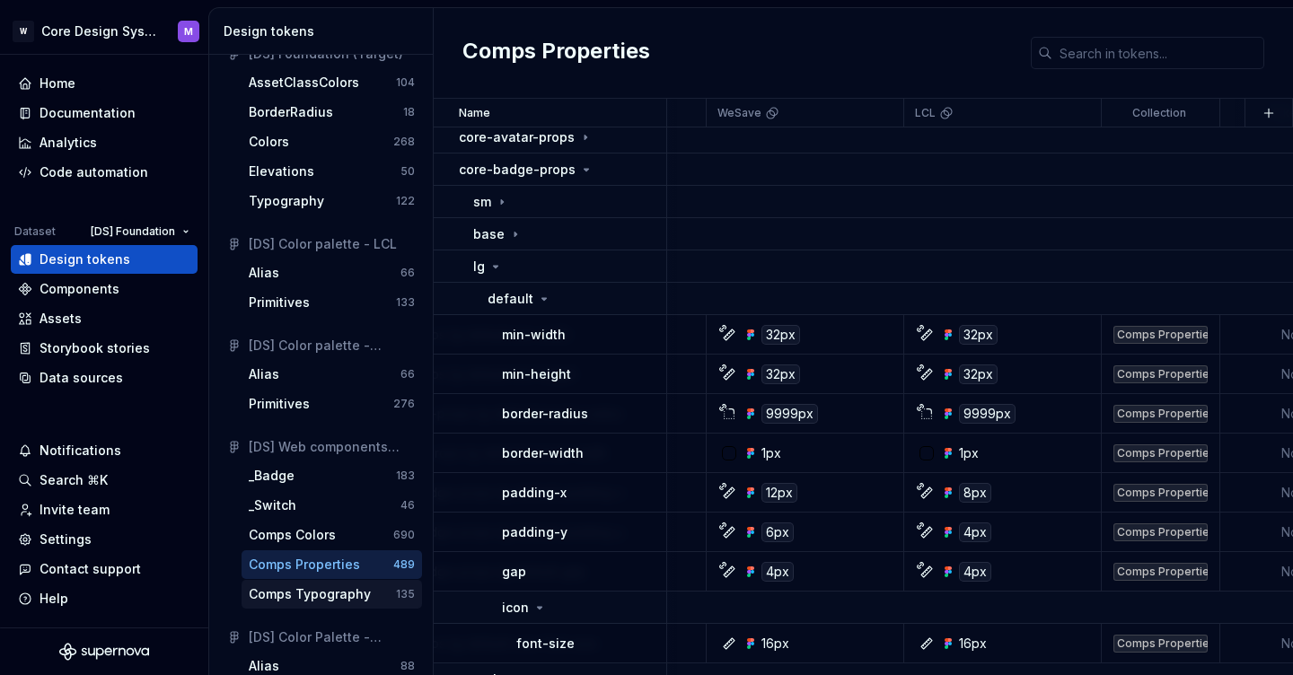
click at [298, 595] on div "Comps Typography" at bounding box center [310, 595] width 122 height 18
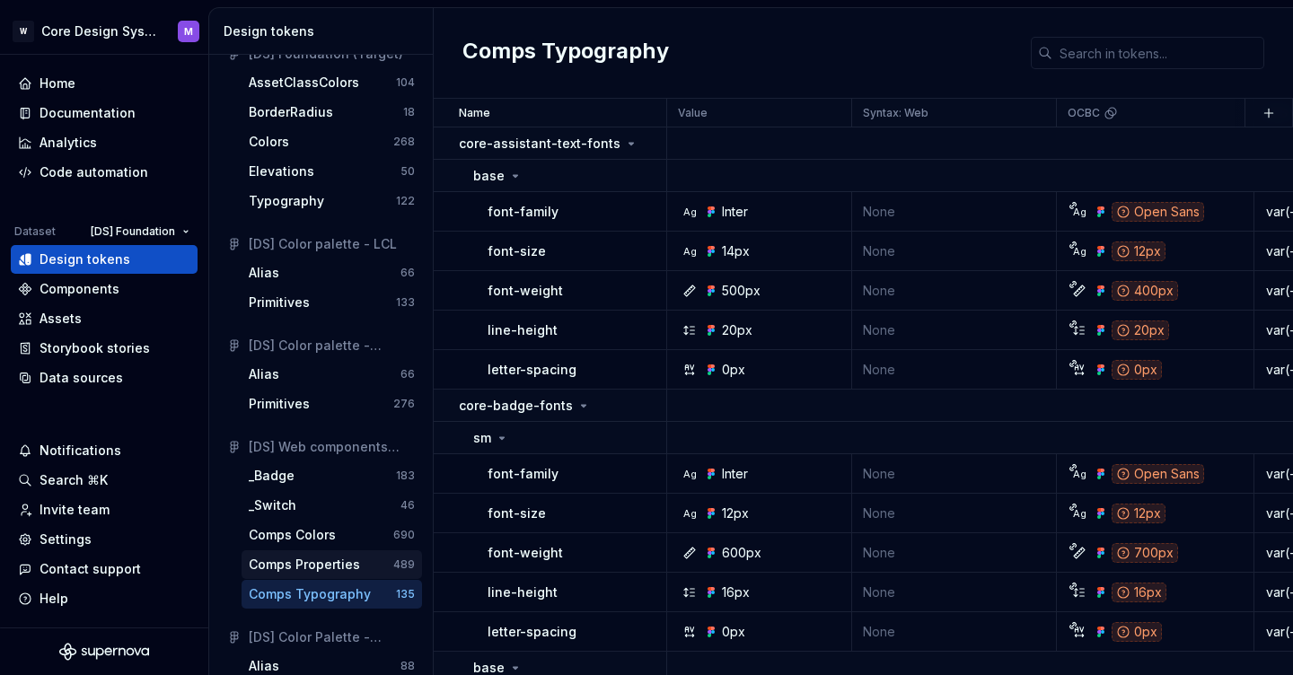
click at [303, 572] on div "Comps Properties" at bounding box center [304, 565] width 111 height 18
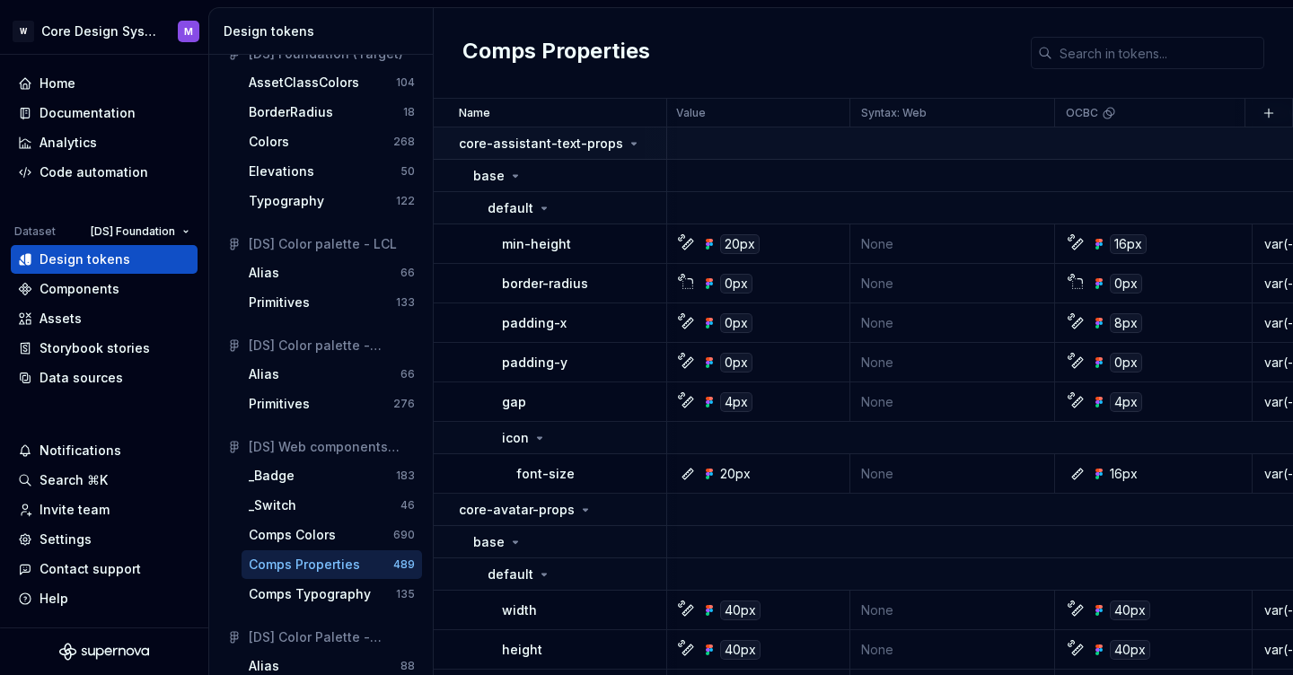
scroll to position [0, 2]
click at [518, 140] on p "core-assistant-text-props" at bounding box center [541, 144] width 164 height 18
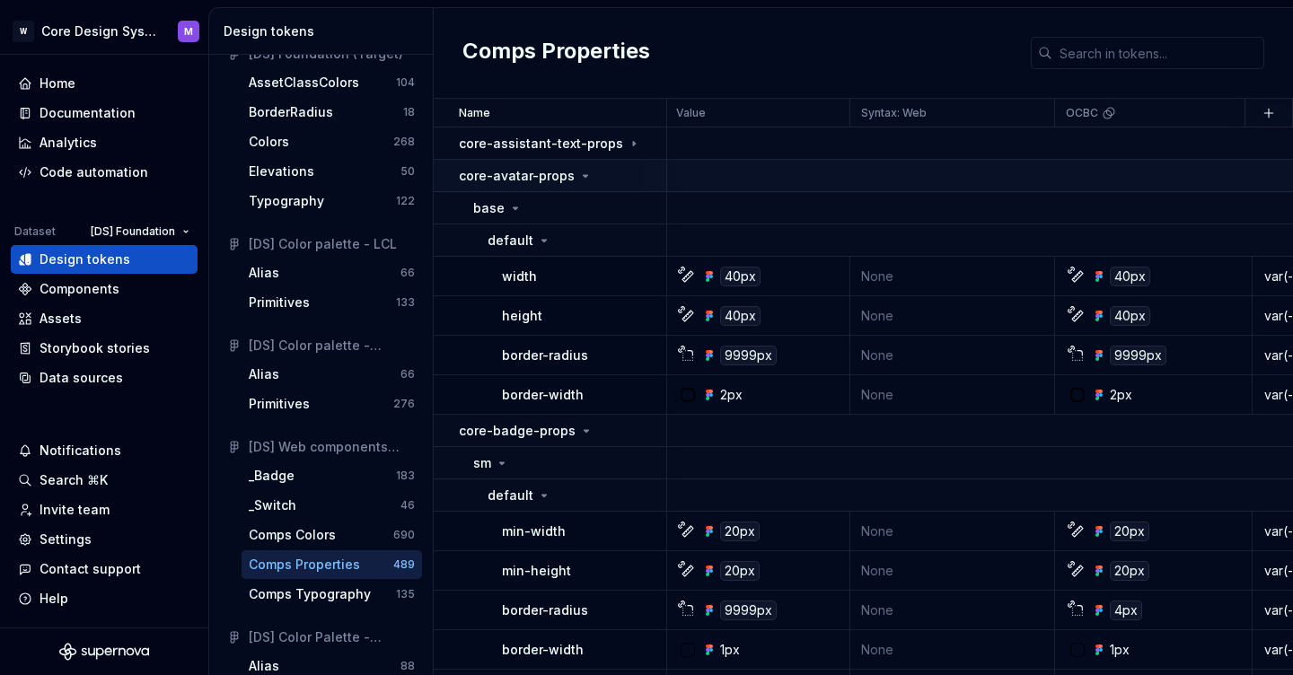
click at [493, 177] on p "core-avatar-props" at bounding box center [517, 176] width 116 height 18
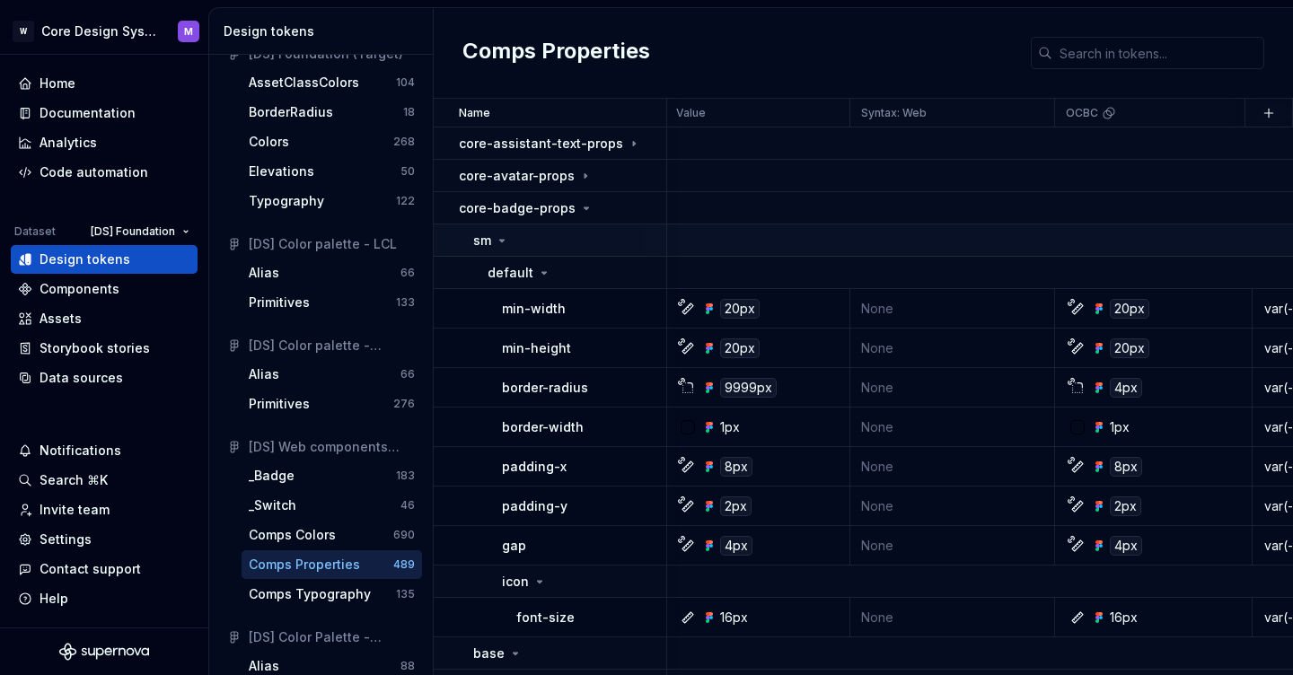
click at [507, 246] on icon at bounding box center [502, 241] width 14 height 14
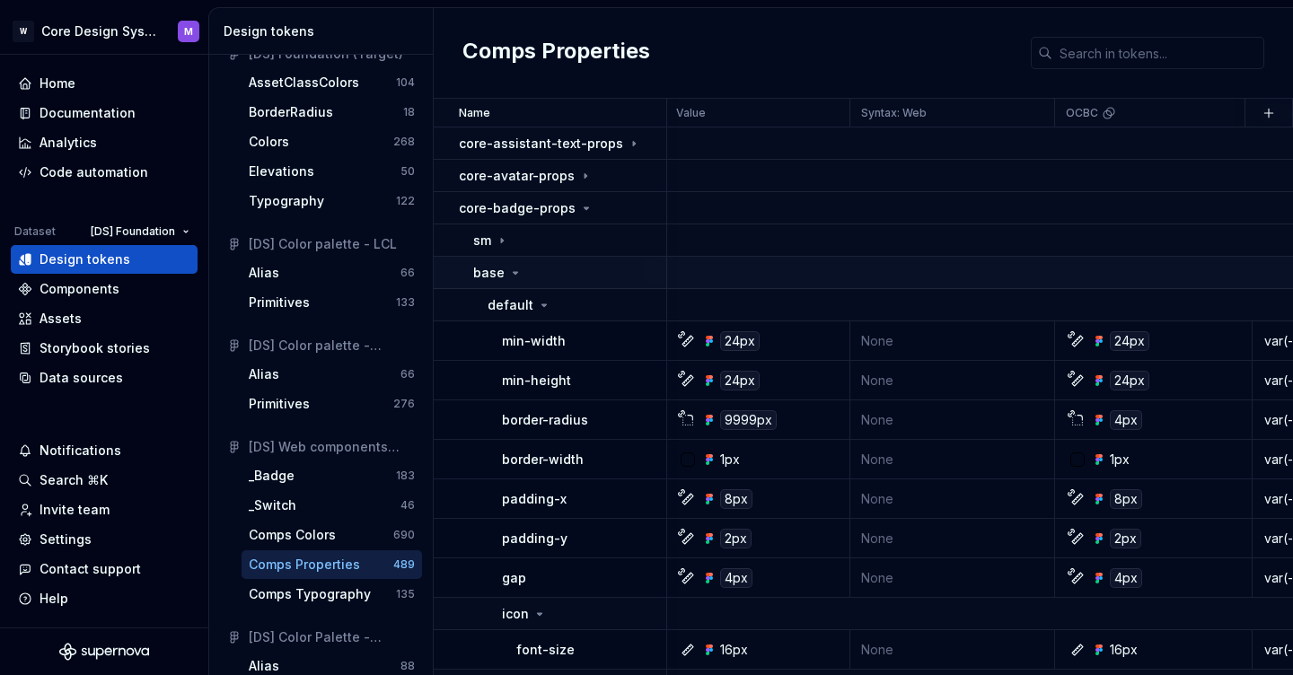
click at [501, 270] on p "base" at bounding box center [488, 273] width 31 height 18
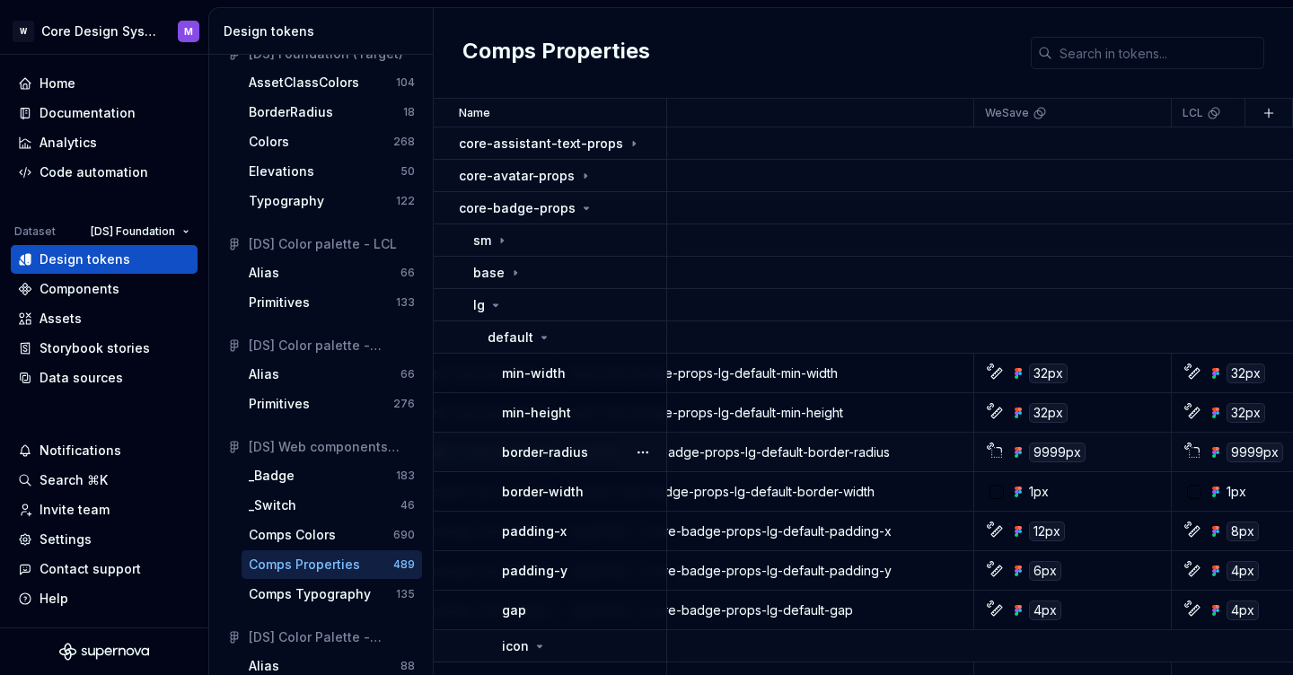
scroll to position [0, 980]
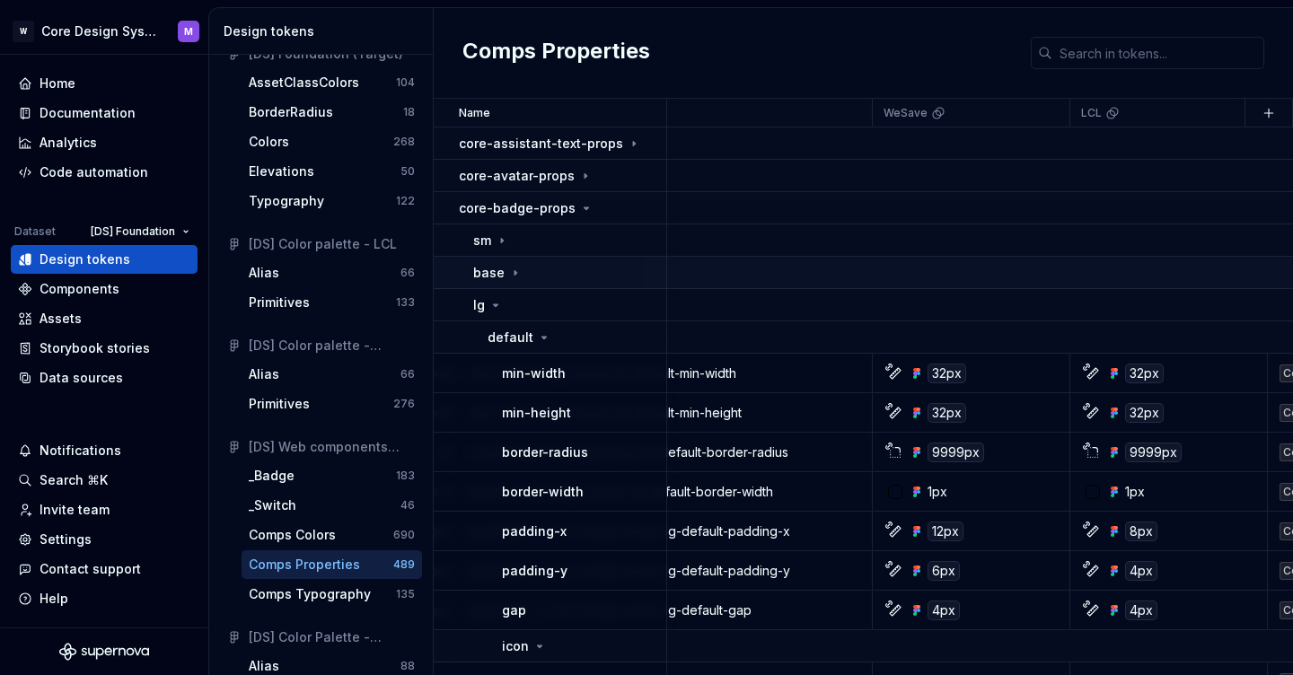
click at [486, 264] on p "base" at bounding box center [488, 273] width 31 height 18
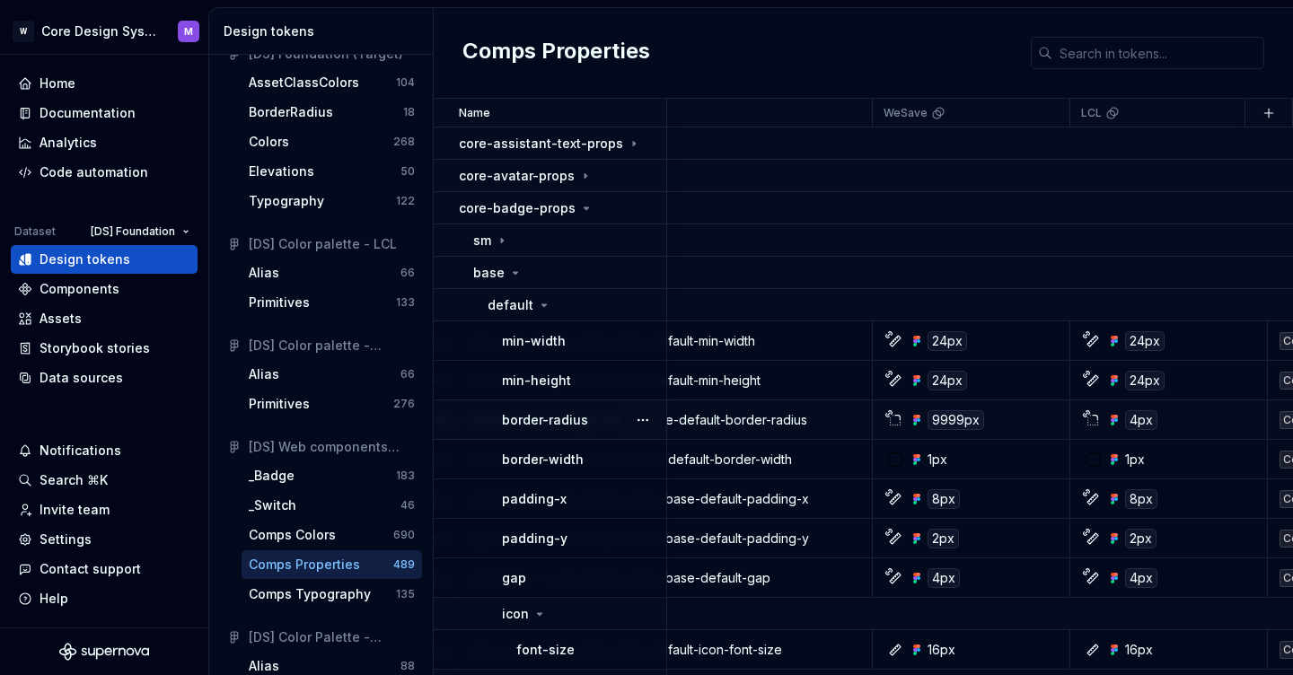
click at [536, 424] on p "border-radius" at bounding box center [545, 420] width 86 height 18
click at [556, 419] on p "border-radius" at bounding box center [545, 420] width 86 height 18
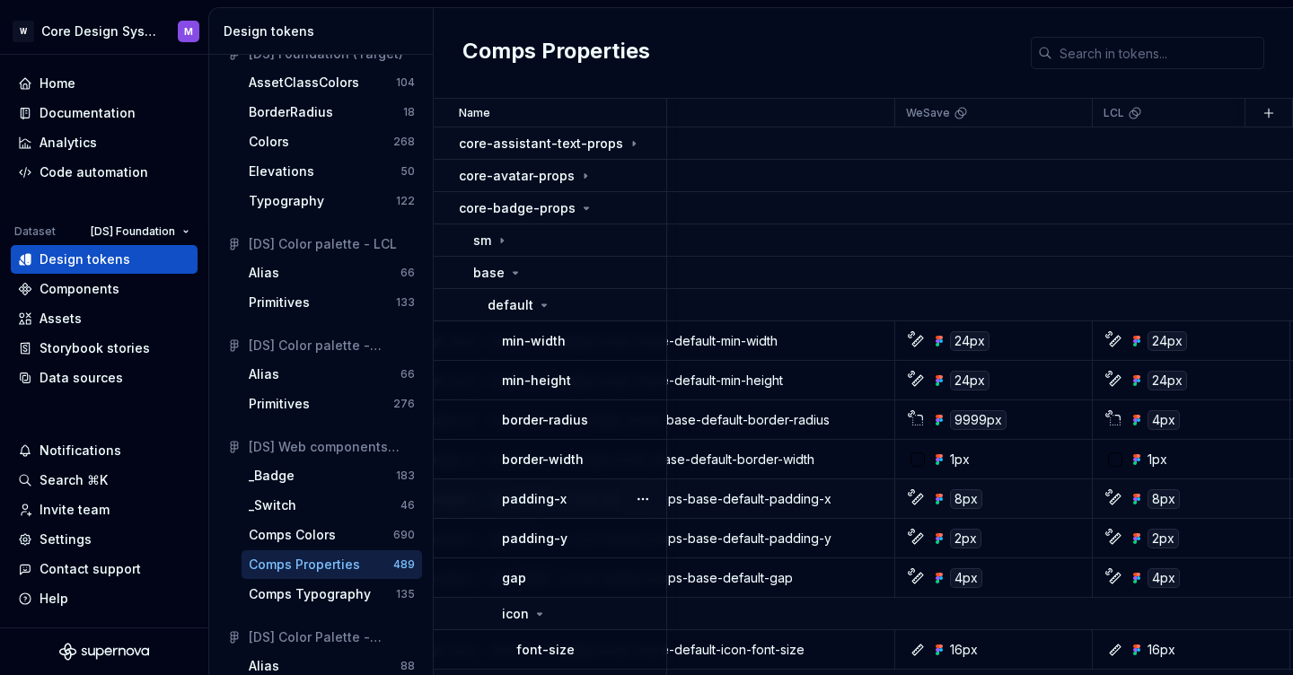
scroll to position [0, 965]
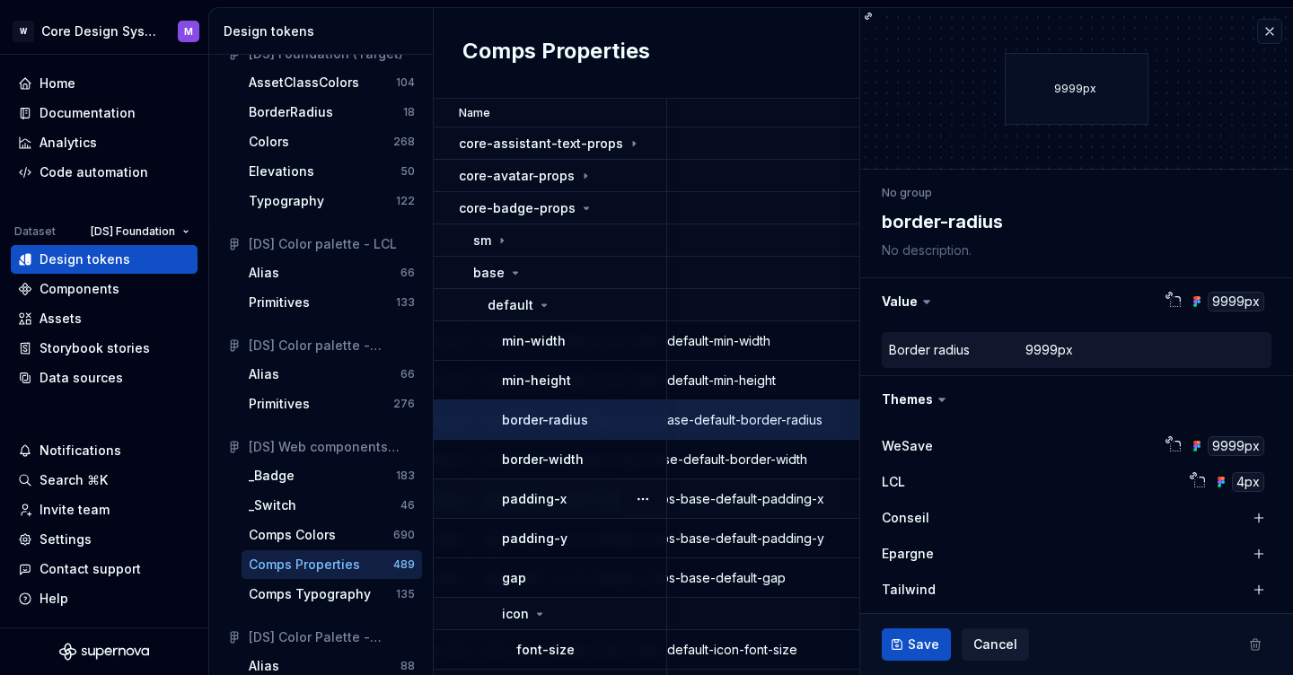
type textarea "*"
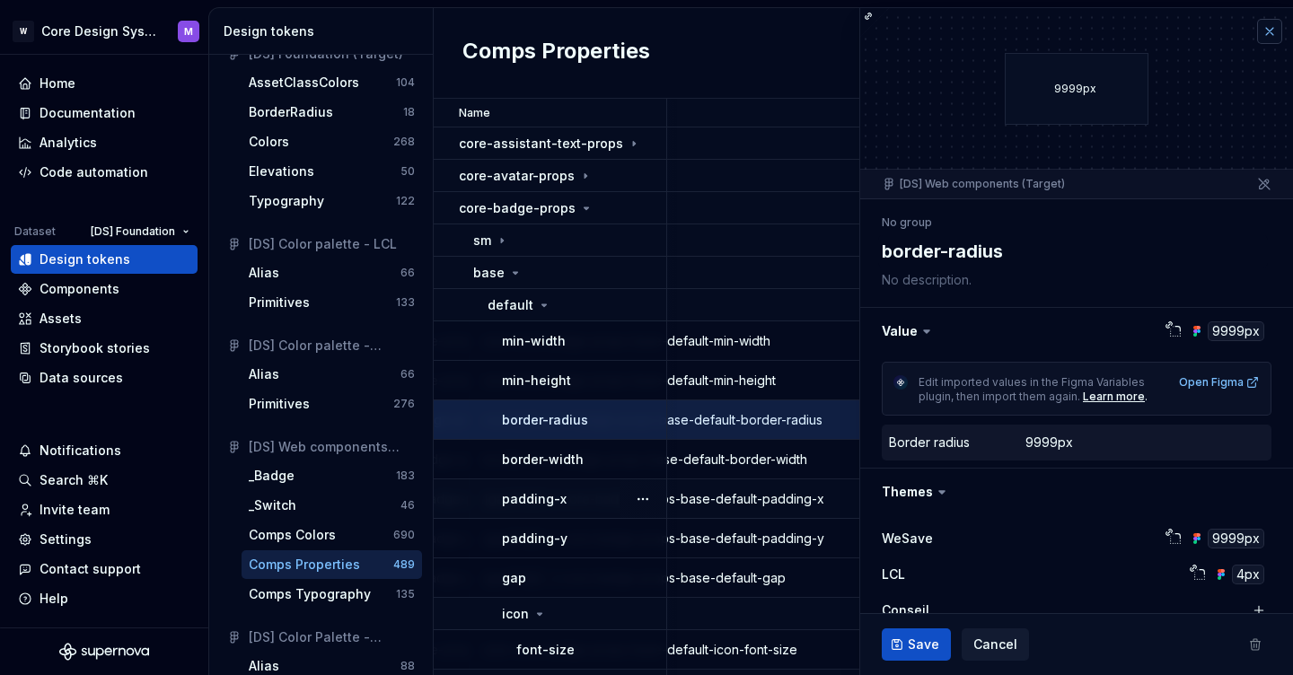
click at [1275, 29] on button "button" at bounding box center [1269, 31] width 25 height 25
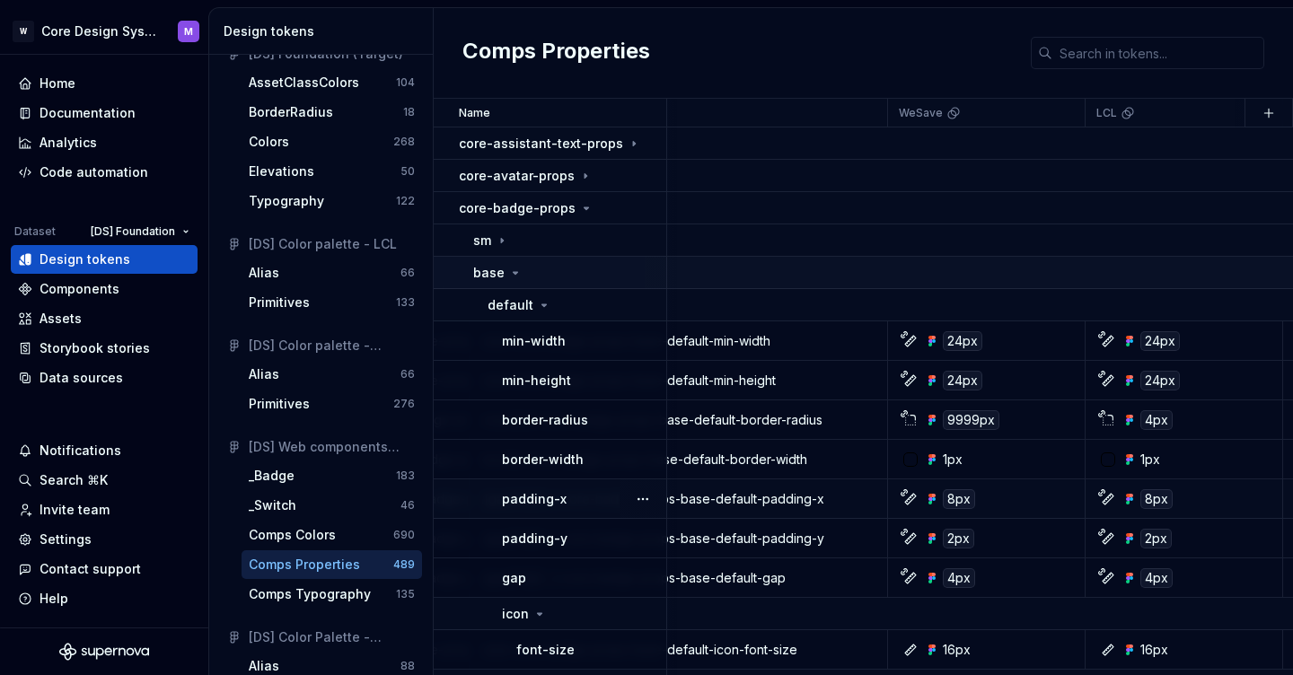
click at [500, 278] on p "base" at bounding box center [488, 273] width 31 height 18
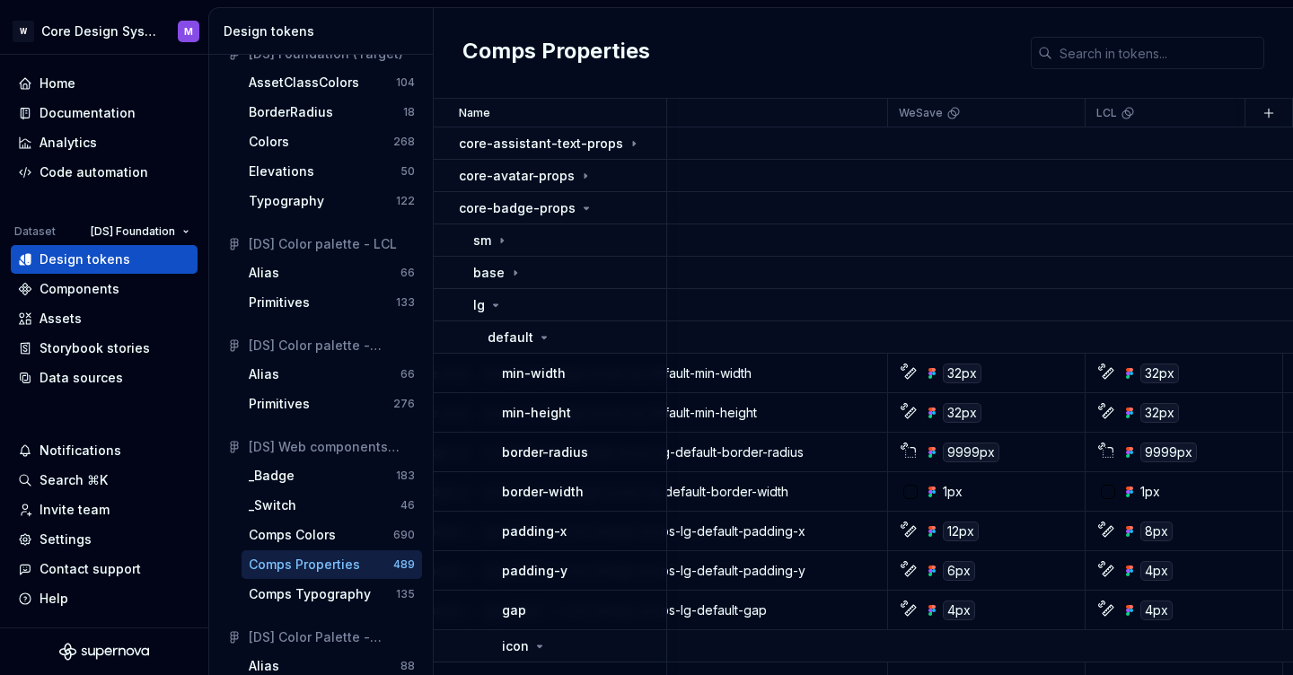
click at [883, 2] on div "W Core Design System M Home Documentation Analytics Code automation Dataset [DS…" at bounding box center [646, 337] width 1293 height 675
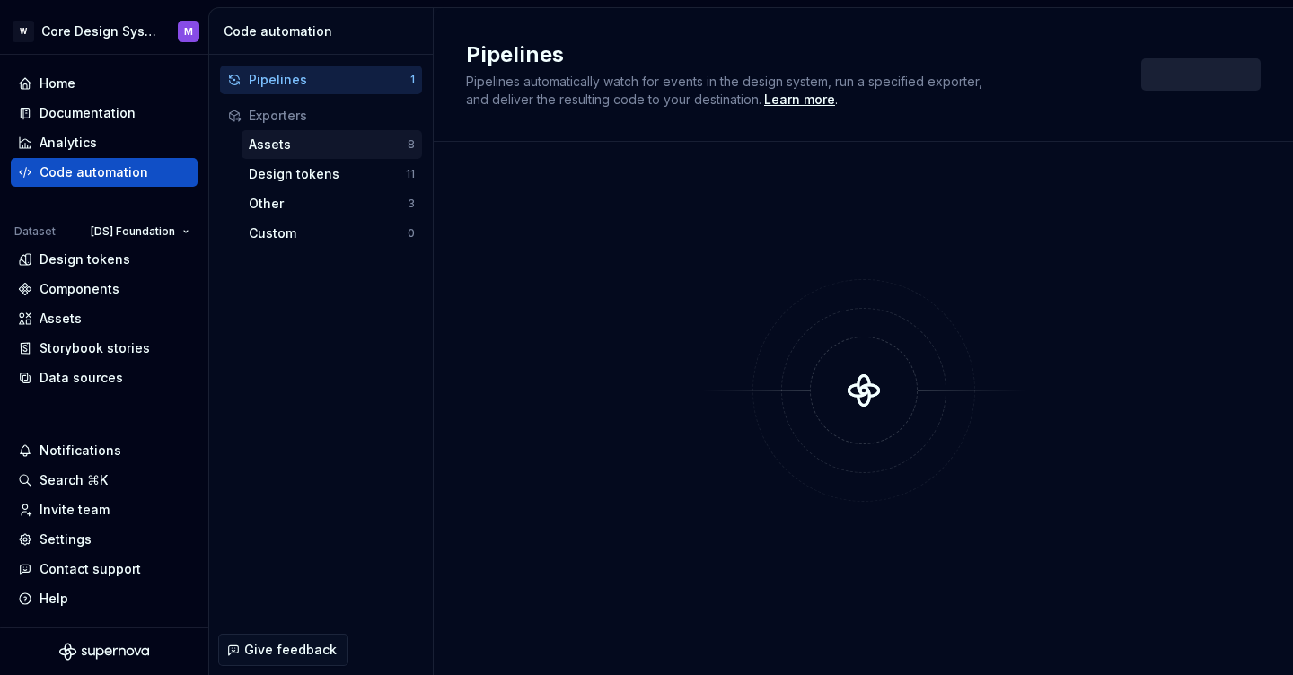
click at [358, 154] on div "Assets 8" at bounding box center [332, 144] width 181 height 29
click at [359, 85] on div "Pipelines" at bounding box center [330, 80] width 162 height 18
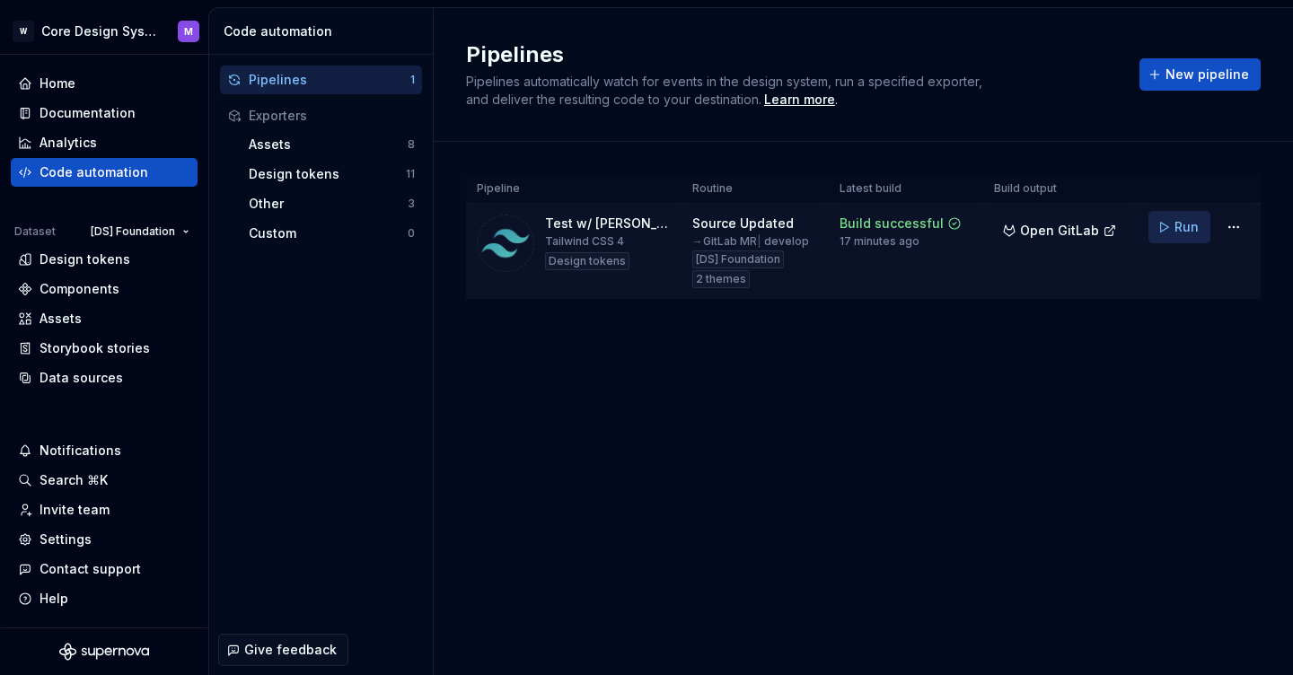
click at [1180, 228] on span "Run" at bounding box center [1187, 227] width 24 height 18
click at [1184, 235] on span "Run" at bounding box center [1187, 227] width 24 height 18
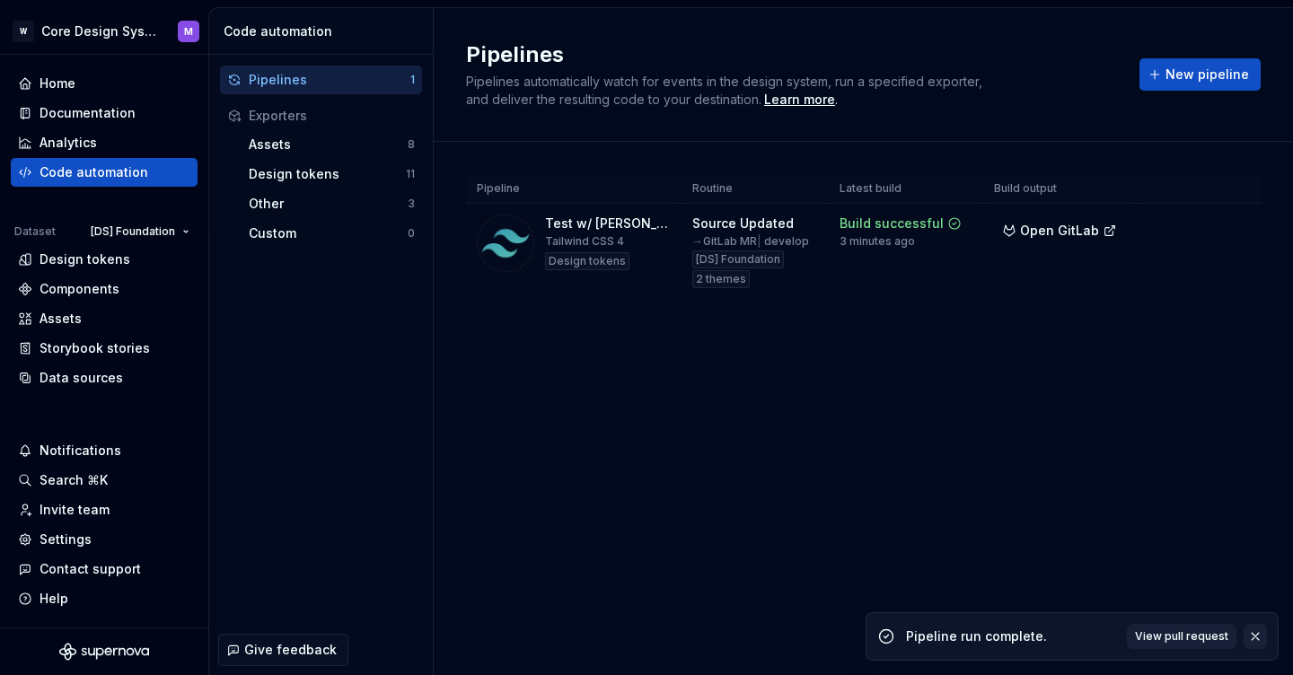
click at [1259, 634] on button "button" at bounding box center [1255, 636] width 23 height 25
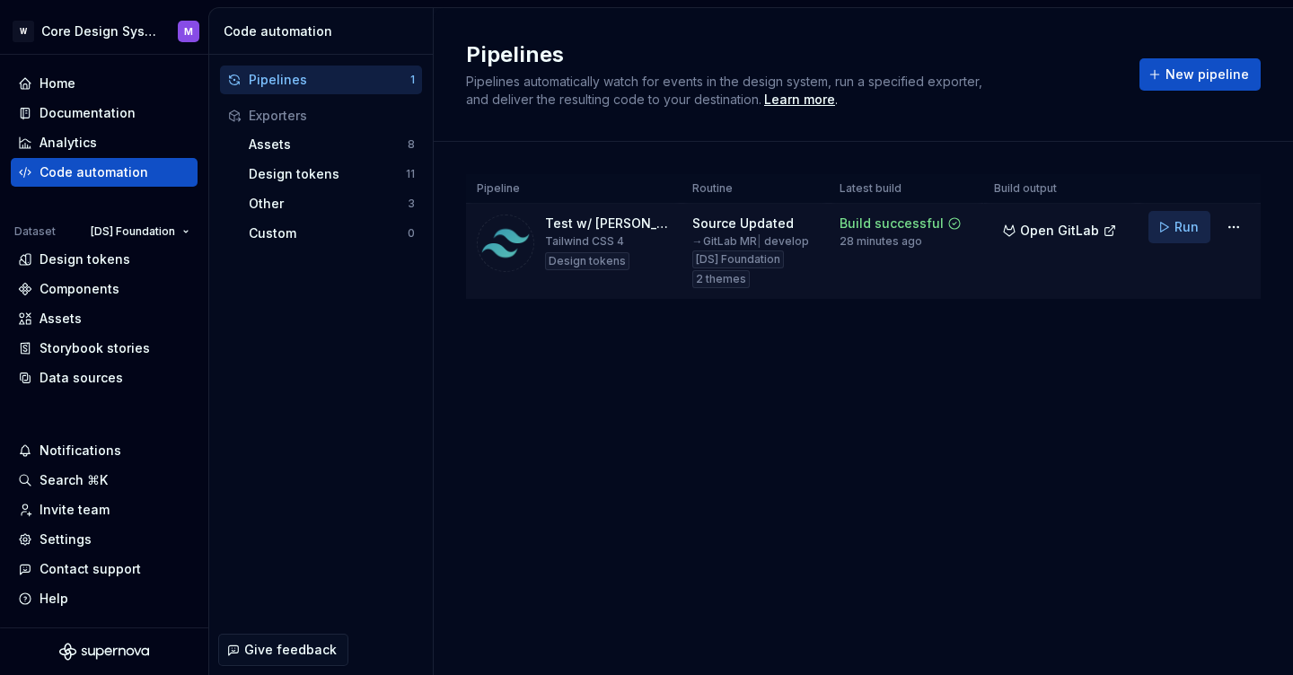
click at [1192, 231] on span "Run" at bounding box center [1187, 227] width 24 height 18
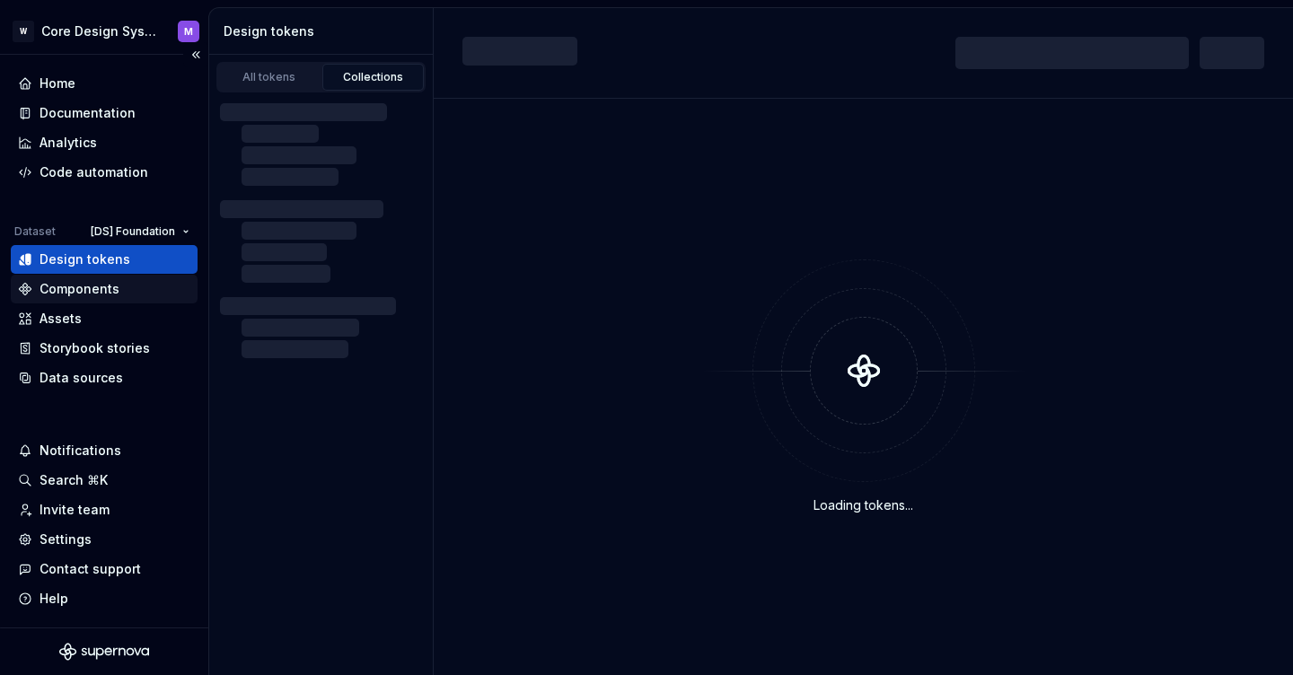
click at [82, 294] on div "Components" at bounding box center [80, 289] width 80 height 18
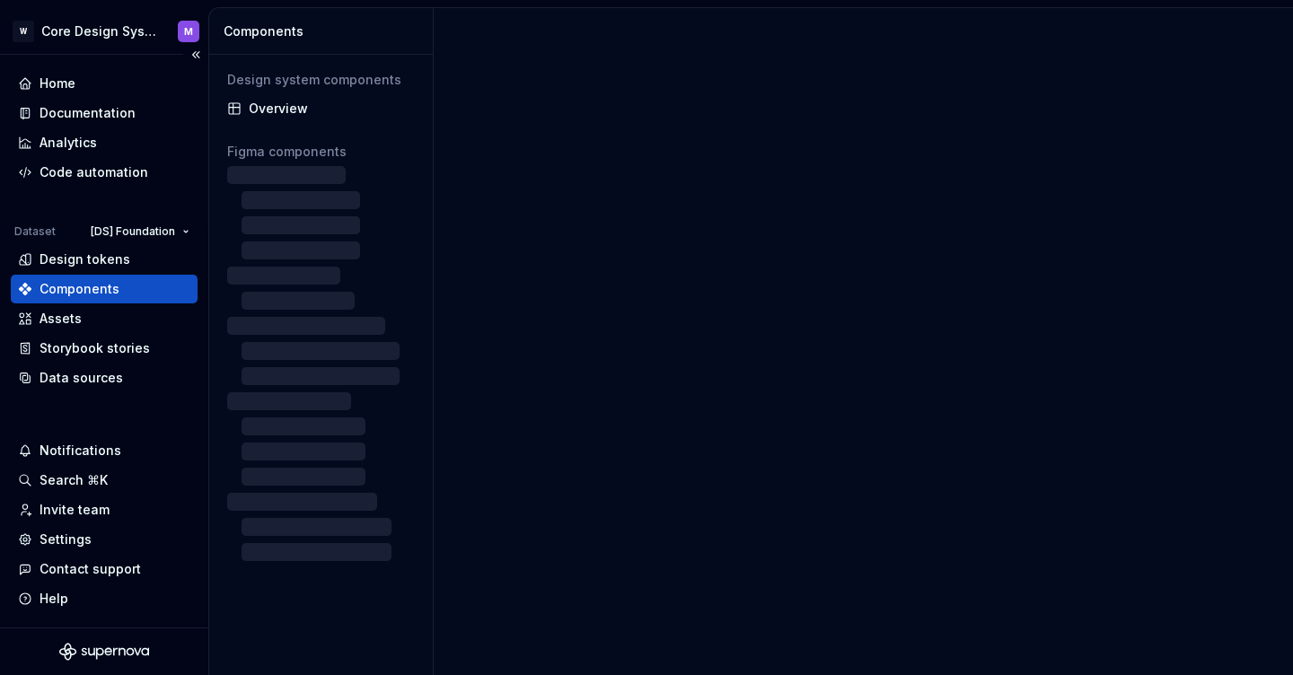
click at [91, 287] on div "Components" at bounding box center [80, 289] width 80 height 18
click at [97, 268] on div "Design tokens" at bounding box center [85, 260] width 91 height 18
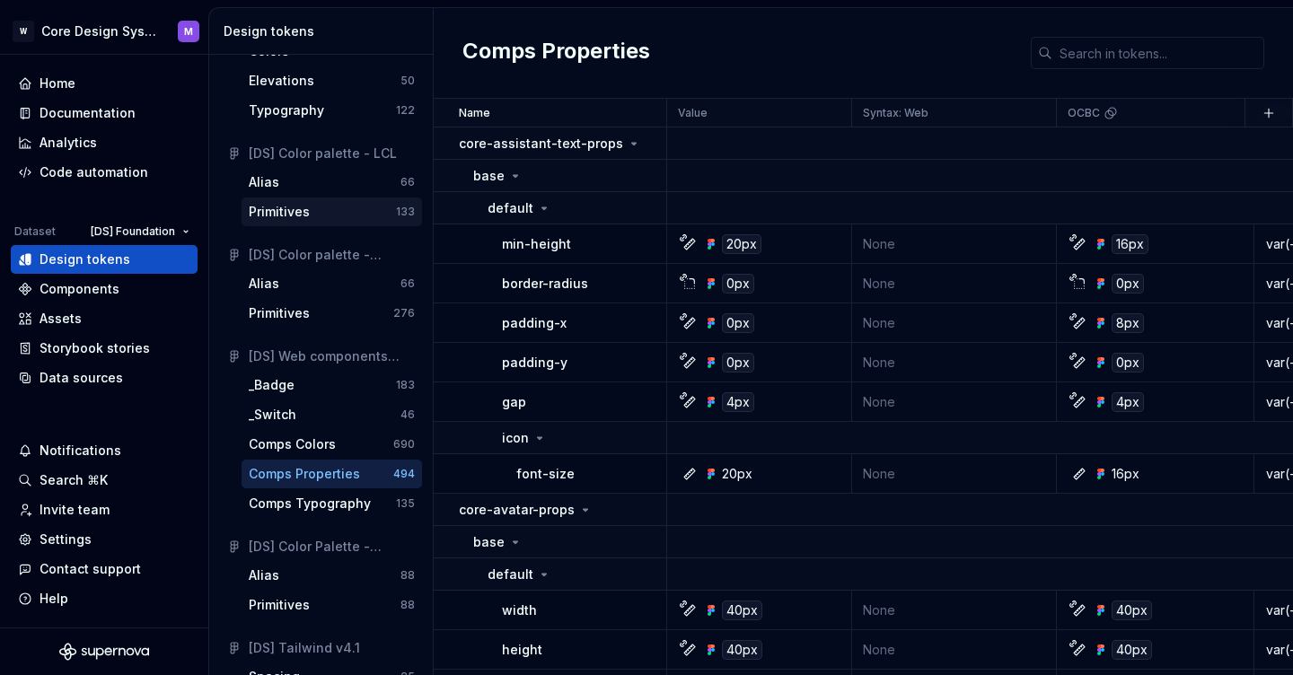
scroll to position [155, 0]
click at [521, 156] on td "core-assistant-text-props" at bounding box center [551, 144] width 234 height 32
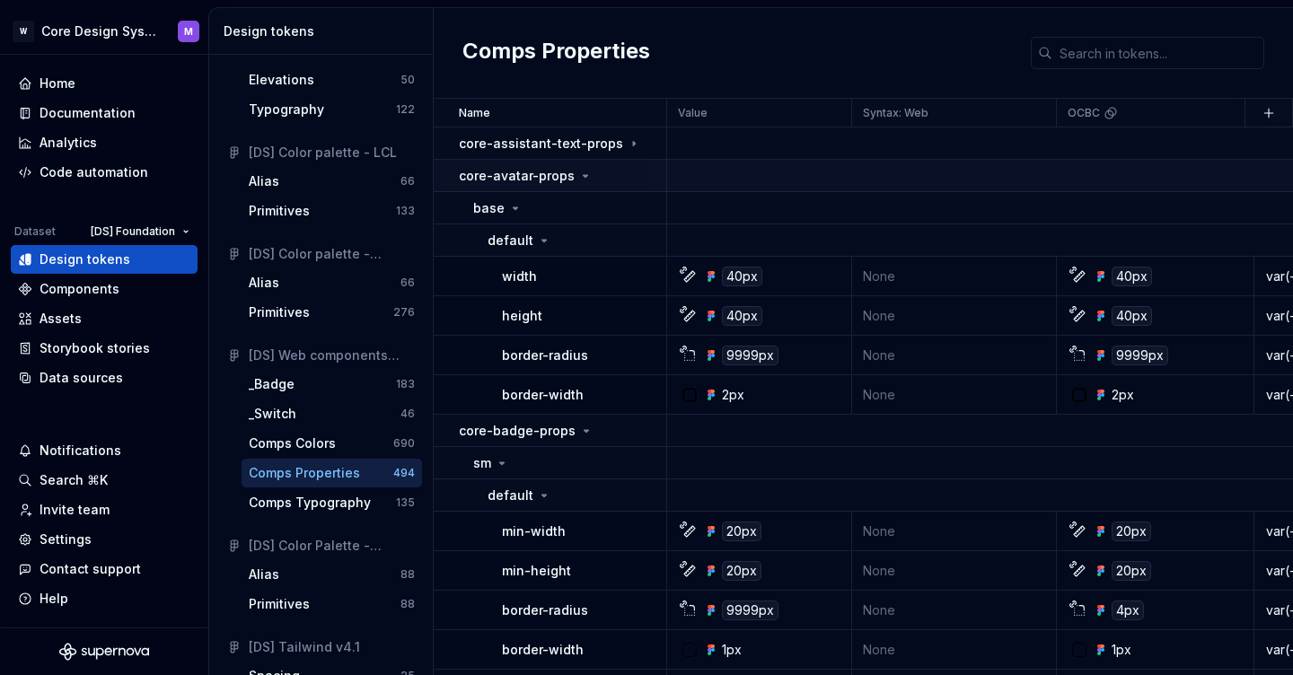
click at [506, 179] on p "core-avatar-props" at bounding box center [517, 176] width 116 height 18
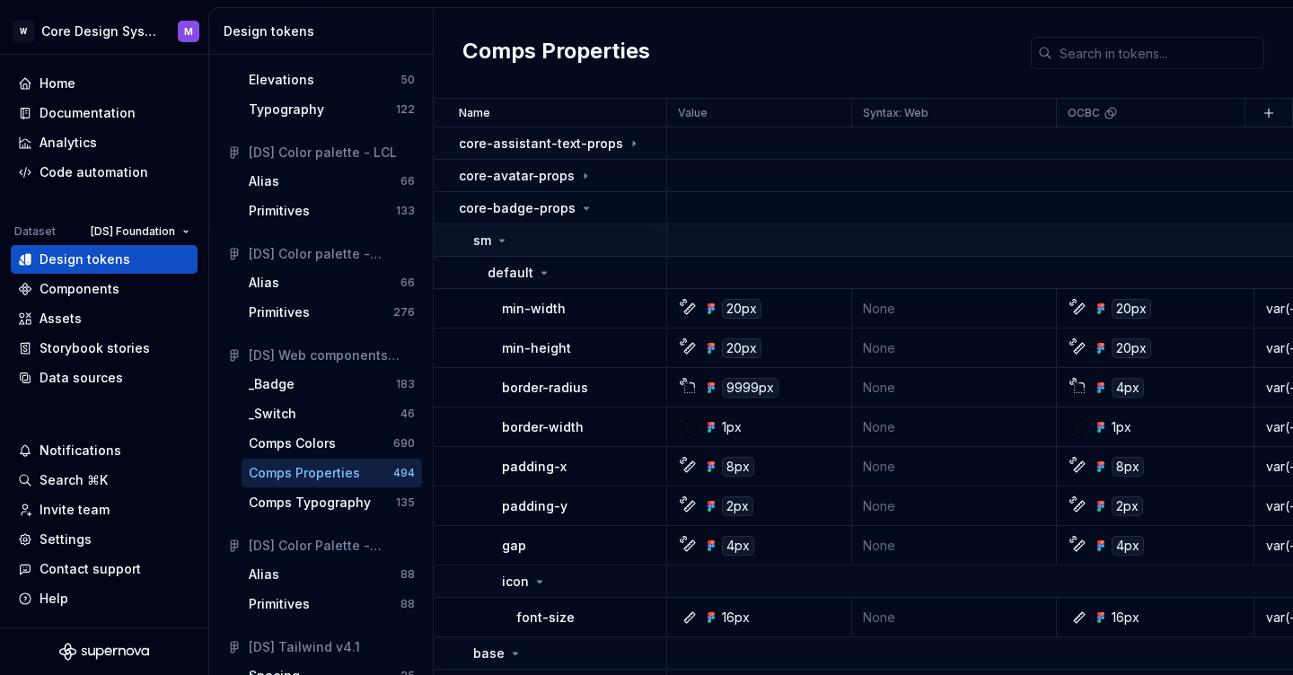
click at [483, 239] on p "sm" at bounding box center [482, 241] width 18 height 18
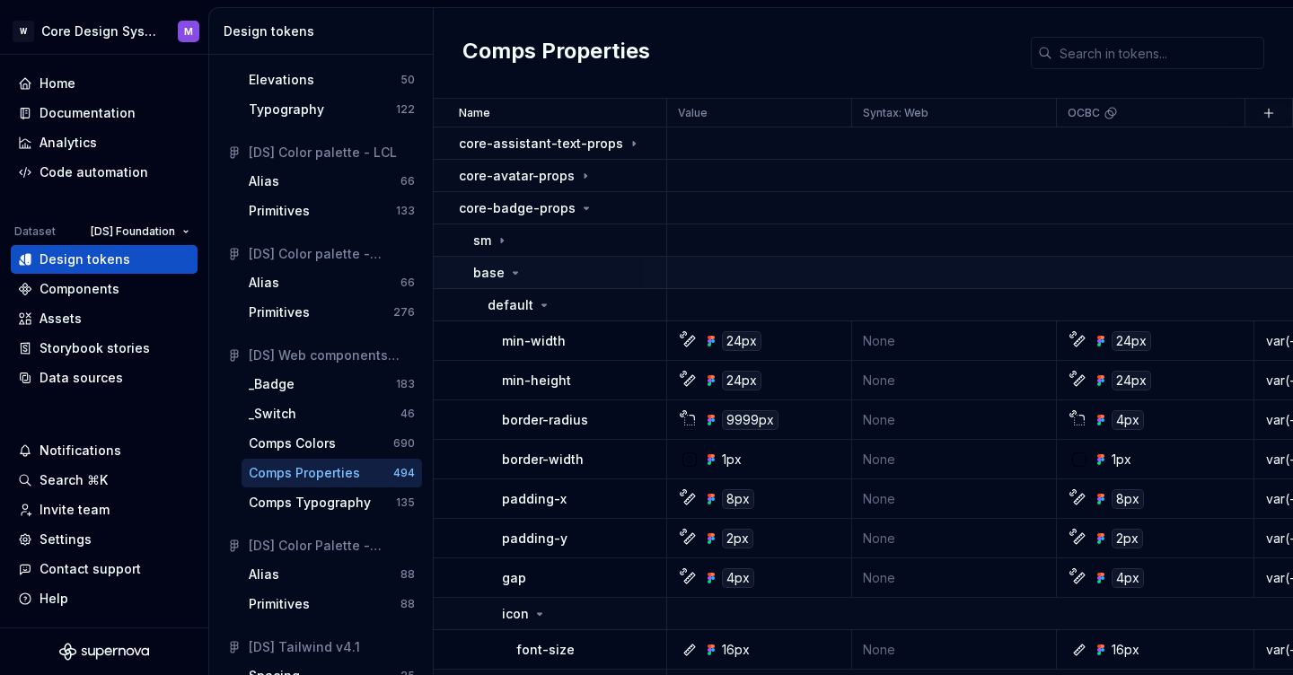
click at [498, 279] on p "base" at bounding box center [488, 273] width 31 height 18
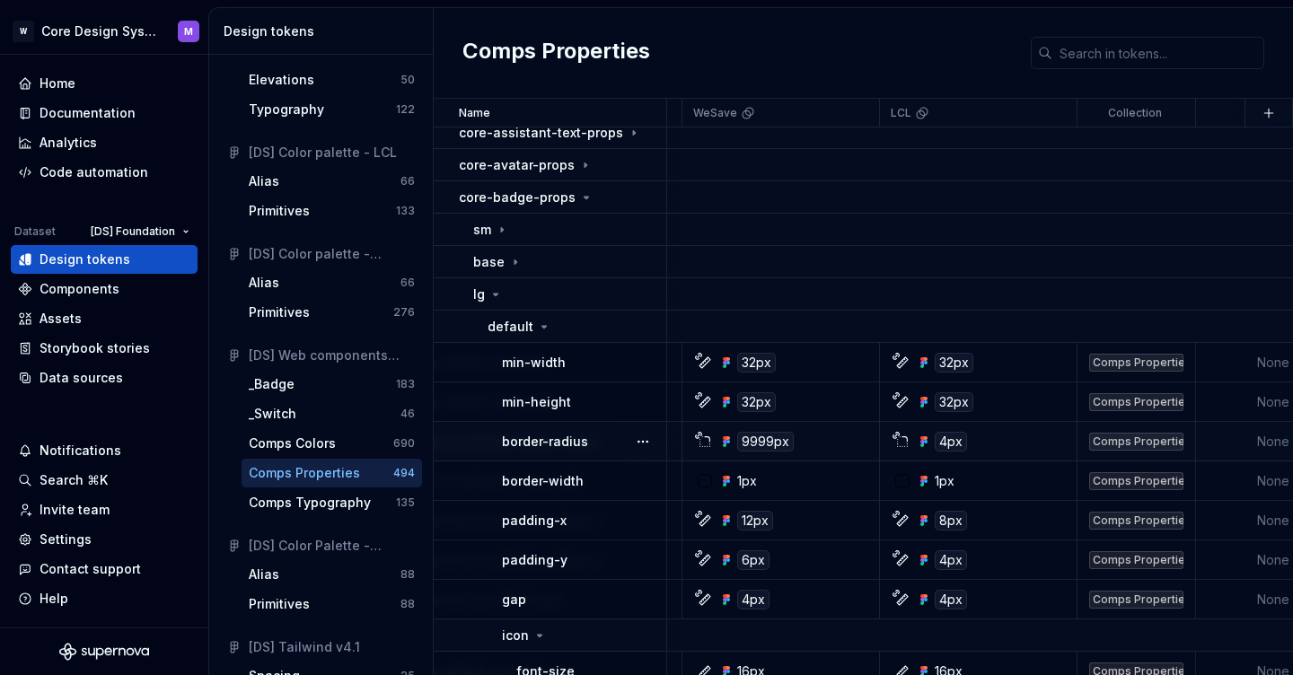
scroll to position [10, 1183]
